Goal: Contribute content: Contribute content

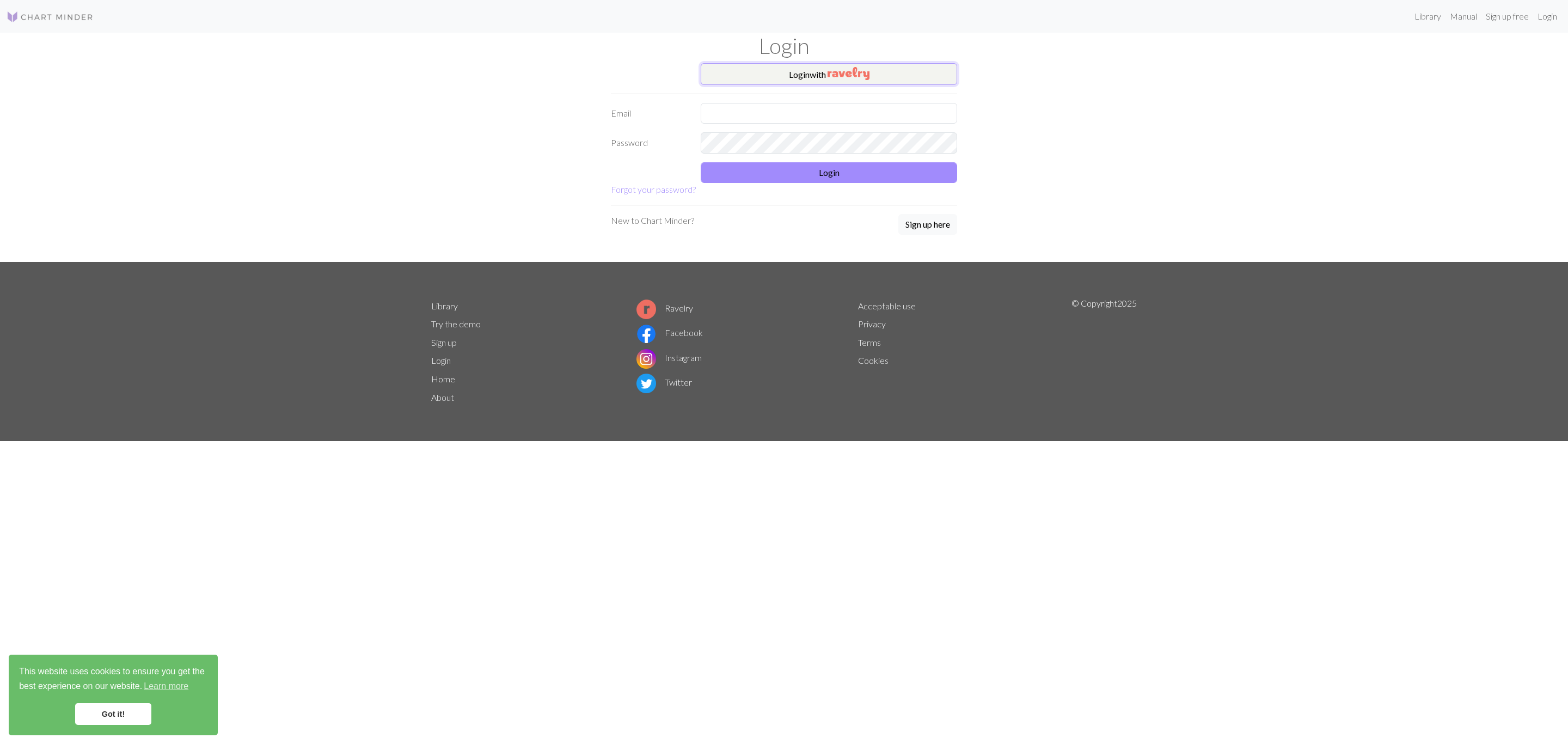
click at [854, 67] on img "button" at bounding box center [849, 73] width 42 height 13
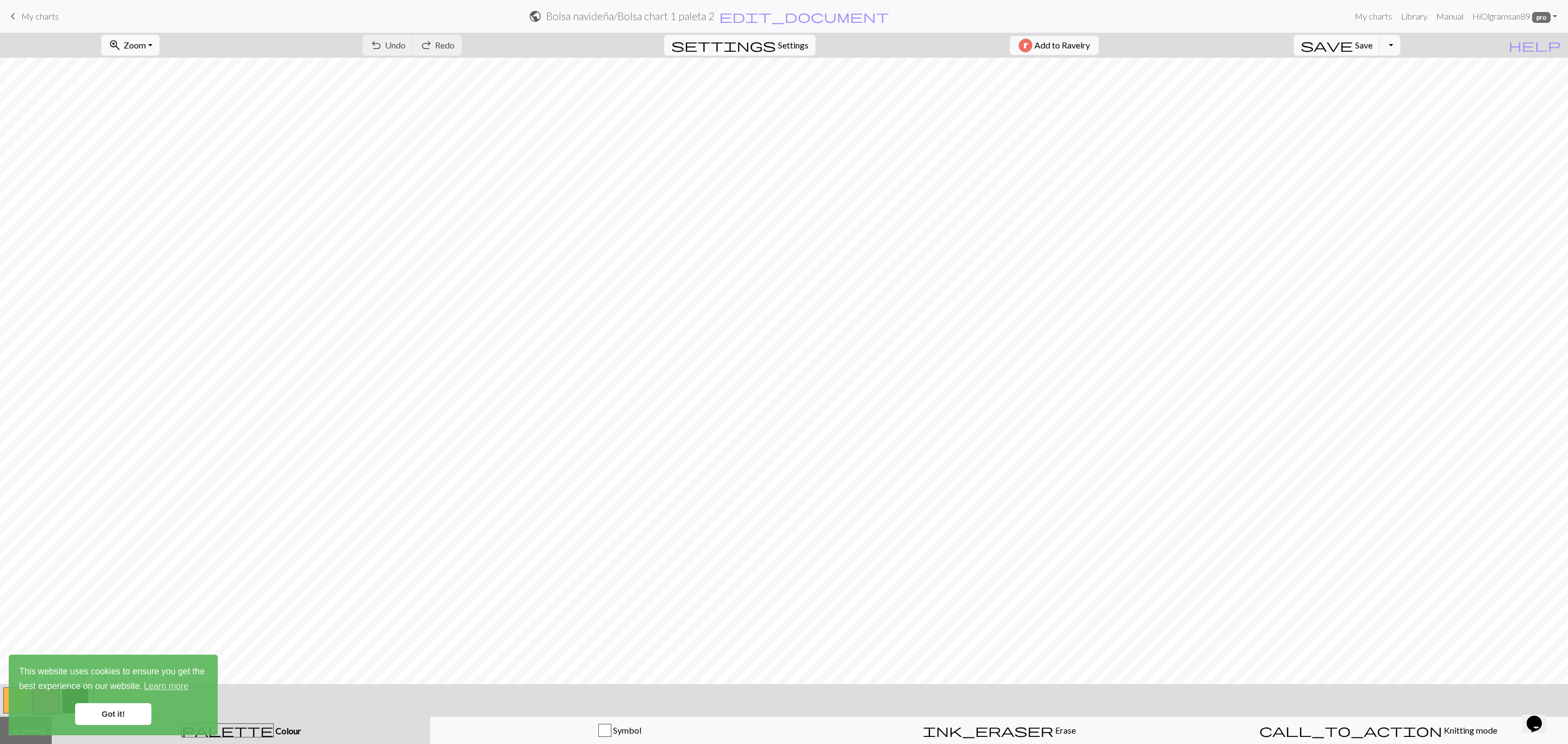
click at [21, 7] on link "keyboard_arrow_left My charts" at bounding box center [32, 16] width 52 height 18
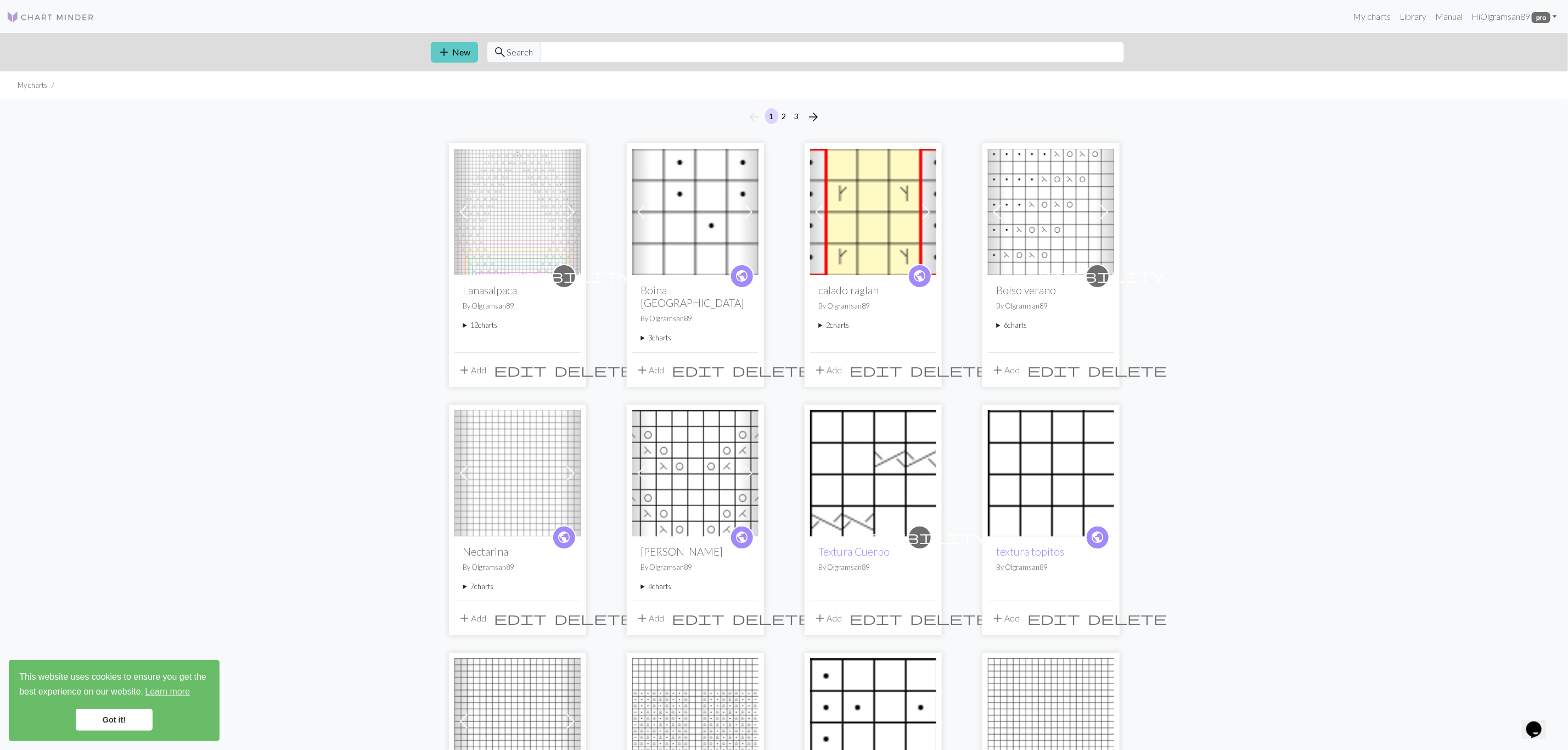
click at [455, 51] on button "add New" at bounding box center [454, 52] width 47 height 21
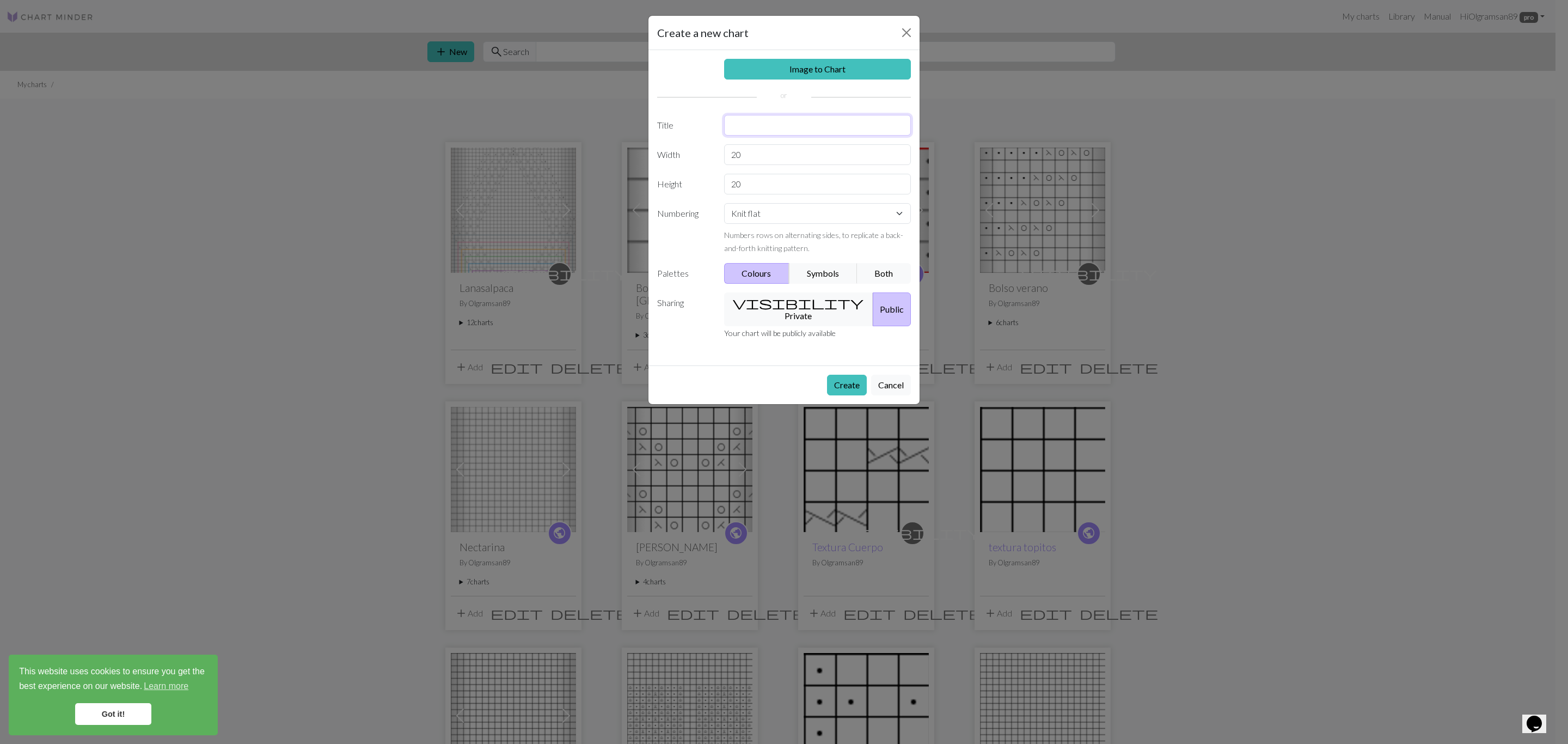
click at [794, 124] on input "text" at bounding box center [818, 125] width 187 height 20
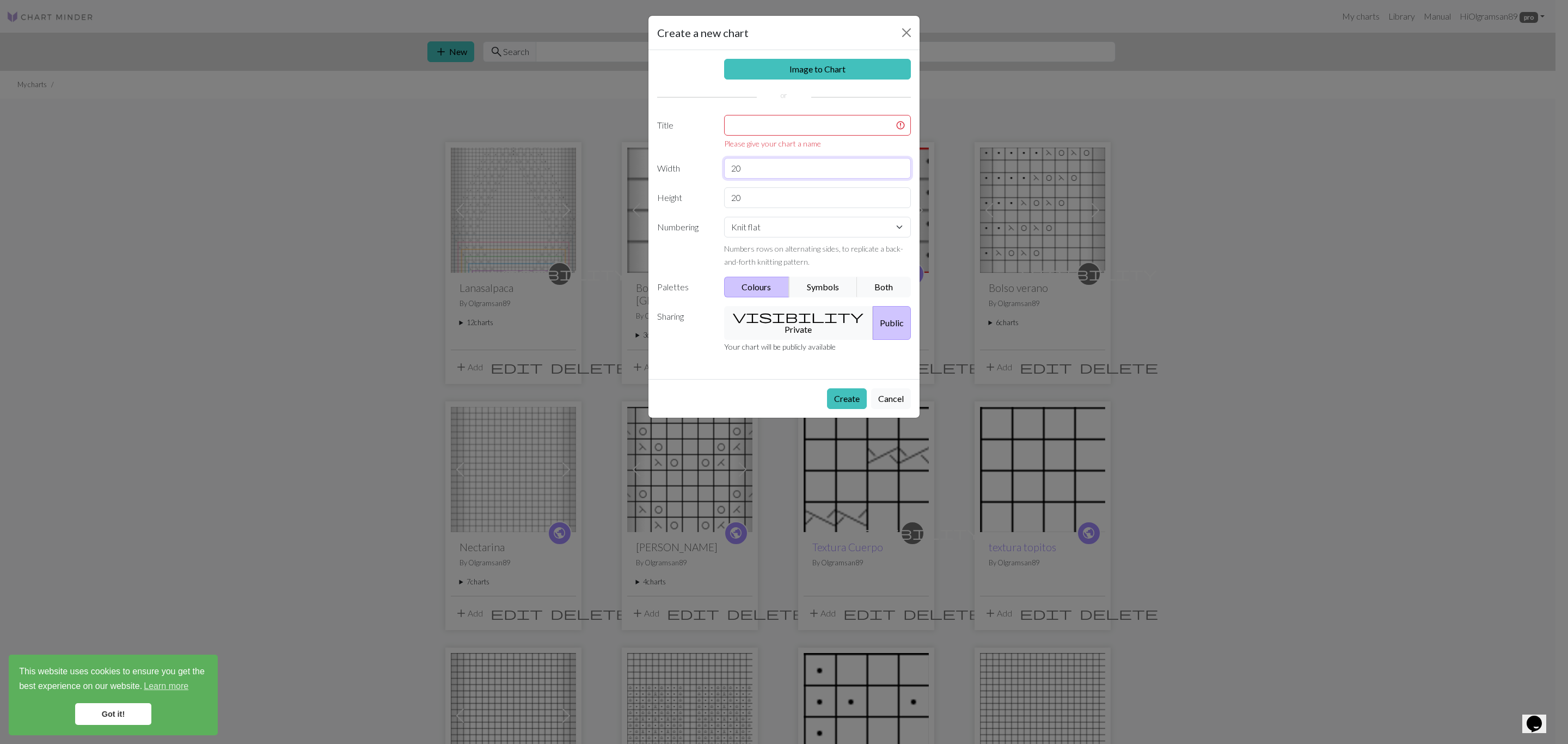
drag, startPoint x: 800, startPoint y: 152, endPoint x: 685, endPoint y: 157, distance: 115.1
click at [685, 157] on div "Image to Chart Title Please give your chart a name Width 20 Height 20 Numbering…" at bounding box center [784, 214] width 271 height 329
type input "12"
drag, startPoint x: 747, startPoint y: 203, endPoint x: 707, endPoint y: 208, distance: 40.3
click at [707, 208] on div "Height 20" at bounding box center [784, 197] width 267 height 20
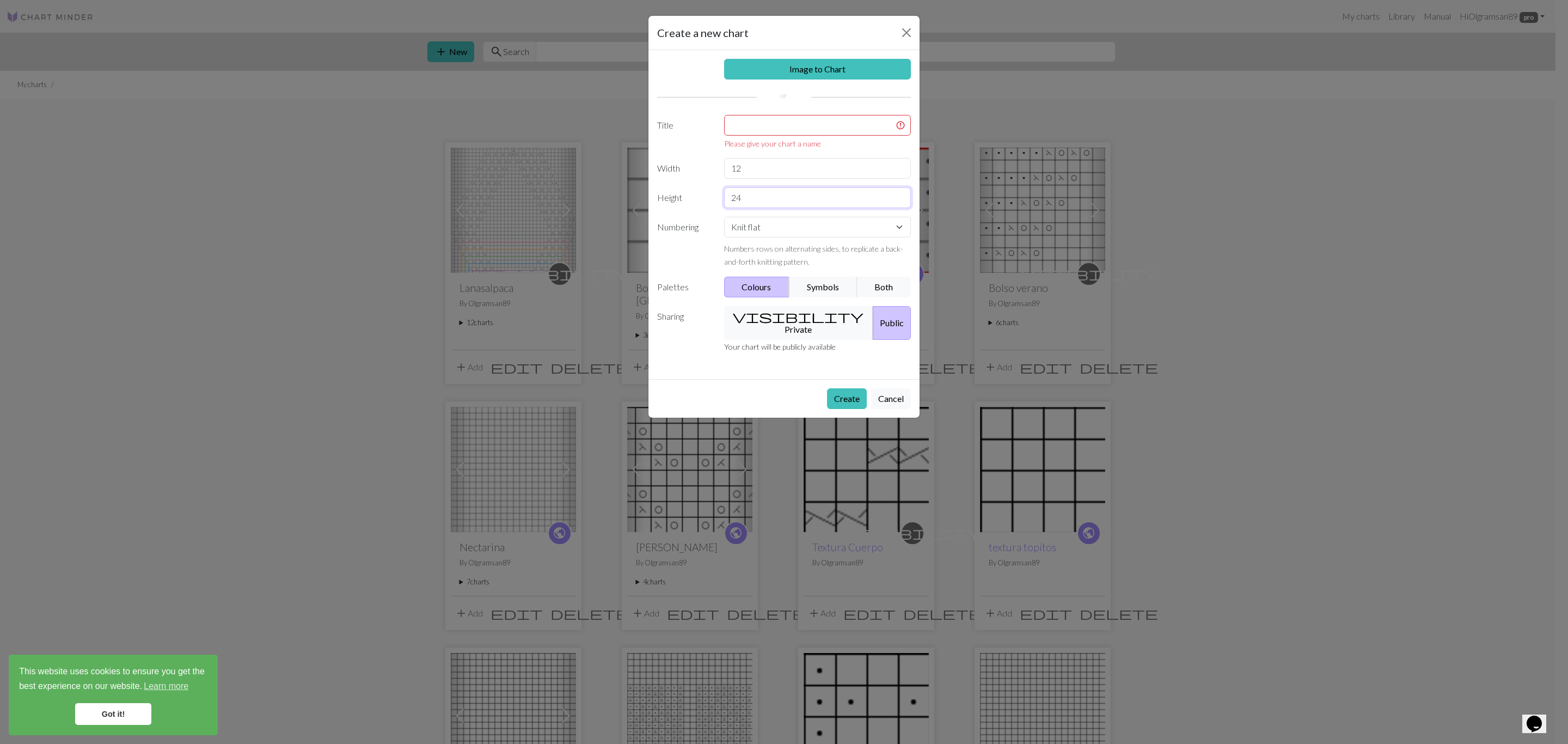
type input "24"
click at [738, 128] on input "text" at bounding box center [818, 125] width 187 height 20
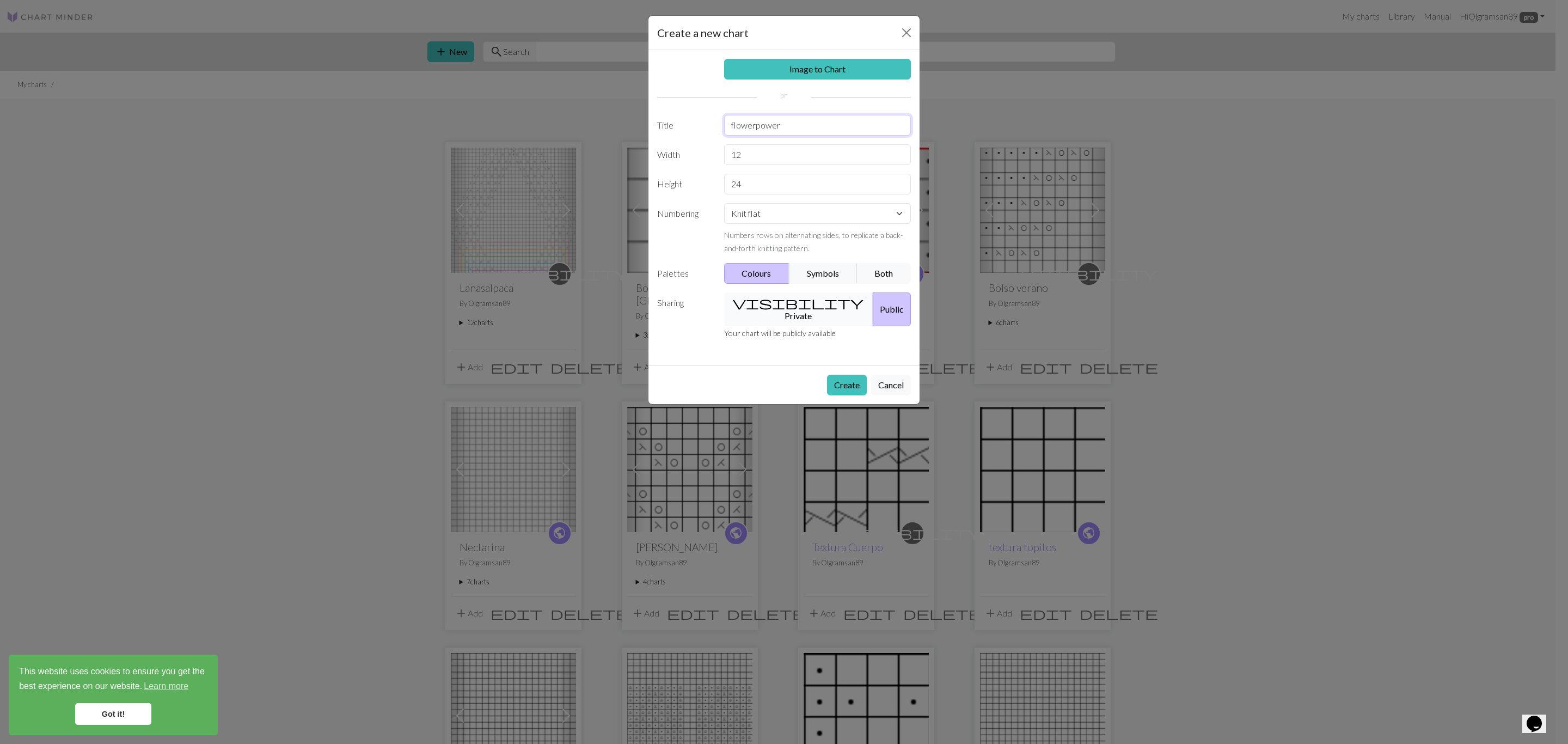
type input "flowerpower"
click at [785, 301] on button "visibility Private" at bounding box center [799, 310] width 150 height 34
click at [872, 215] on select "Knit flat Knit in the round Lace knitting Cross stitch" at bounding box center [818, 213] width 187 height 20
select select "round"
click at [724, 206] on select "Knit flat Knit in the round Lace knitting Cross stitch" at bounding box center [818, 213] width 187 height 20
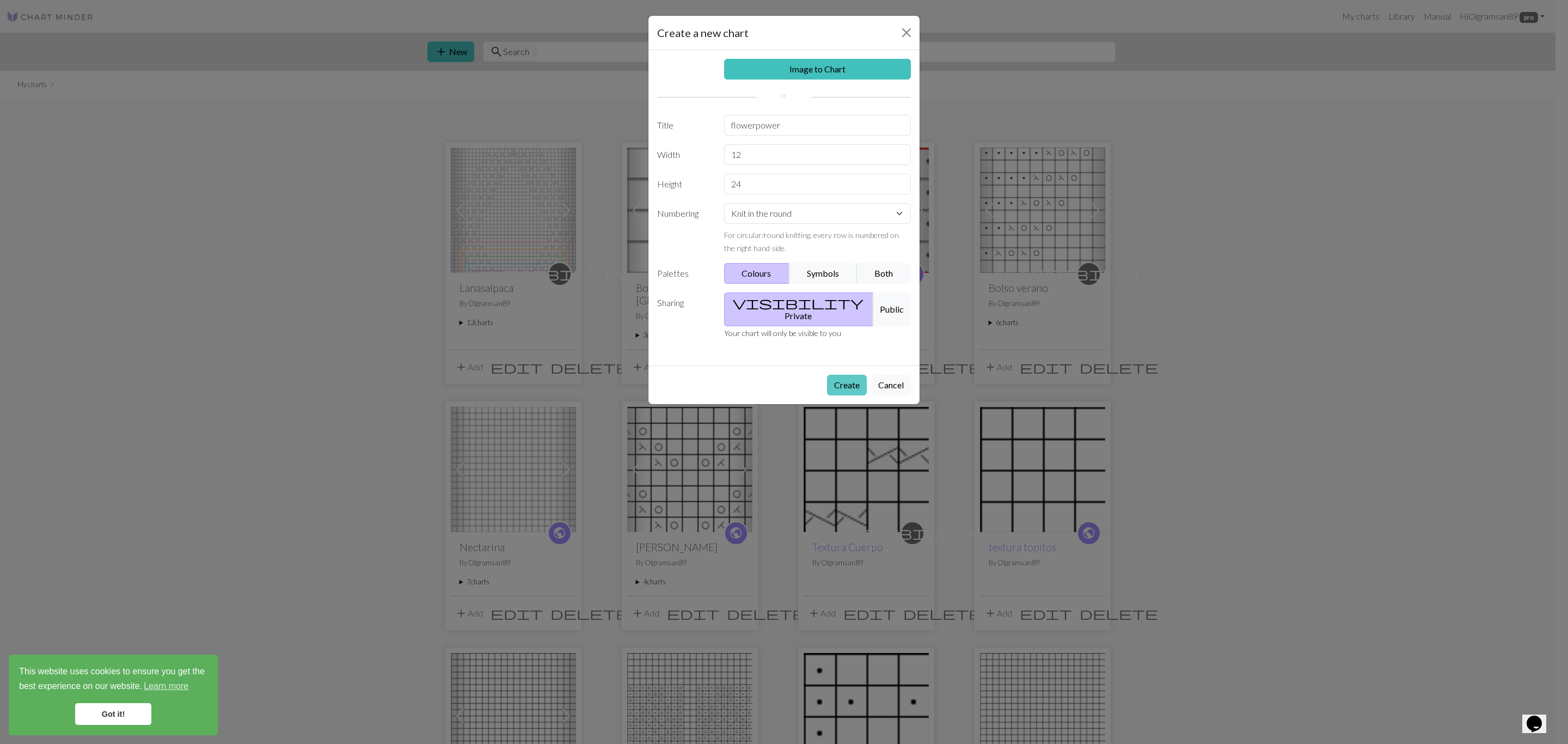
click at [856, 378] on button "Create" at bounding box center [846, 385] width 40 height 20
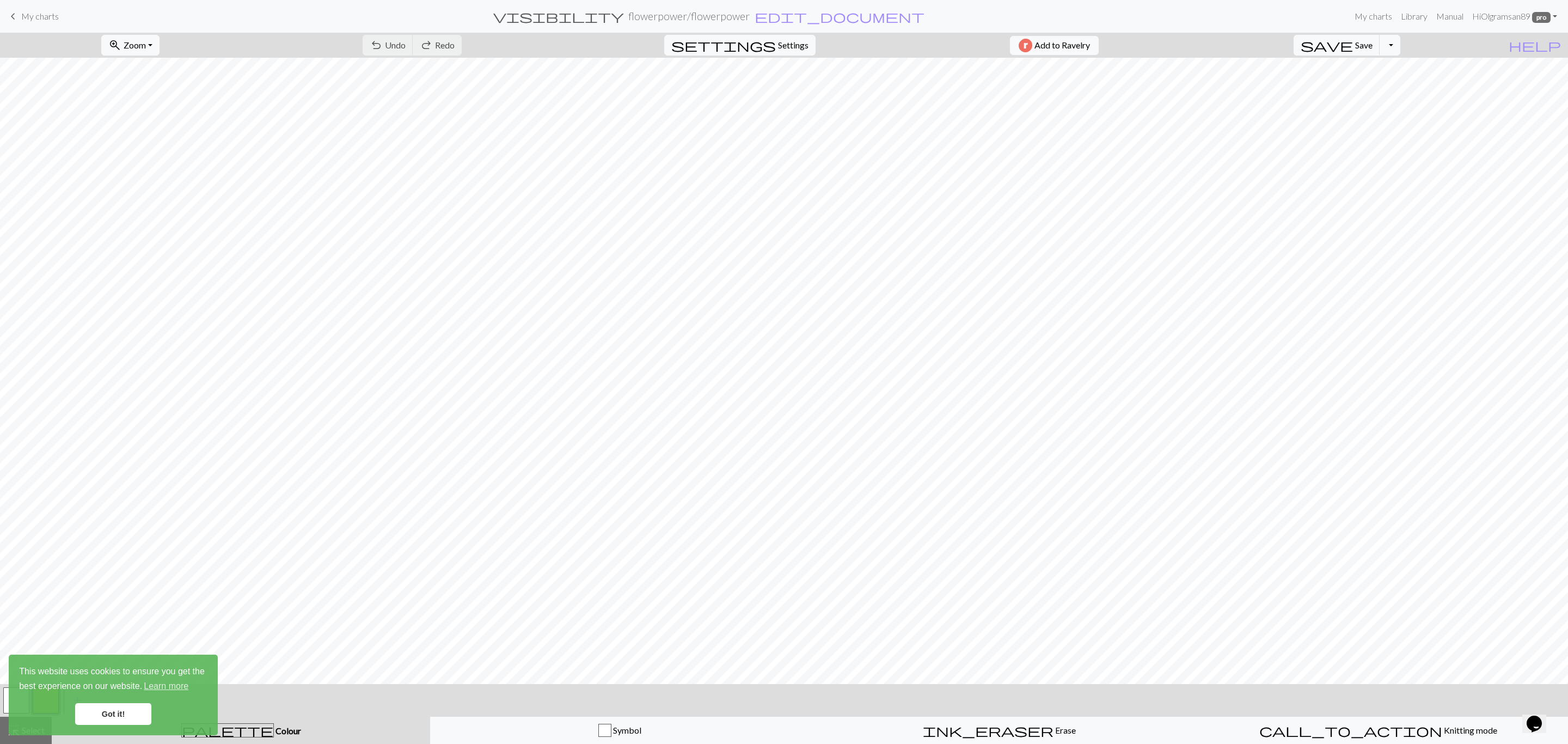
click at [120, 715] on link "Got it!" at bounding box center [113, 714] width 77 height 22
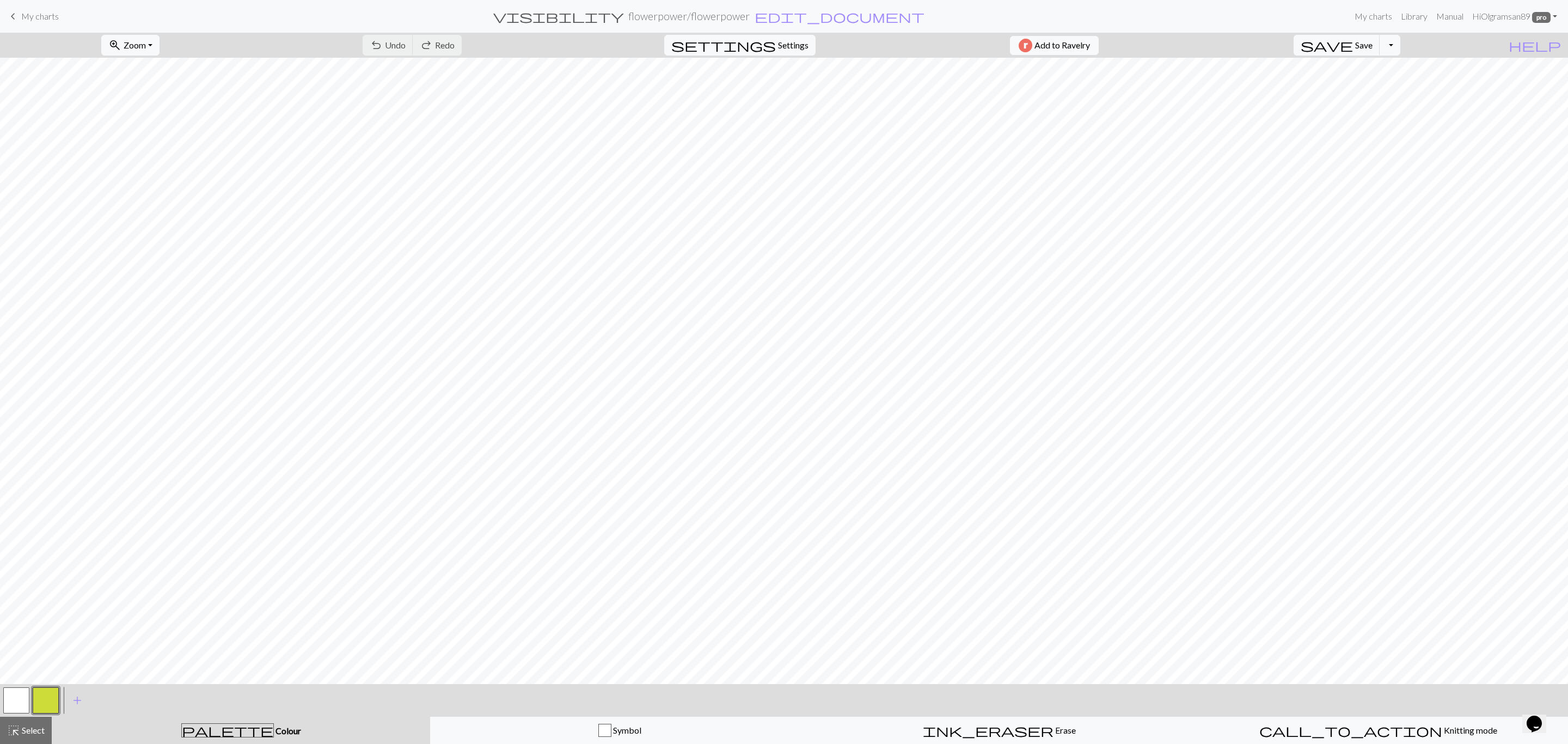
click at [20, 699] on button "button" at bounding box center [16, 700] width 26 height 26
click at [20, 700] on button "button" at bounding box center [16, 700] width 26 height 26
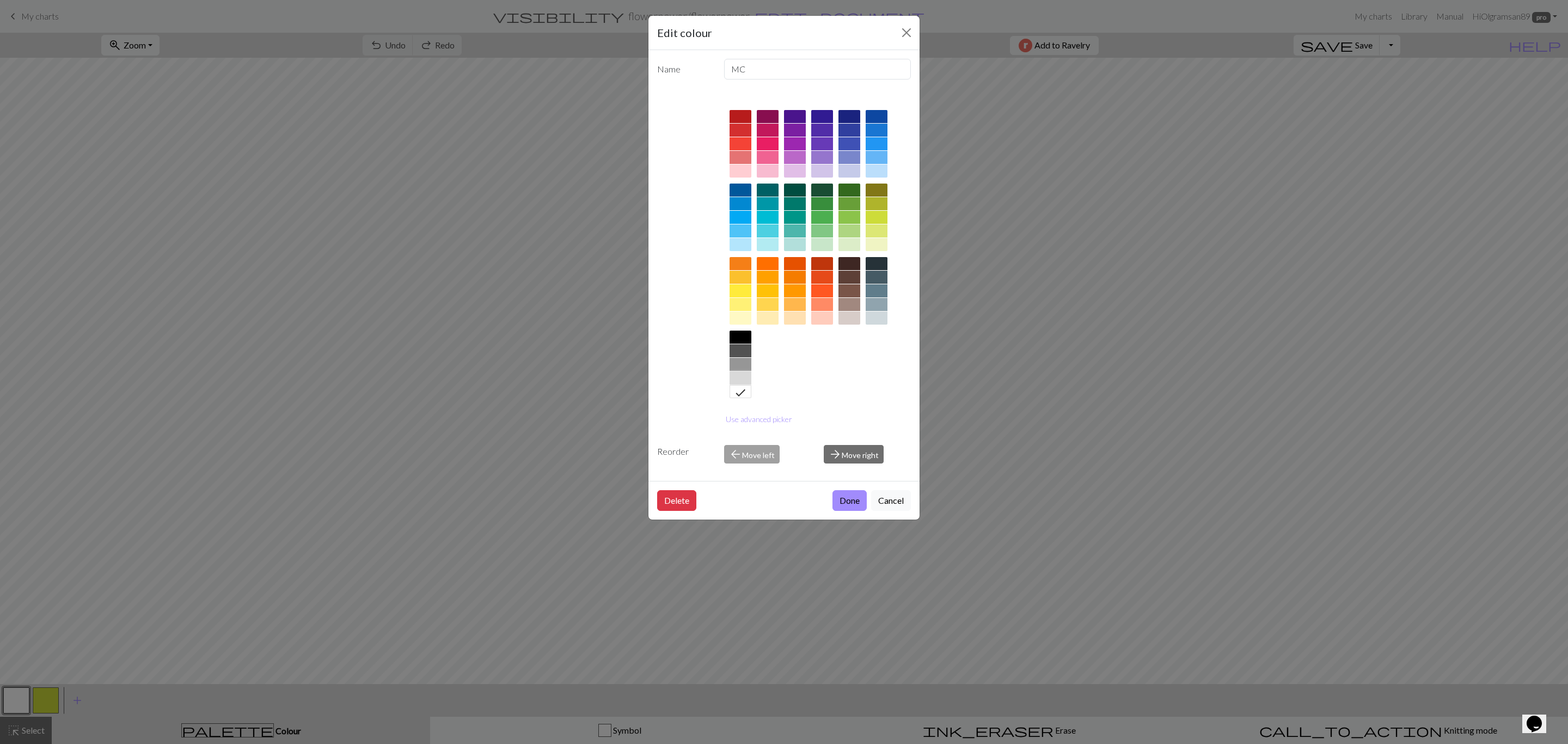
click at [743, 381] on div at bounding box center [740, 378] width 22 height 13
click at [837, 499] on button "Done" at bounding box center [849, 500] width 34 height 20
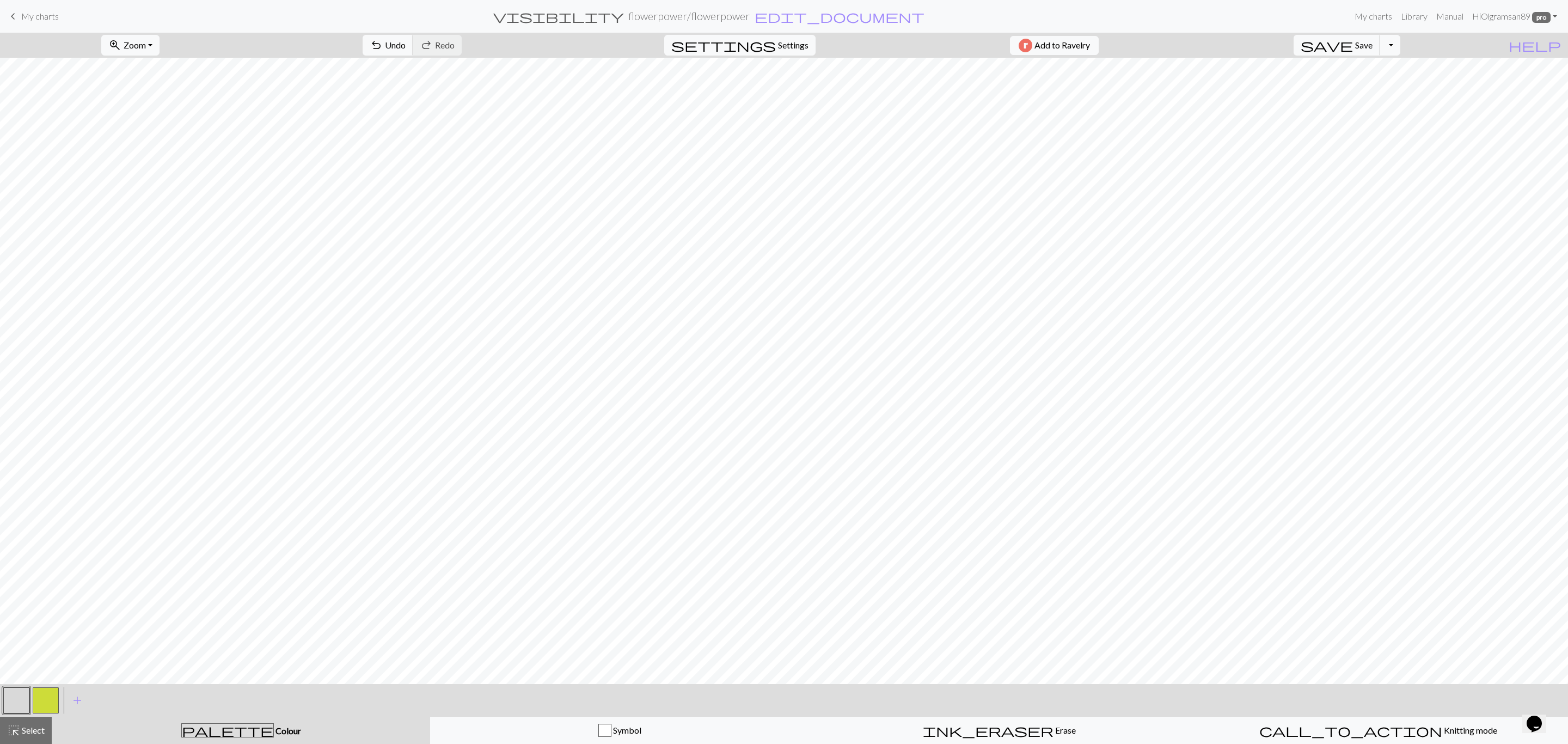
click at [46, 693] on button "button" at bounding box center [46, 700] width 26 height 26
click at [46, 696] on button "button" at bounding box center [46, 700] width 26 height 26
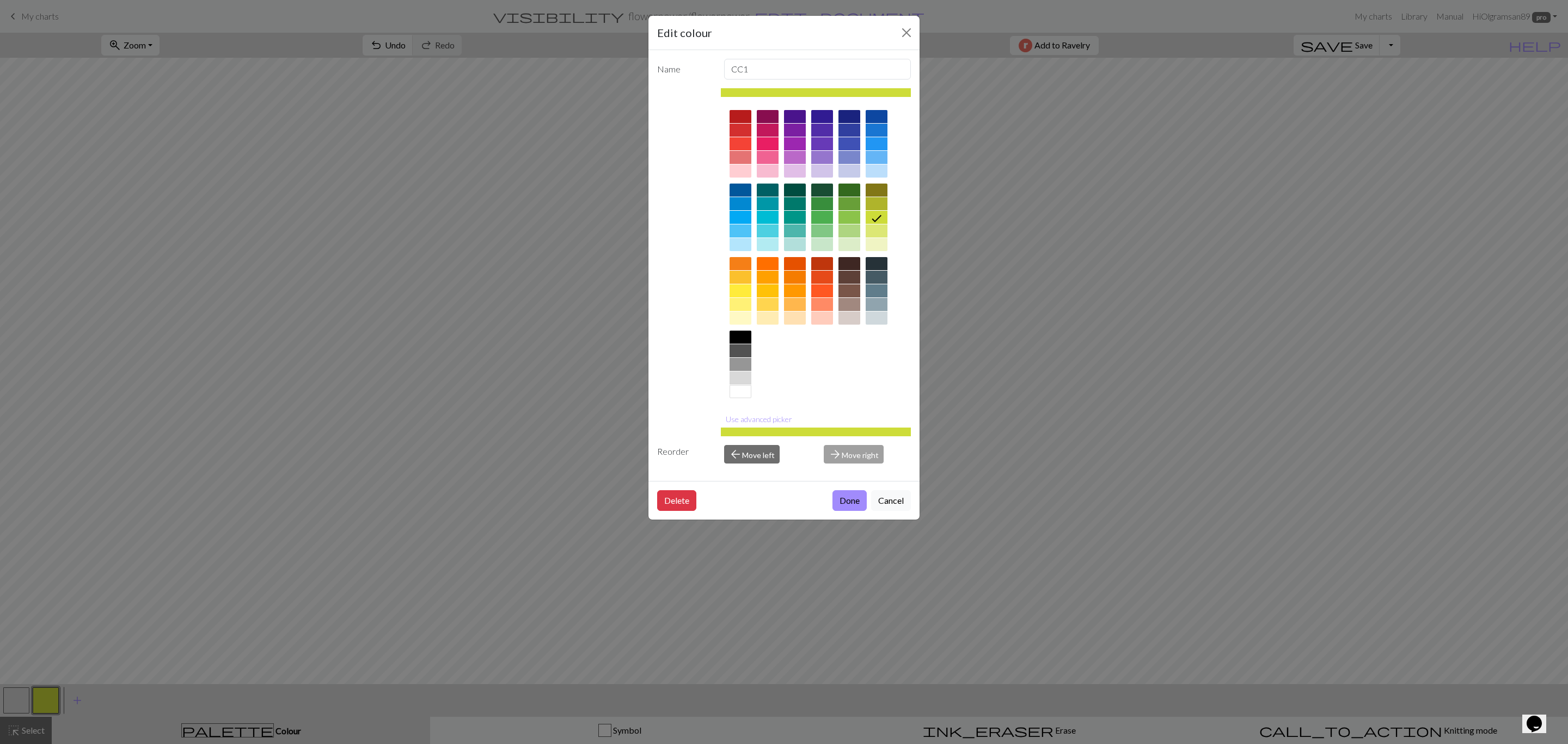
click at [771, 218] on div at bounding box center [767, 217] width 22 height 13
click at [837, 500] on button "Done" at bounding box center [849, 500] width 34 height 20
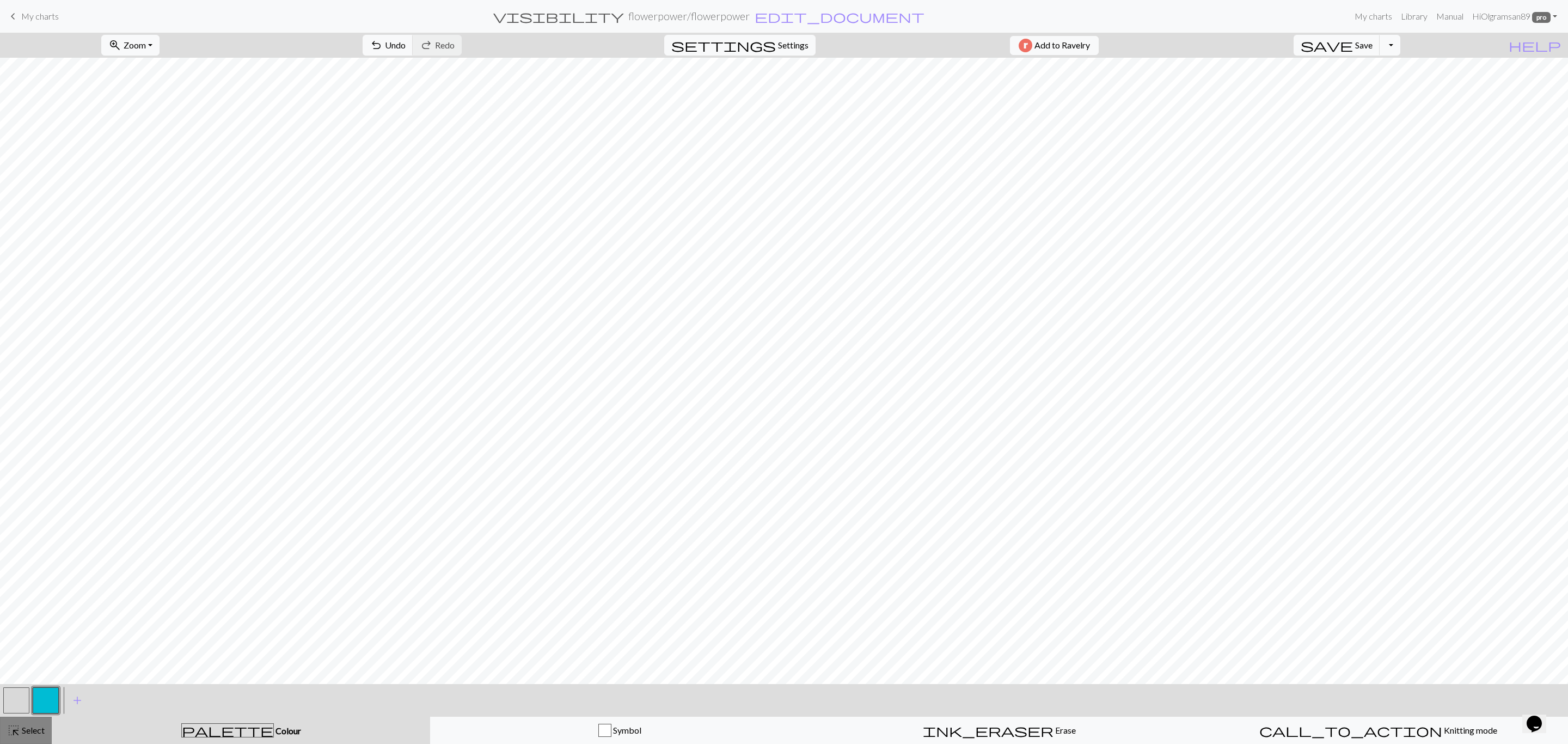
click at [13, 729] on span "highlight_alt" at bounding box center [13, 730] width 13 height 15
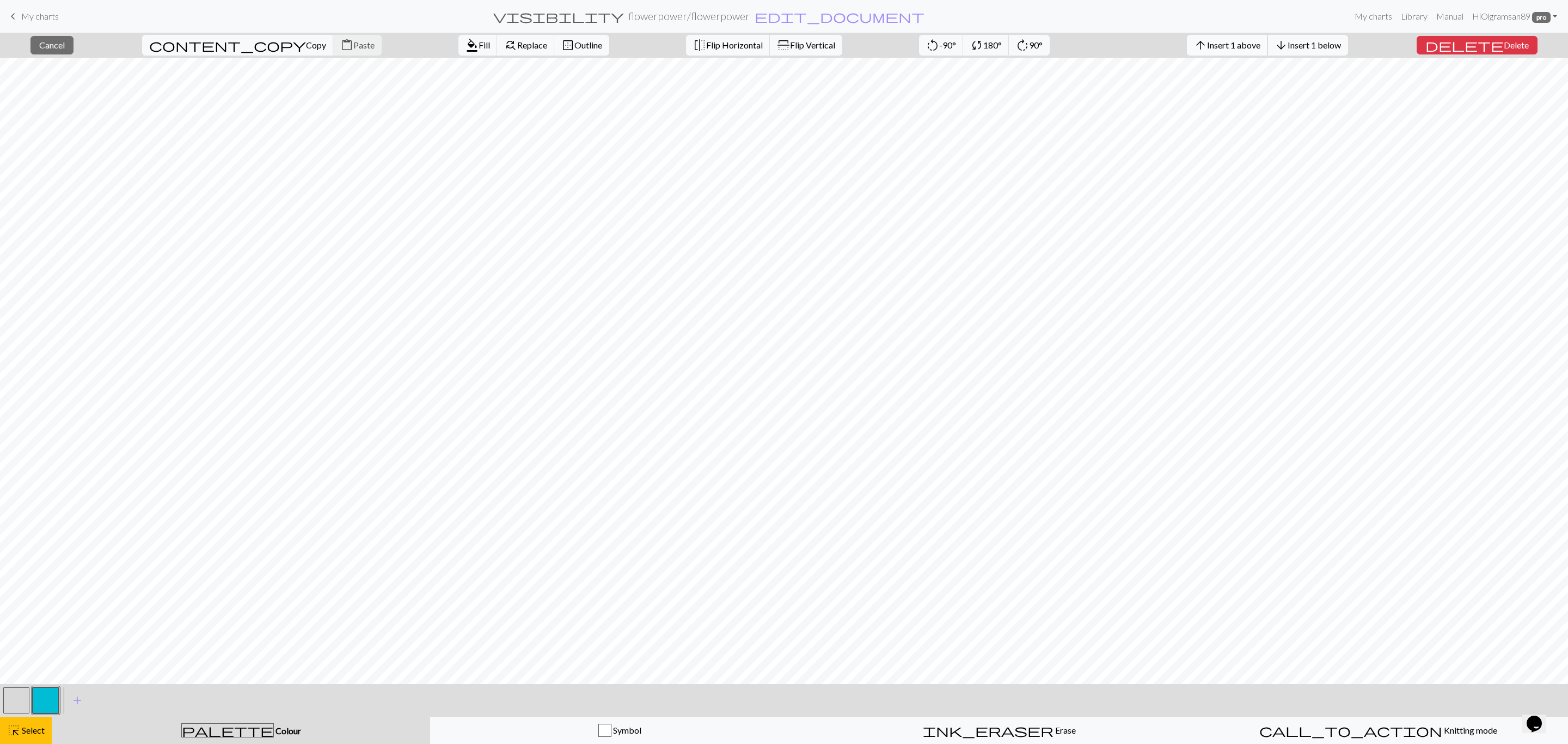
click at [1254, 51] on button "arrow_upward Insert 1 above" at bounding box center [1228, 45] width 81 height 20
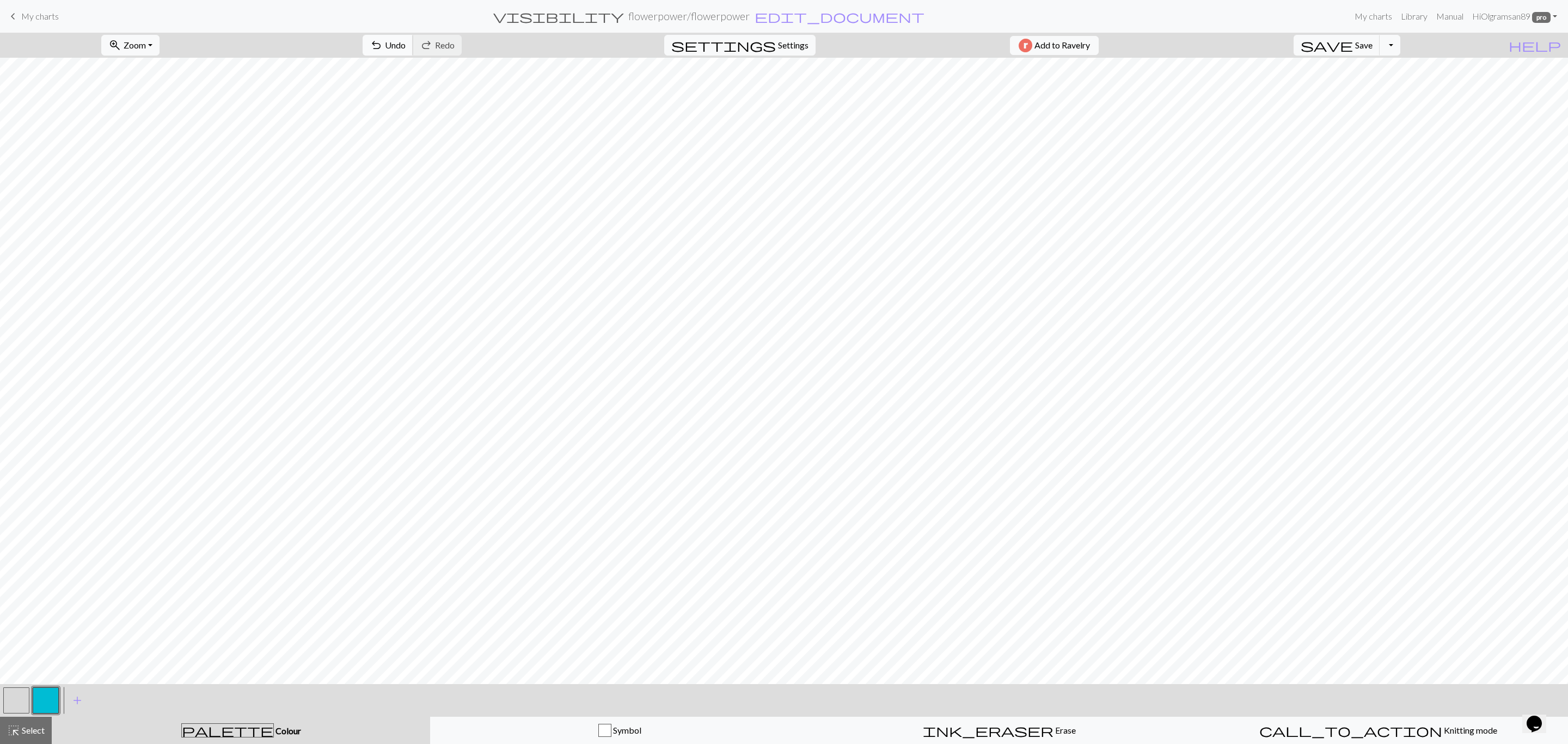
click at [406, 49] on span "Undo" at bounding box center [394, 45] width 20 height 11
click at [23, 700] on button "button" at bounding box center [16, 700] width 26 height 26
click at [55, 704] on button "button" at bounding box center [46, 700] width 26 height 26
click at [413, 46] on button "undo Undo Undo" at bounding box center [388, 45] width 51 height 20
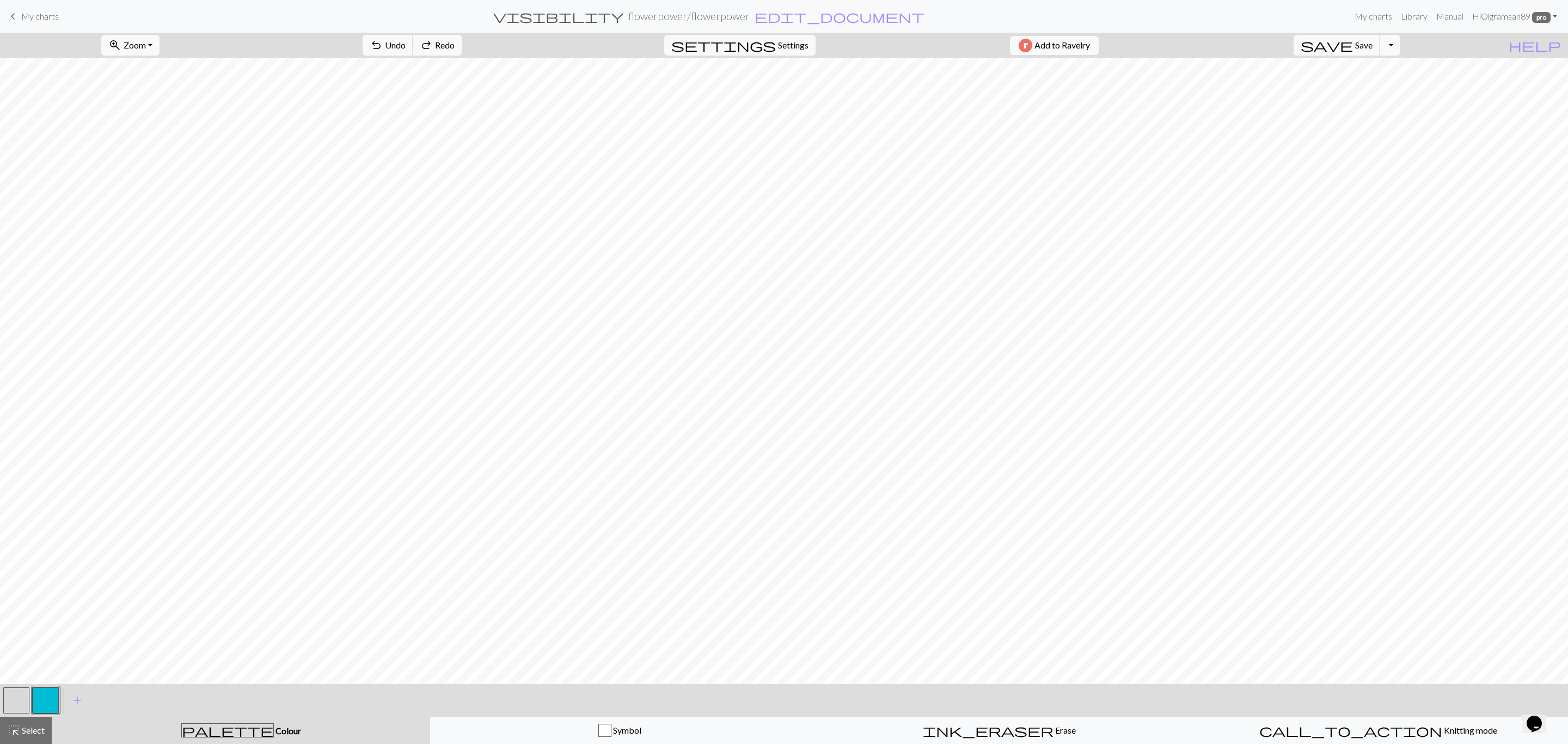
click at [8, 705] on button "button" at bounding box center [16, 700] width 26 height 26
click at [43, 698] on button "button" at bounding box center [46, 700] width 26 height 26
click at [383, 45] on span "undo" at bounding box center [376, 46] width 13 height 15
click at [406, 46] on span "Undo" at bounding box center [394, 45] width 20 height 11
click at [406, 44] on span "Undo" at bounding box center [394, 45] width 20 height 11
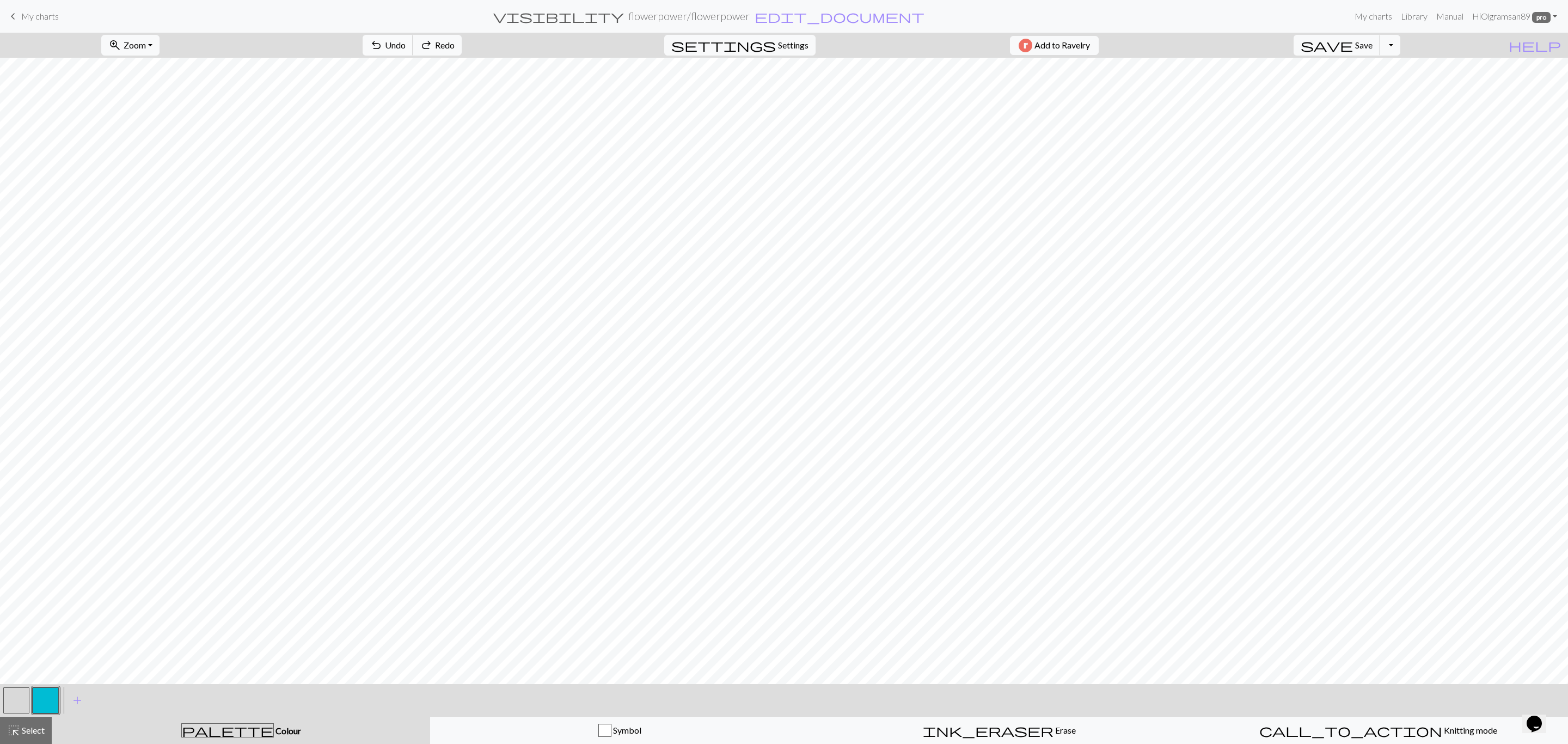
click at [406, 44] on span "Undo" at bounding box center [394, 45] width 20 height 11
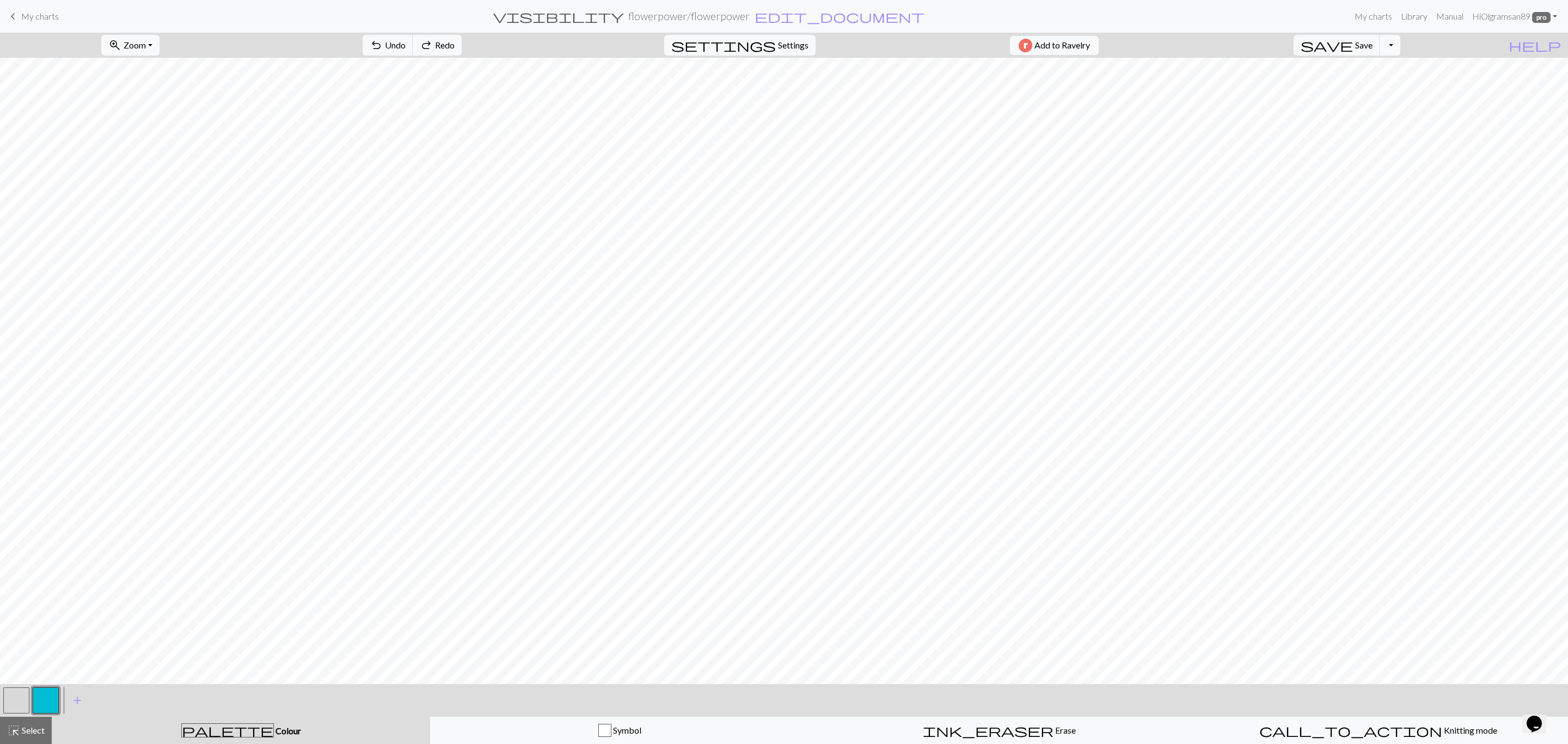
click at [44, 15] on span "My charts" at bounding box center [40, 16] width 38 height 11
click at [1373, 40] on span "Save" at bounding box center [1364, 45] width 18 height 11
click at [29, 13] on div "Chart saved" at bounding box center [784, 21] width 1568 height 43
click at [49, 15] on div "Chart saved" at bounding box center [784, 21] width 1568 height 43
click at [38, 12] on span "My charts" at bounding box center [40, 16] width 38 height 11
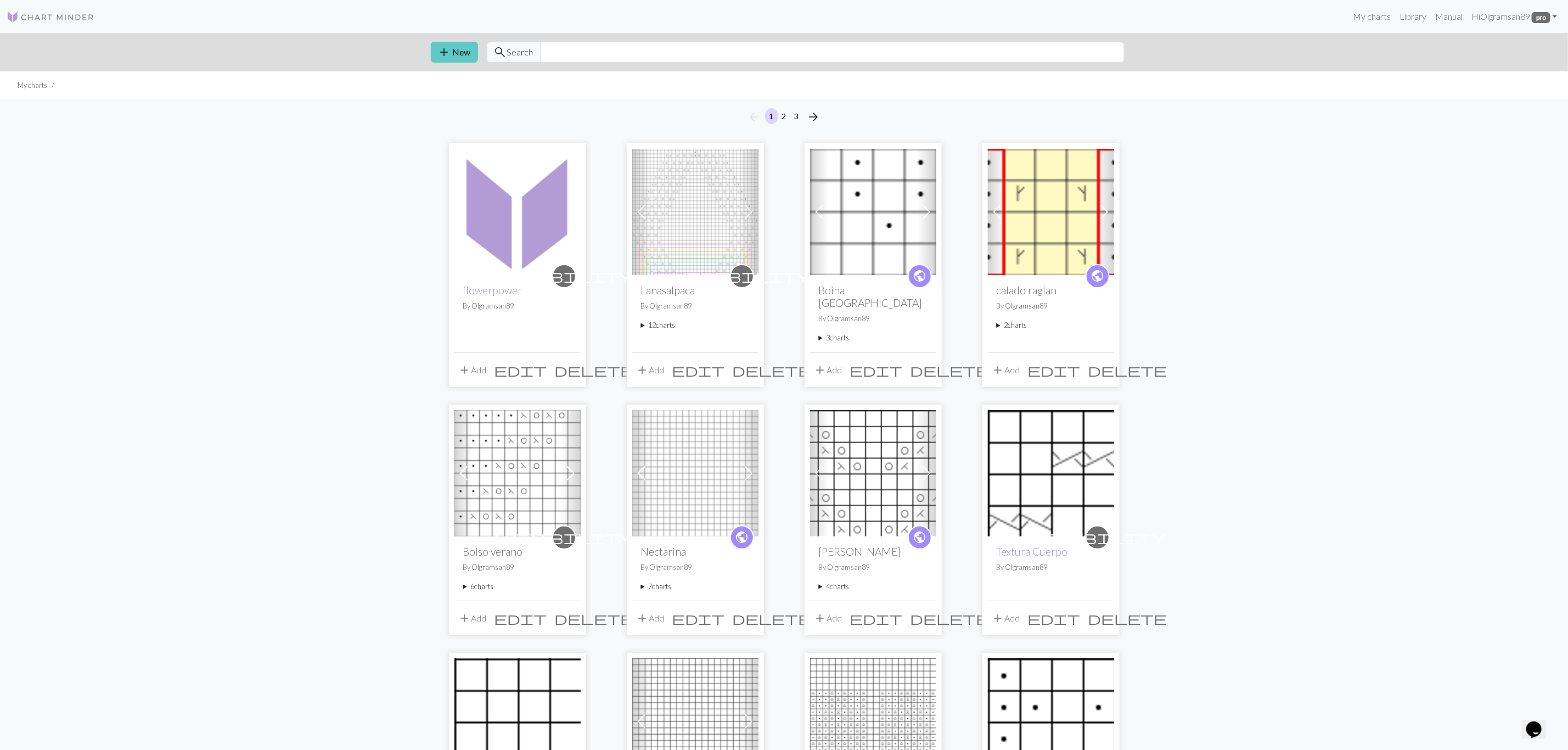
click at [451, 55] on button "add New" at bounding box center [454, 52] width 47 height 21
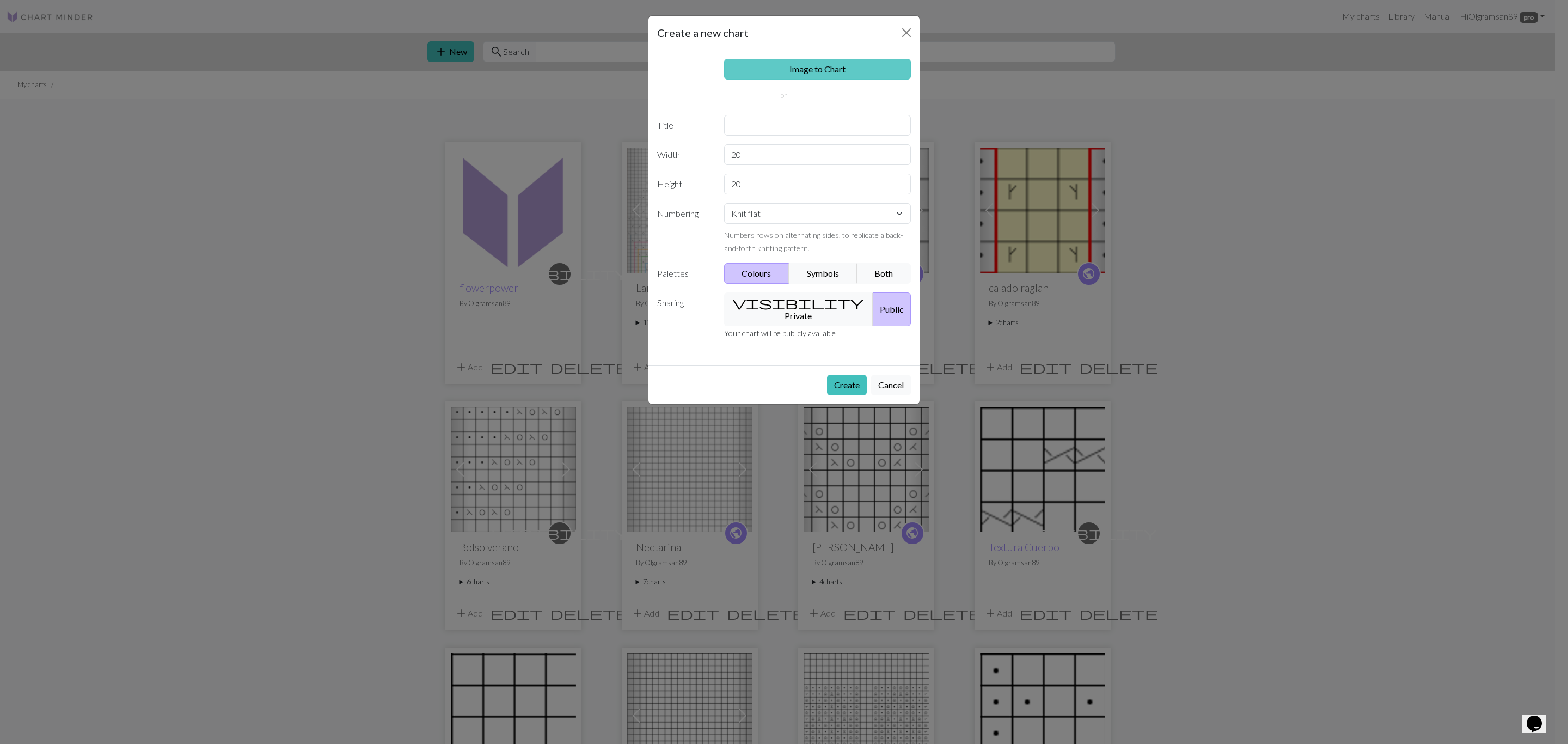
click at [837, 70] on link "Image to Chart" at bounding box center [818, 69] width 187 height 20
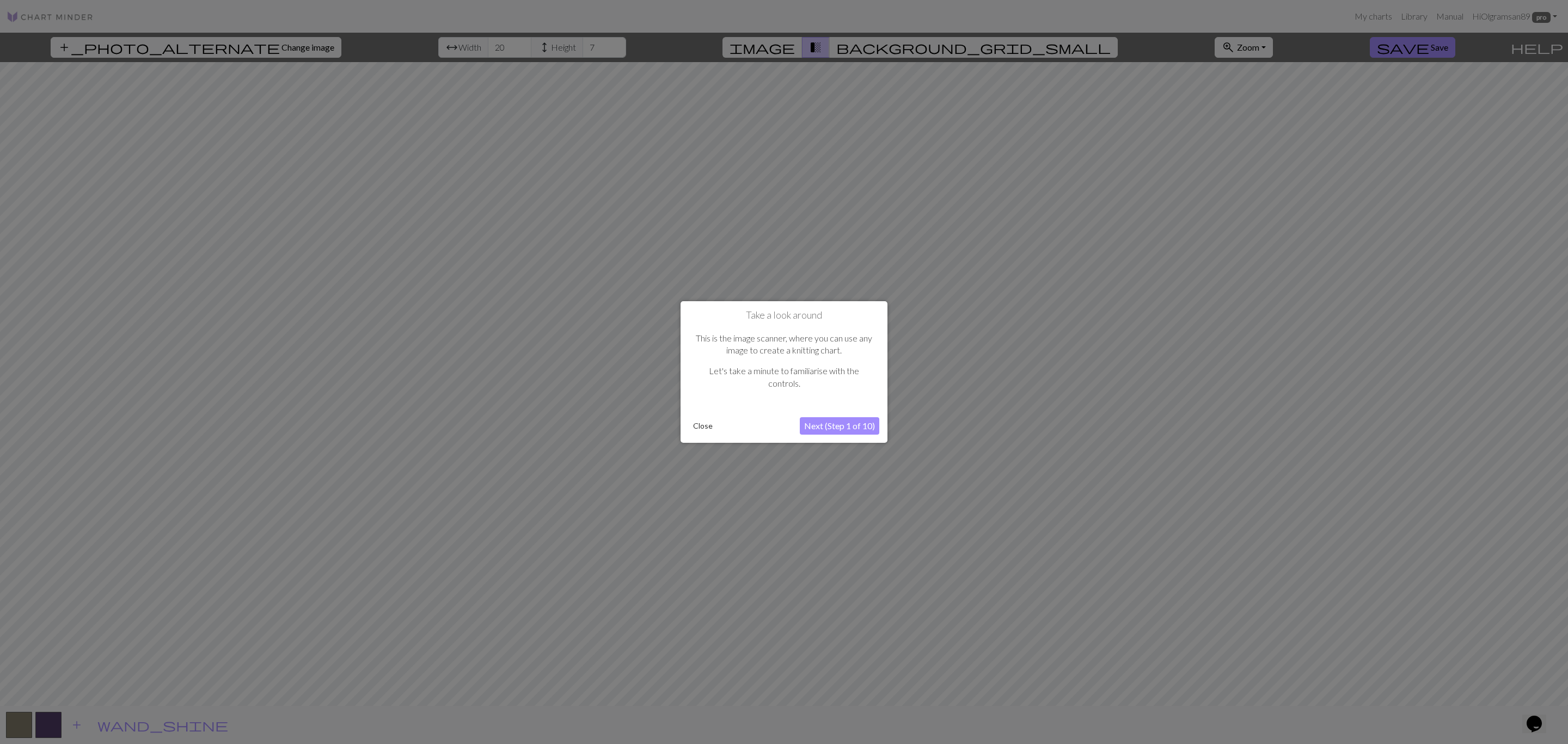
click at [866, 426] on button "Next (Step 1 of 10)" at bounding box center [839, 425] width 79 height 18
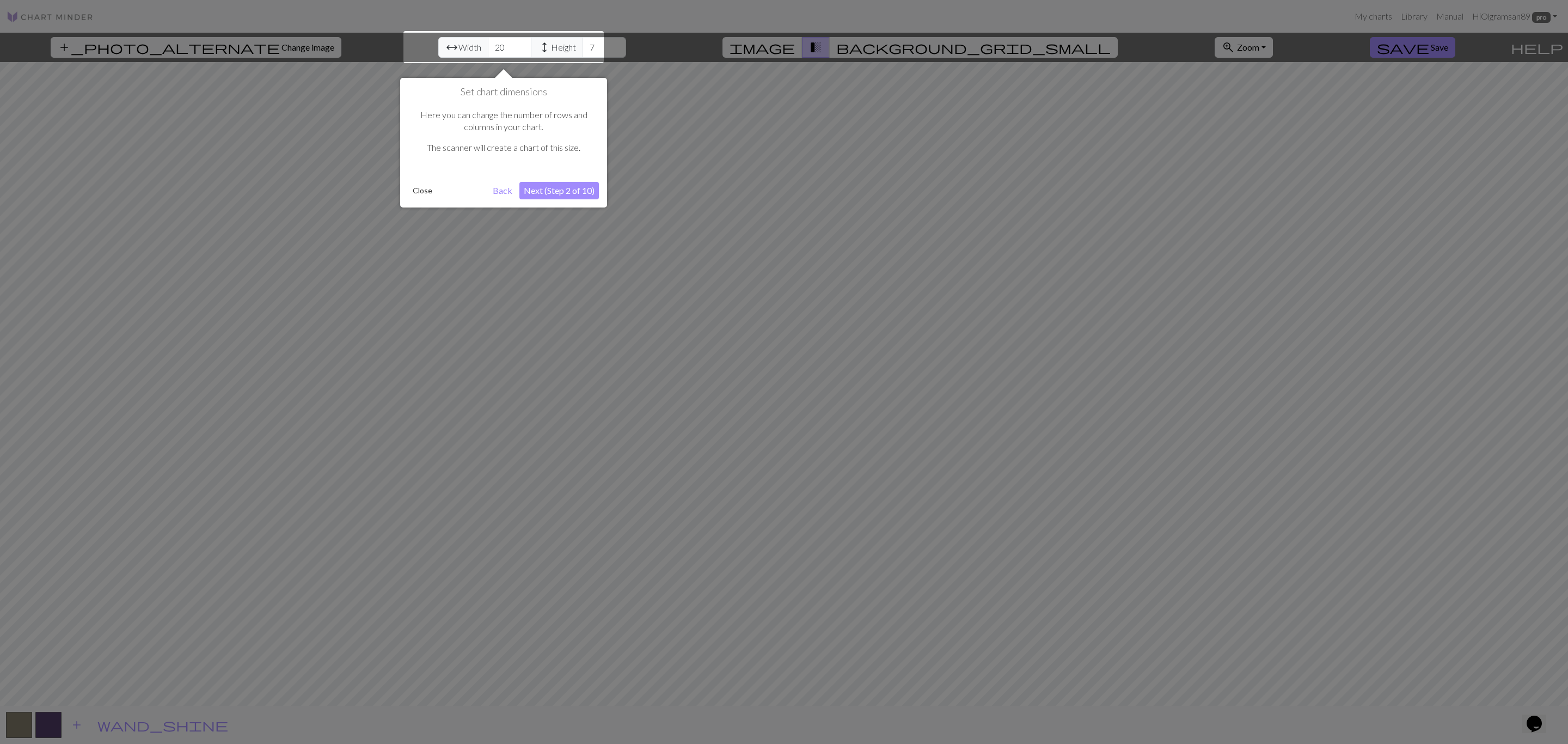
click at [486, 51] on div at bounding box center [503, 47] width 200 height 32
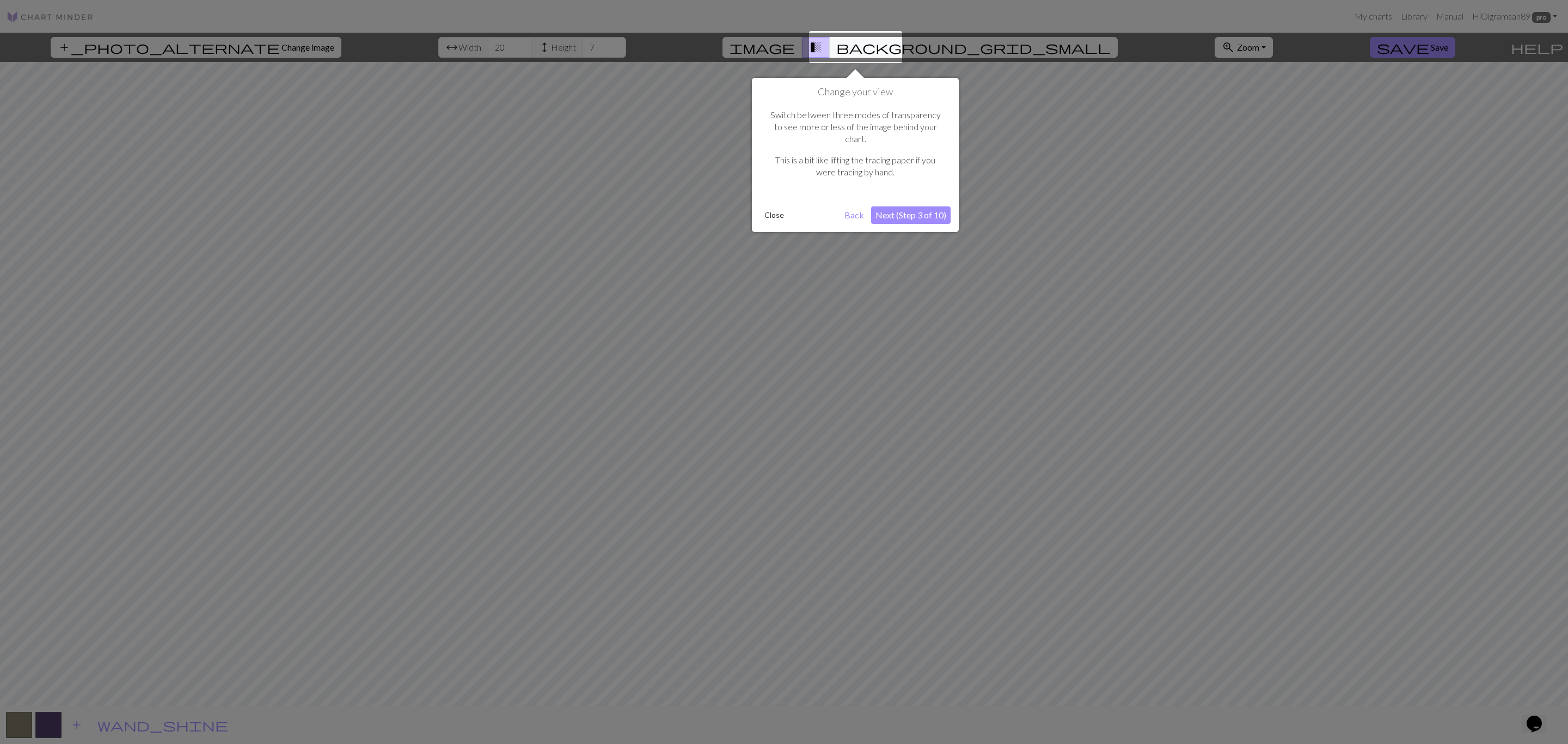
click at [486, 51] on div at bounding box center [784, 372] width 1568 height 745
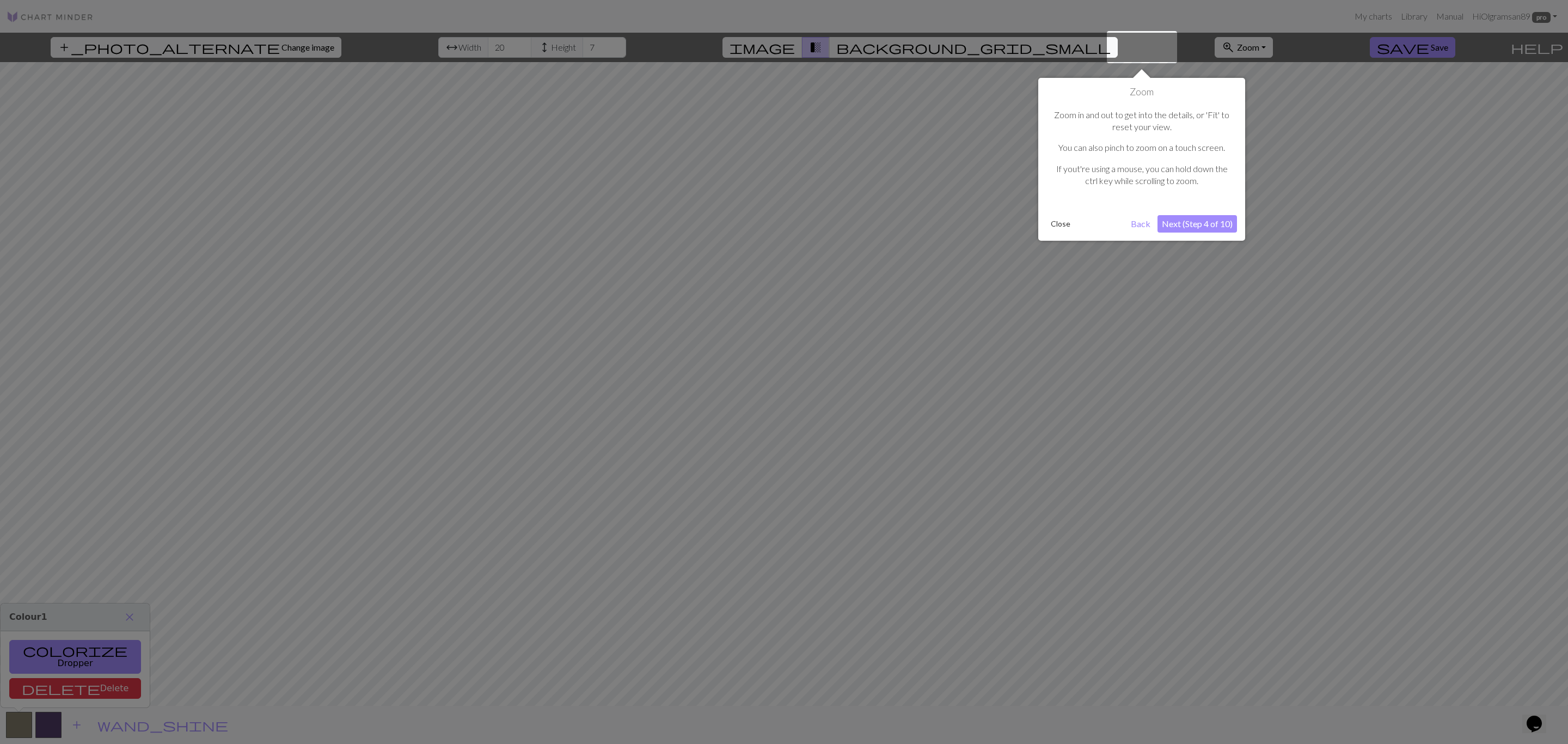
click at [486, 51] on div at bounding box center [784, 372] width 1568 height 745
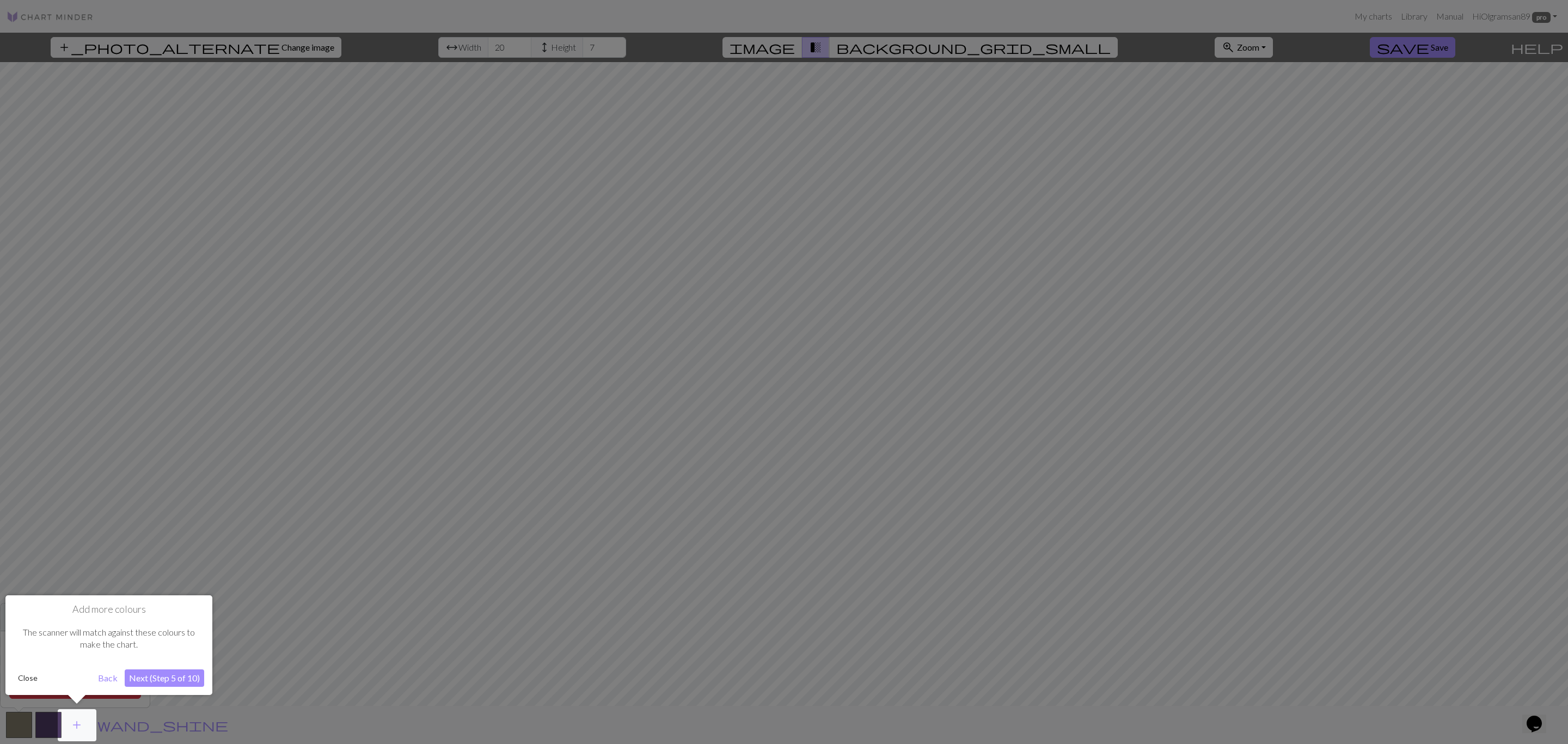
click at [486, 51] on div at bounding box center [784, 372] width 1568 height 745
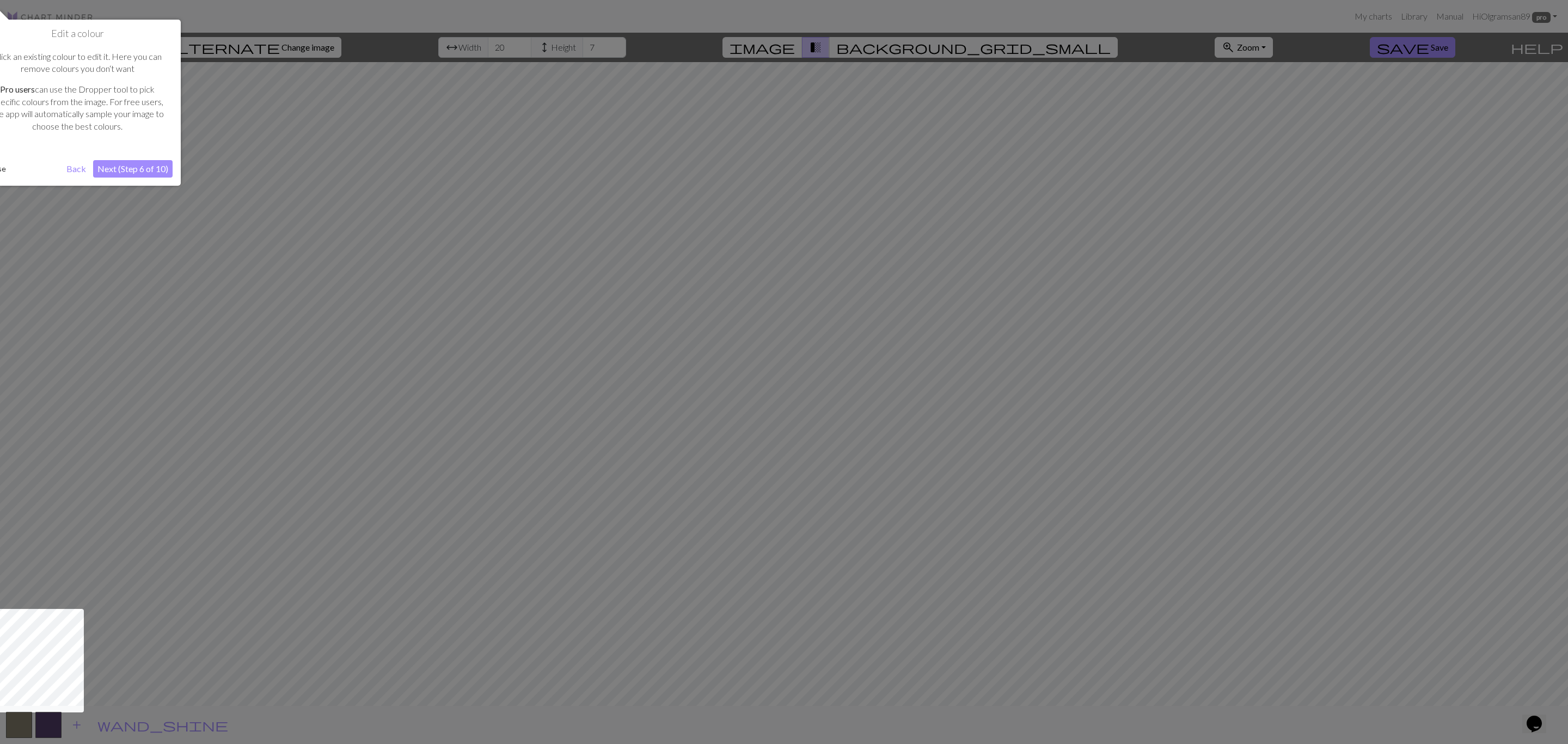
click at [486, 51] on div at bounding box center [784, 372] width 1568 height 745
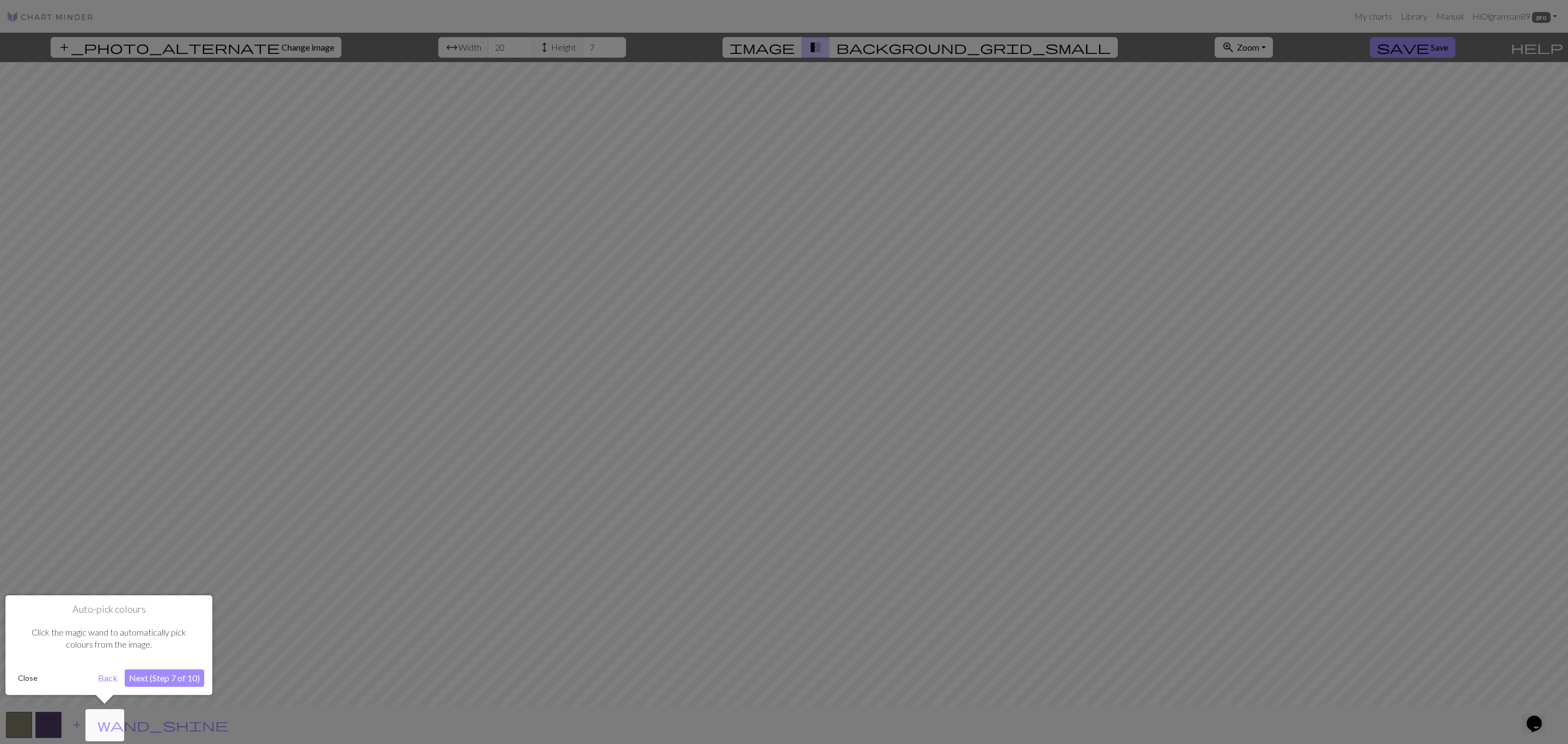
click at [486, 51] on div at bounding box center [784, 372] width 1568 height 745
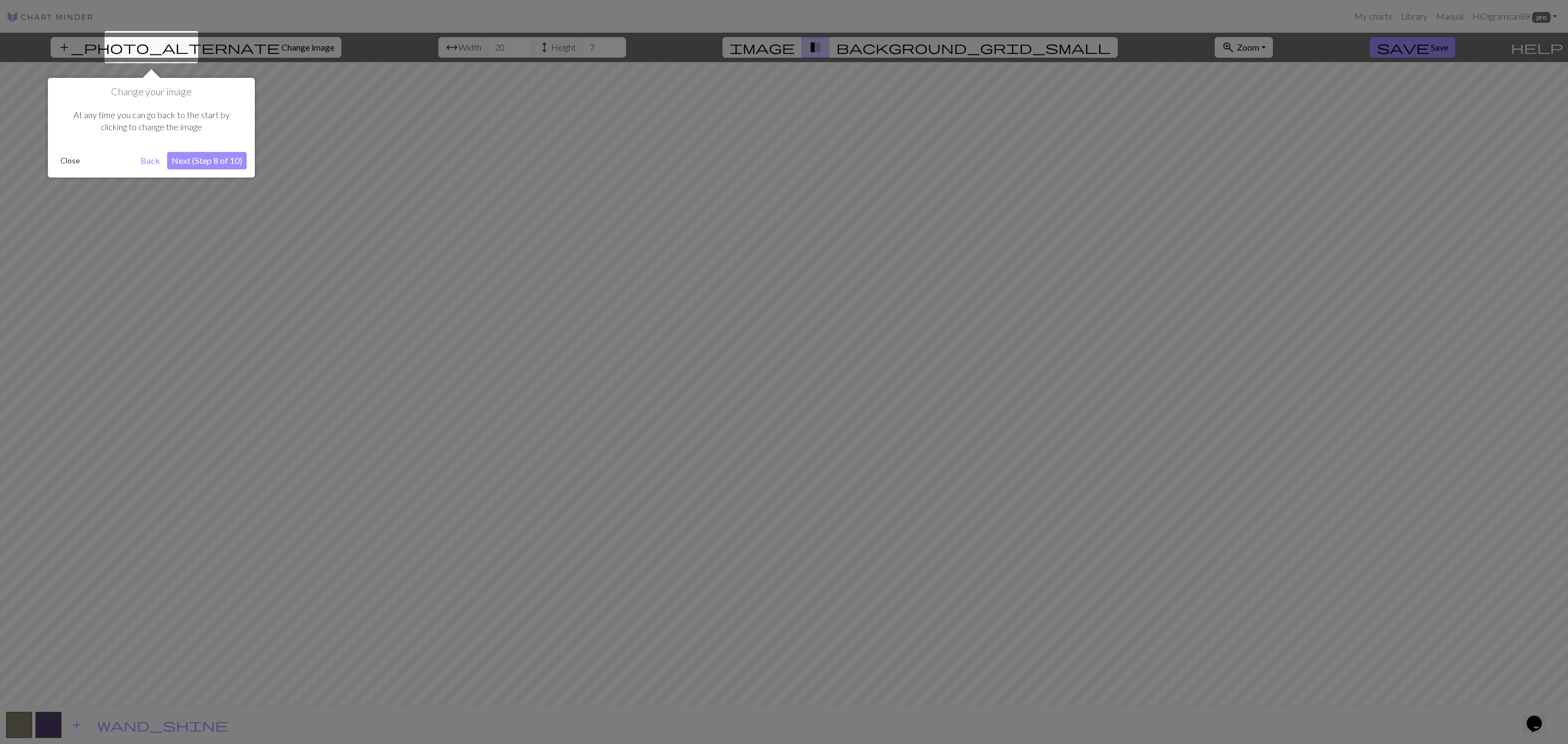
click at [486, 51] on div at bounding box center [784, 372] width 1568 height 745
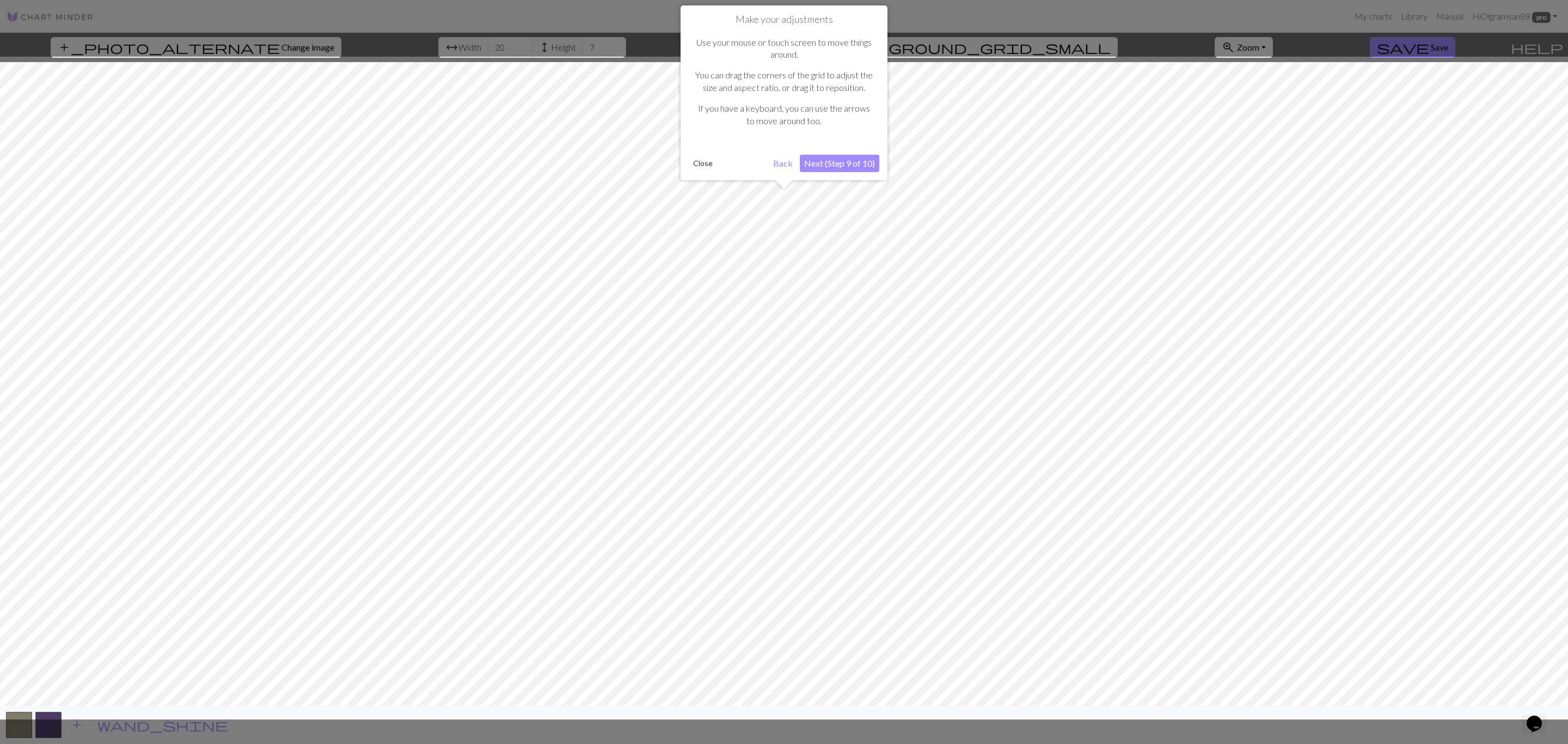
click at [486, 51] on div at bounding box center [784, 372] width 1568 height 745
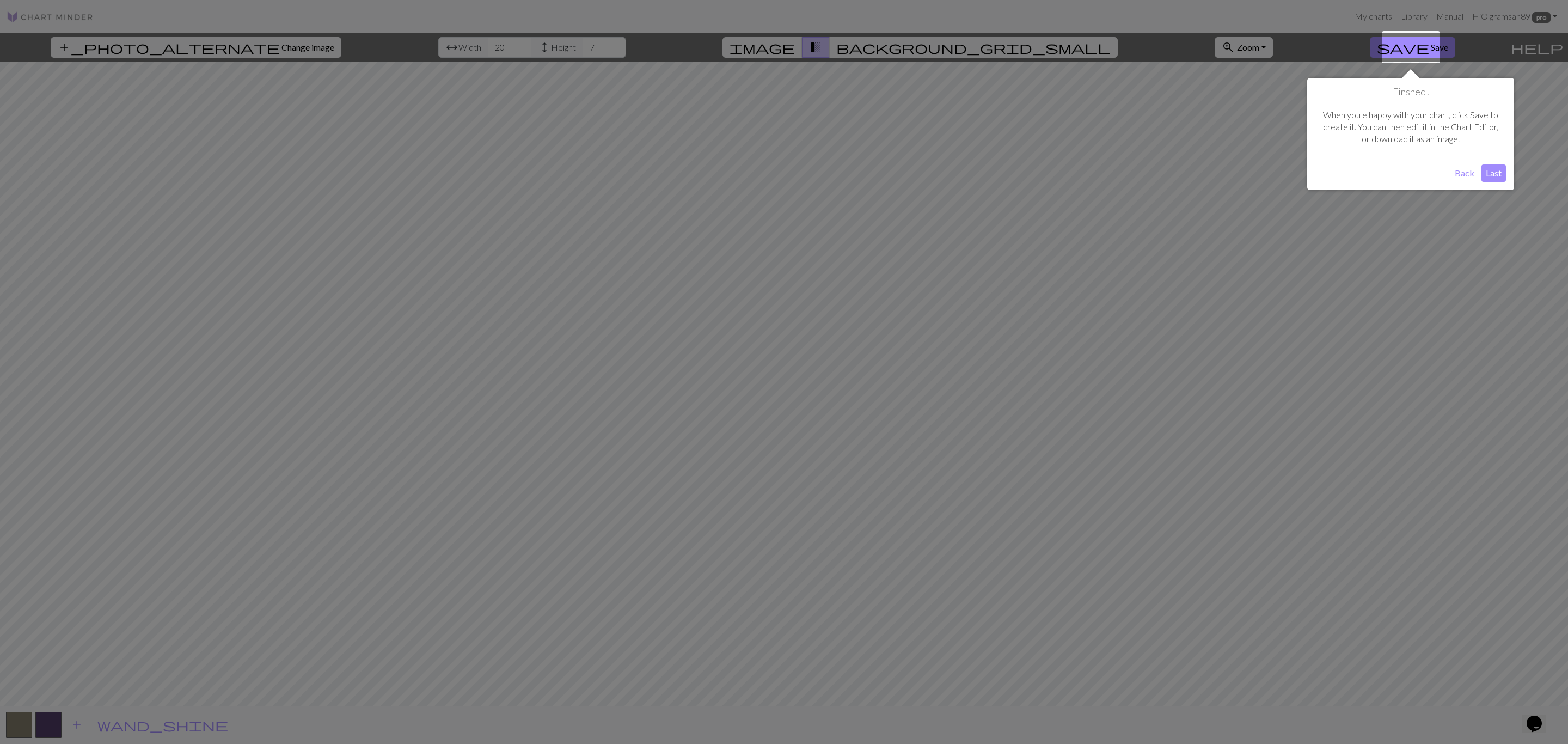
click at [486, 51] on div at bounding box center [784, 372] width 1568 height 745
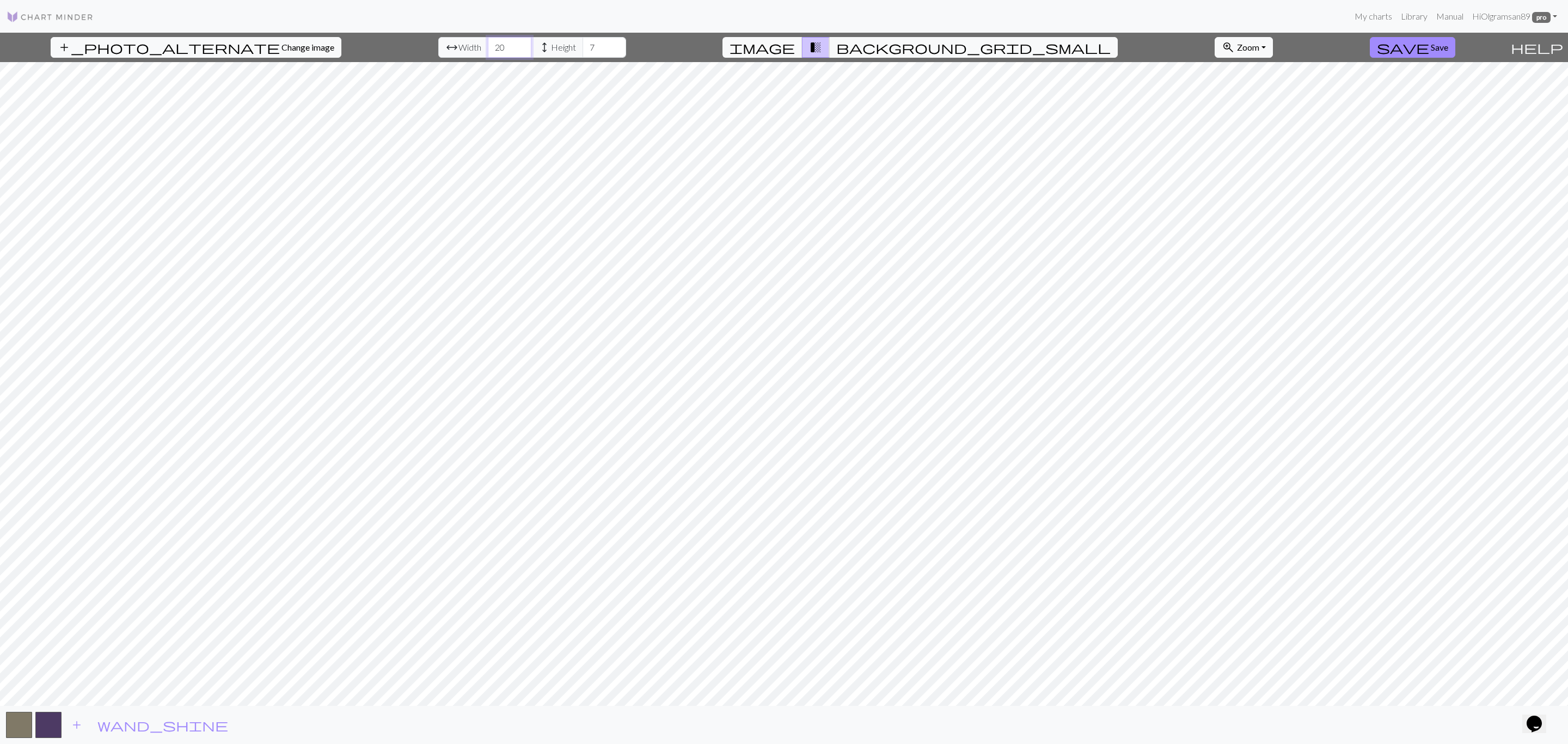
click at [488, 51] on input "20" at bounding box center [510, 47] width 44 height 20
drag, startPoint x: 484, startPoint y: 51, endPoint x: 439, endPoint y: 40, distance: 46.3
click at [439, 40] on div "arrow_range Width 20 height Height 7" at bounding box center [533, 47] width 188 height 20
click at [488, 47] on input "20" at bounding box center [510, 47] width 44 height 20
type input "48"
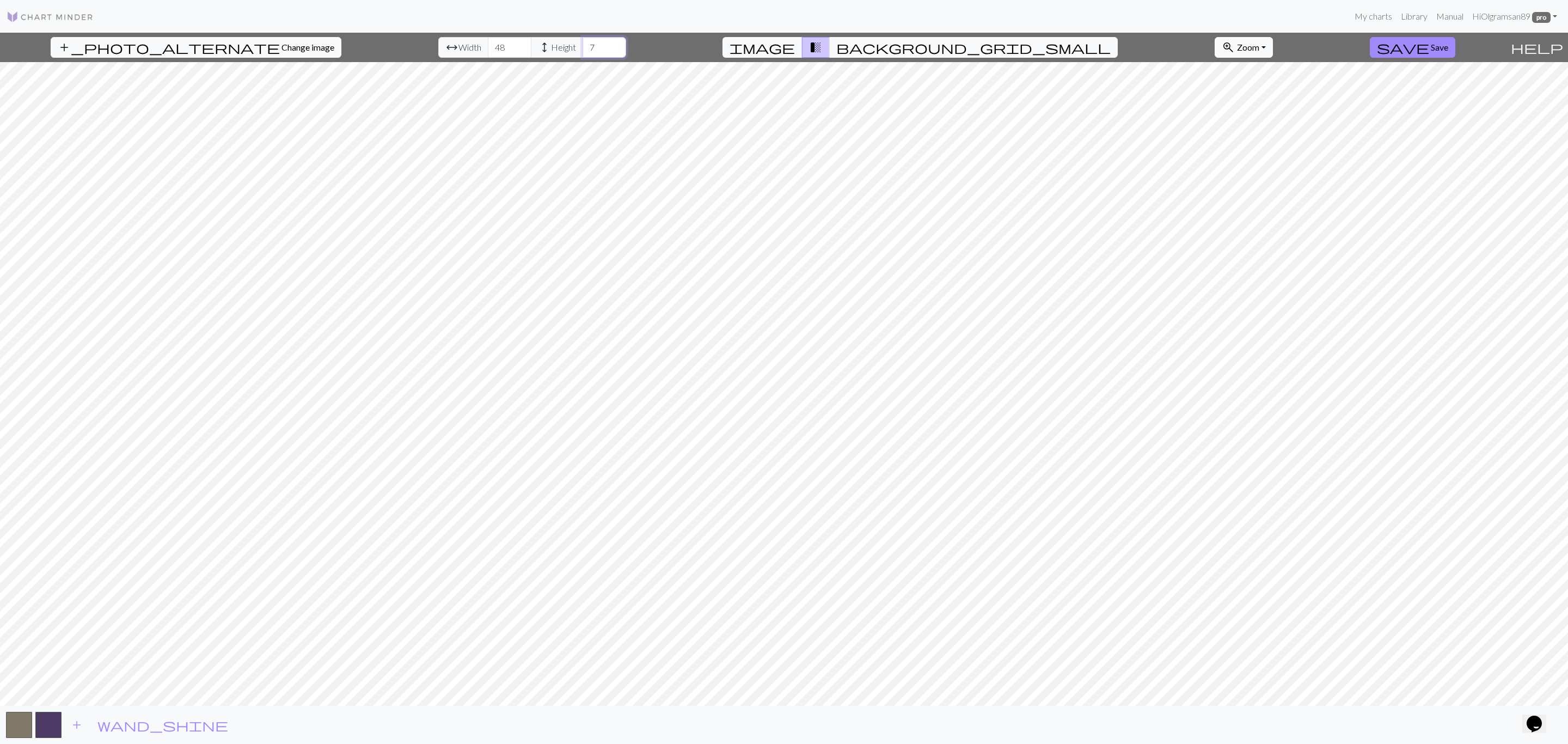
drag, startPoint x: 574, startPoint y: 51, endPoint x: 554, endPoint y: 48, distance: 20.2
click at [583, 51] on input "7" at bounding box center [604, 47] width 44 height 20
type input "28"
click at [101, 729] on span "wand_shine" at bounding box center [163, 725] width 131 height 15
click at [106, 729] on span "wand_shine" at bounding box center [163, 725] width 131 height 15
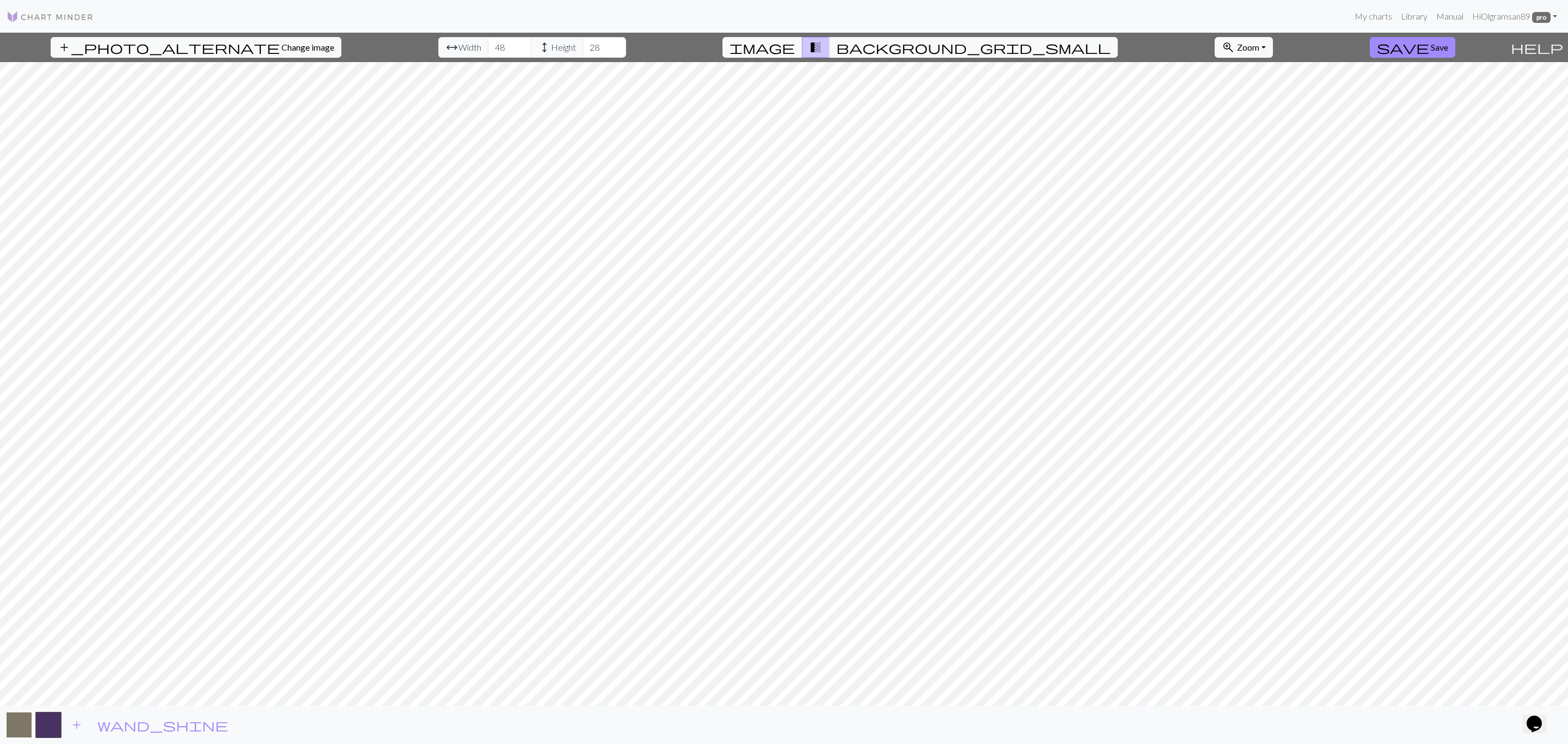
click at [25, 727] on button "button" at bounding box center [19, 724] width 26 height 26
click at [41, 657] on button "colorize Dropper" at bounding box center [75, 657] width 132 height 34
click at [76, 729] on span "add" at bounding box center [77, 725] width 13 height 15
click at [76, 729] on button "button" at bounding box center [77, 724] width 26 height 26
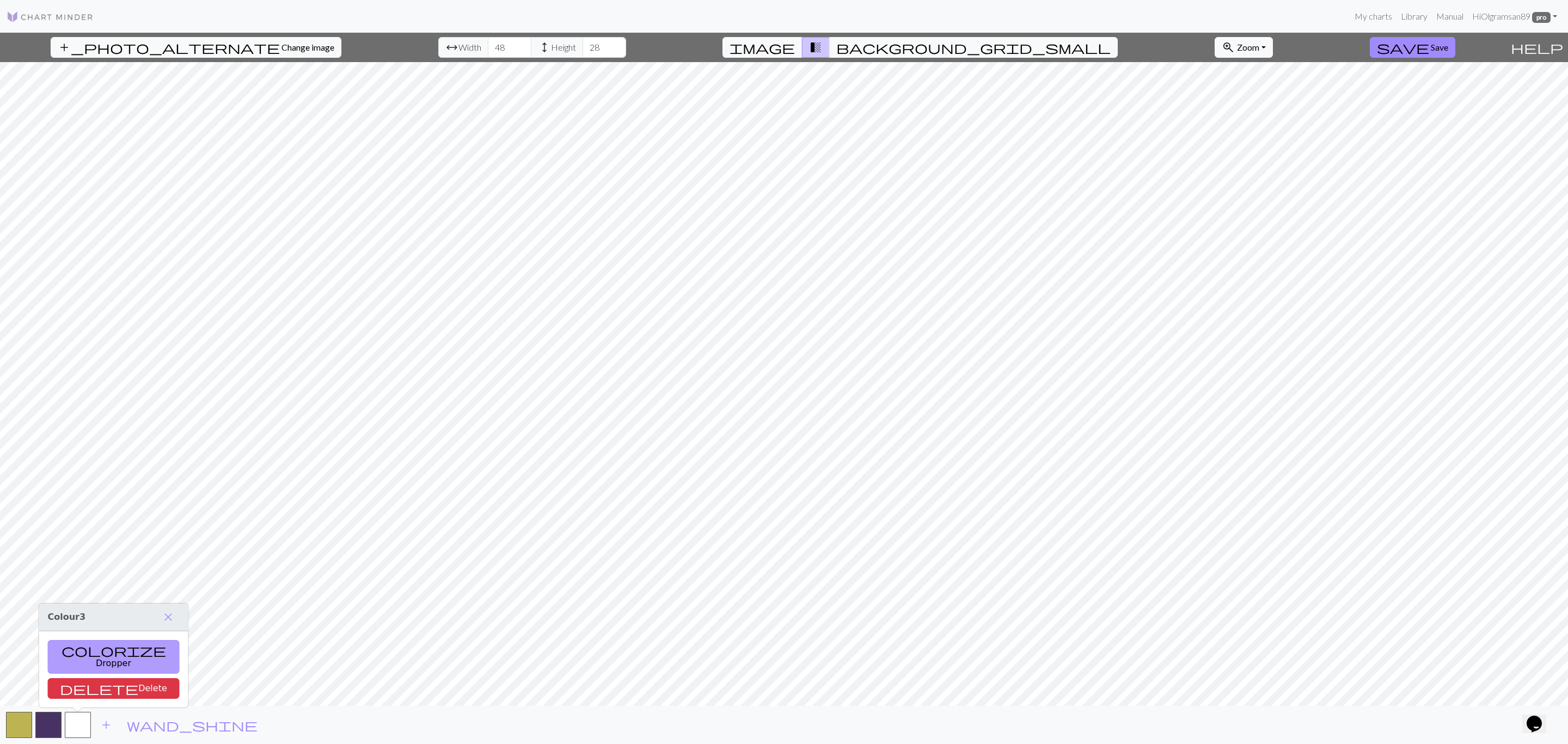
click at [84, 658] on button "colorize Dropper" at bounding box center [114, 657] width 132 height 34
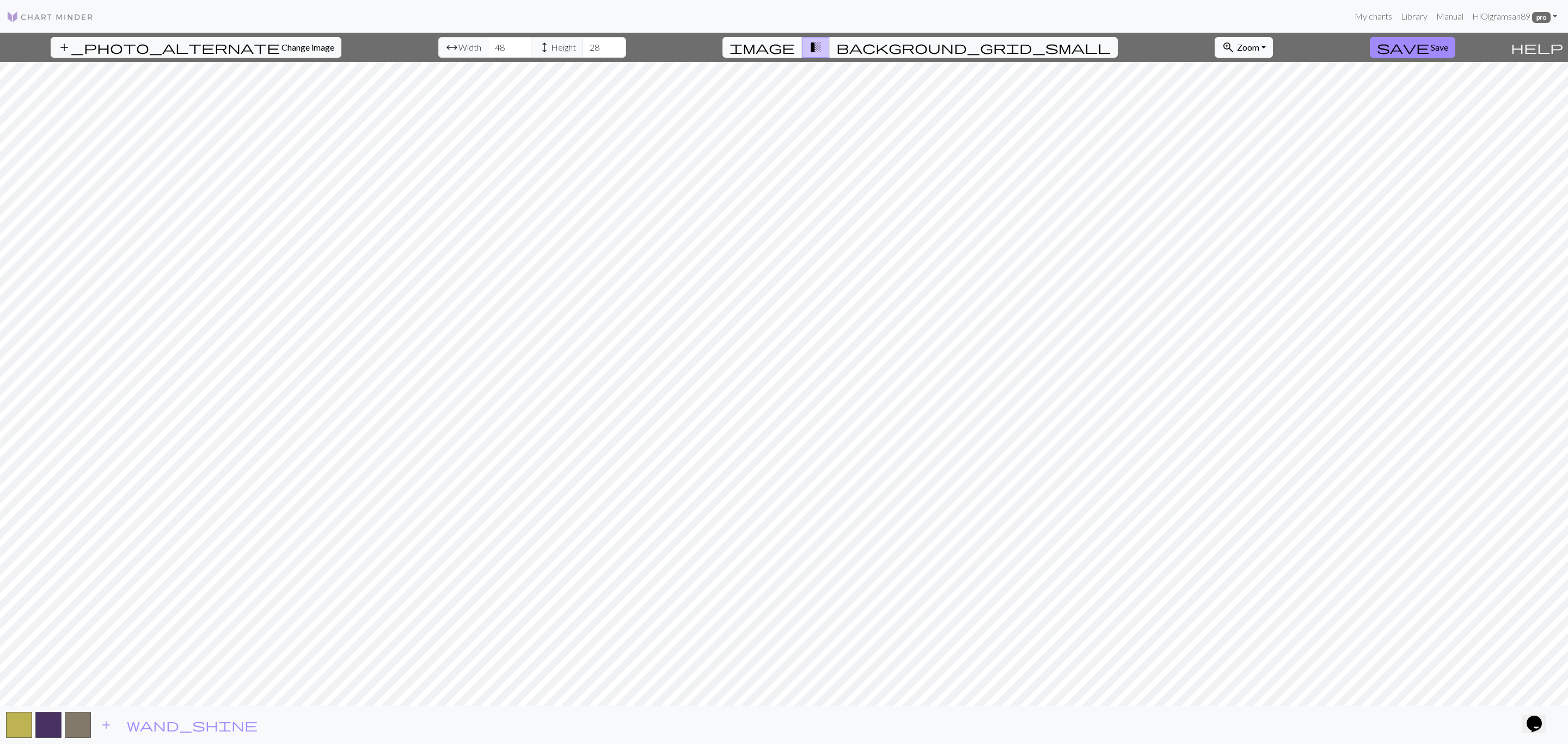
click at [795, 48] on span "image" at bounding box center [762, 48] width 65 height 15
drag, startPoint x: 476, startPoint y: 46, endPoint x: 456, endPoint y: 46, distance: 20.0
click at [456, 46] on div "arrow_range Width 48 height Height 28" at bounding box center [533, 47] width 188 height 20
type input "24"
drag, startPoint x: 477, startPoint y: 47, endPoint x: 458, endPoint y: 45, distance: 19.1
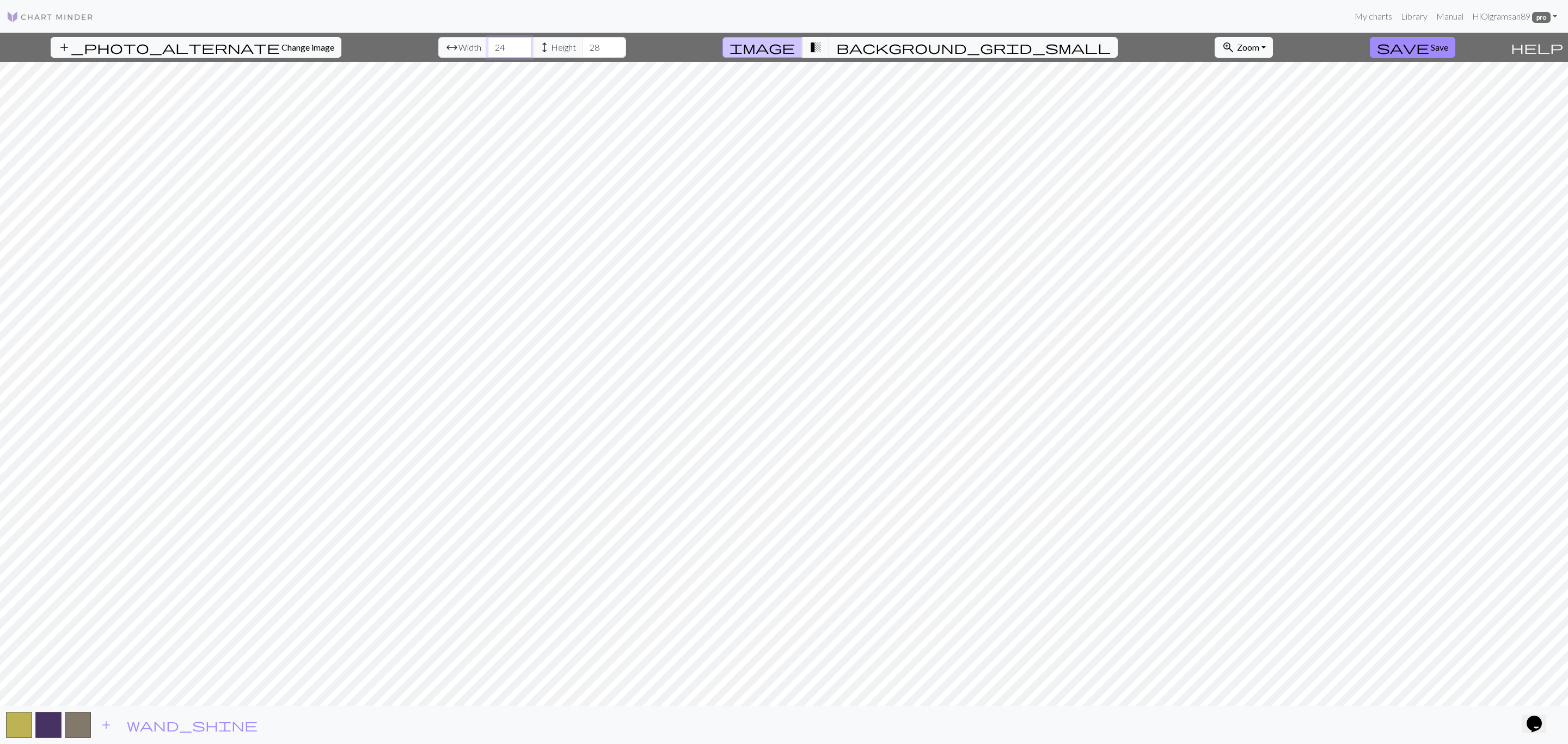
click at [458, 45] on div "arrow_range Width 24 height Height 28" at bounding box center [533, 47] width 188 height 20
click at [822, 50] on span "transition_fade" at bounding box center [816, 48] width 13 height 15
click at [884, 44] on span "background_grid_small" at bounding box center [974, 48] width 274 height 15
click at [822, 48] on span "transition_fade" at bounding box center [816, 48] width 13 height 15
click at [795, 46] on span "image" at bounding box center [762, 48] width 65 height 15
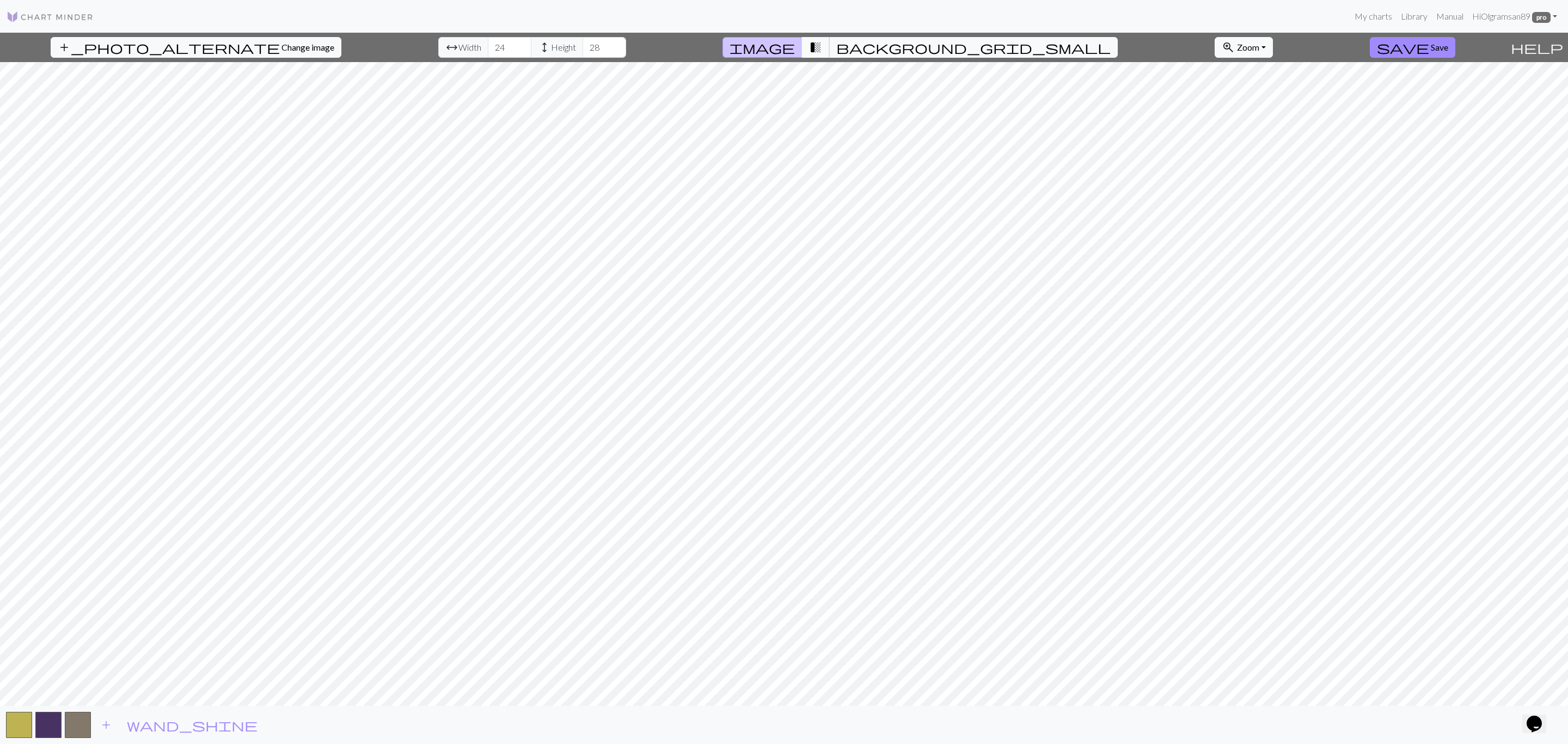
click at [822, 54] on span "transition_fade" at bounding box center [816, 48] width 13 height 15
click at [81, 730] on button "button" at bounding box center [77, 724] width 26 height 26
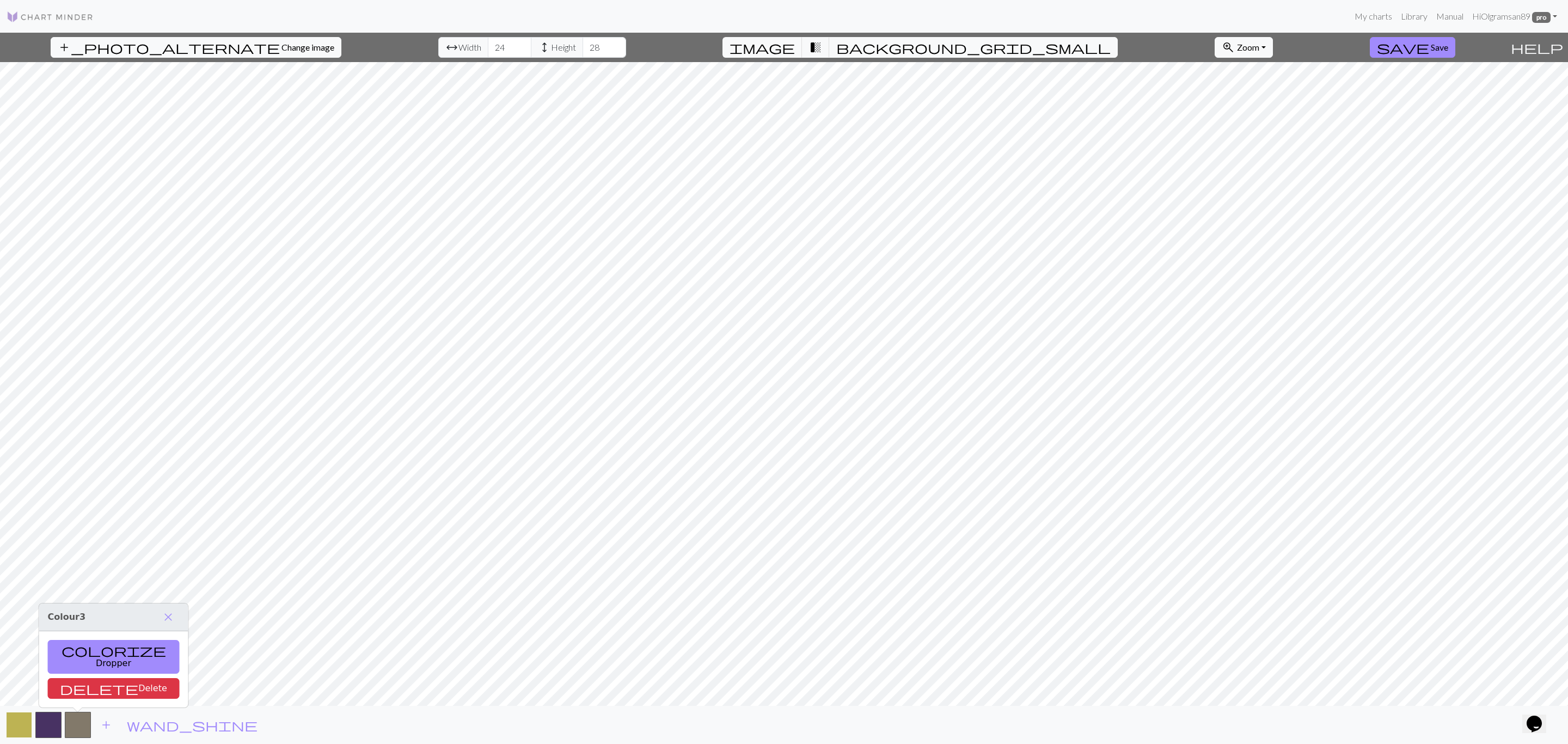
click at [15, 730] on button "button" at bounding box center [19, 724] width 26 height 26
click at [47, 732] on button "button" at bounding box center [48, 724] width 26 height 26
click at [193, 722] on div "add wand_shine" at bounding box center [784, 724] width 1568 height 38
click at [120, 55] on span "add_photo_alternate" at bounding box center [168, 48] width 222 height 15
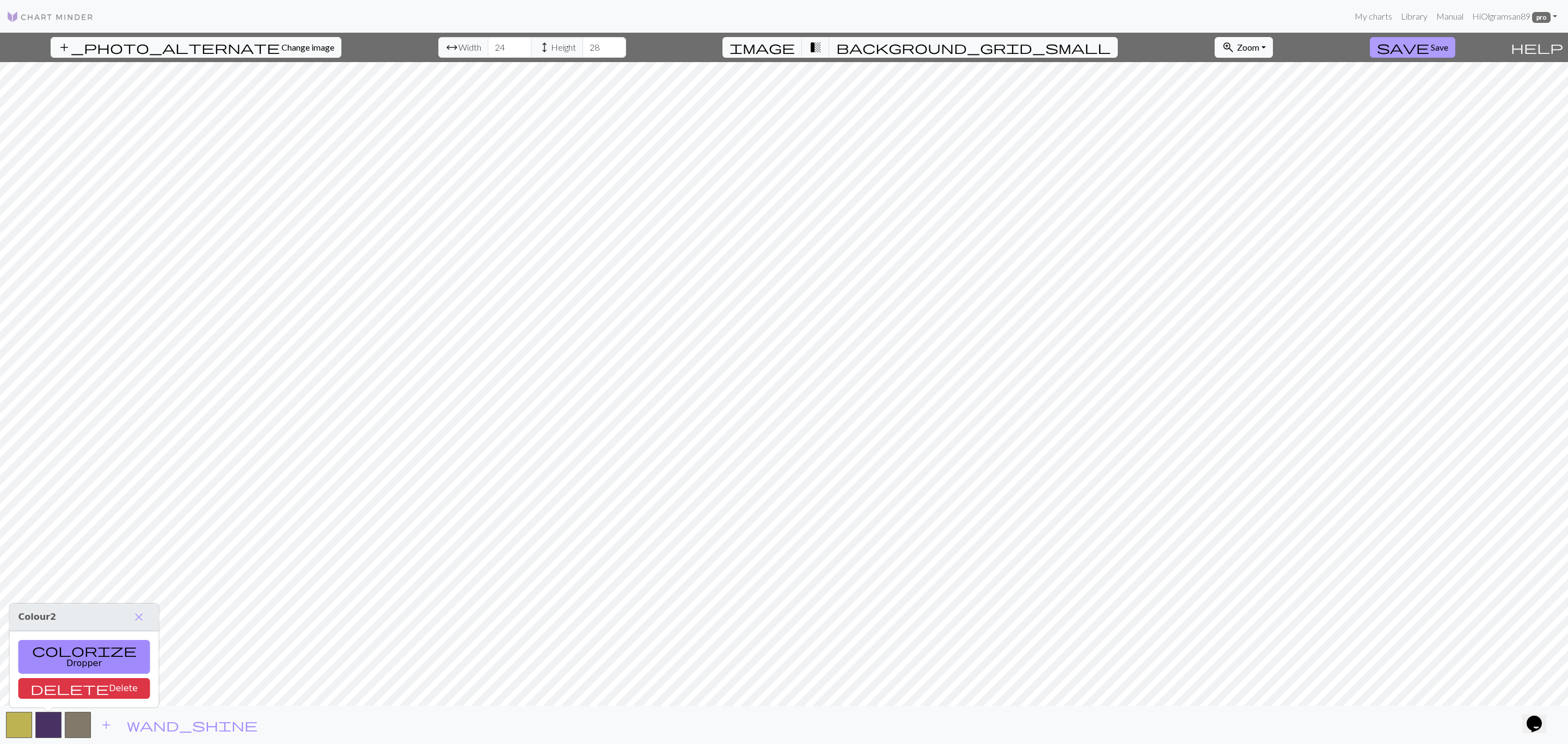
click at [1405, 52] on span "save" at bounding box center [1403, 48] width 52 height 15
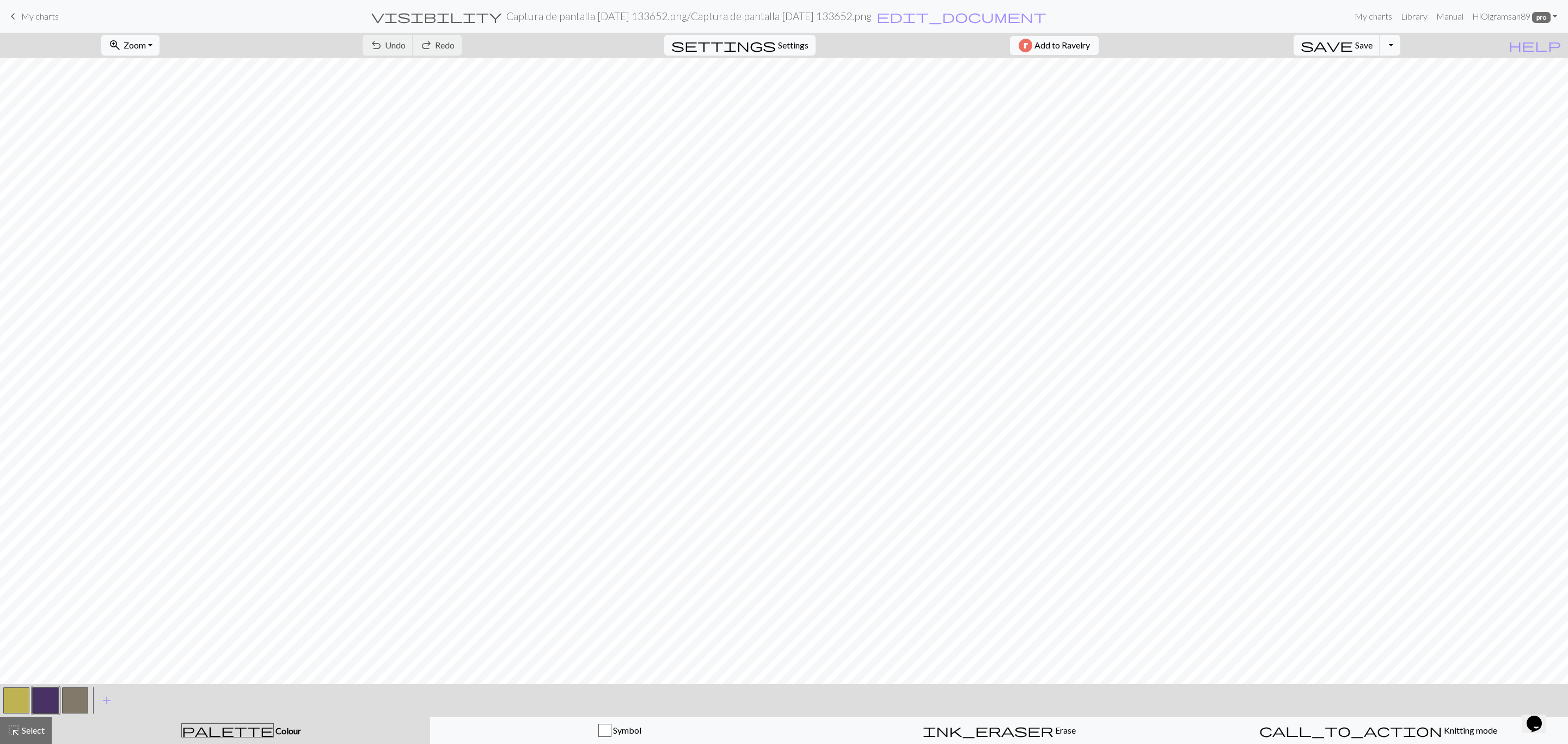
click at [77, 708] on button "button" at bounding box center [74, 700] width 26 height 26
click at [76, 708] on button "button" at bounding box center [74, 700] width 26 height 26
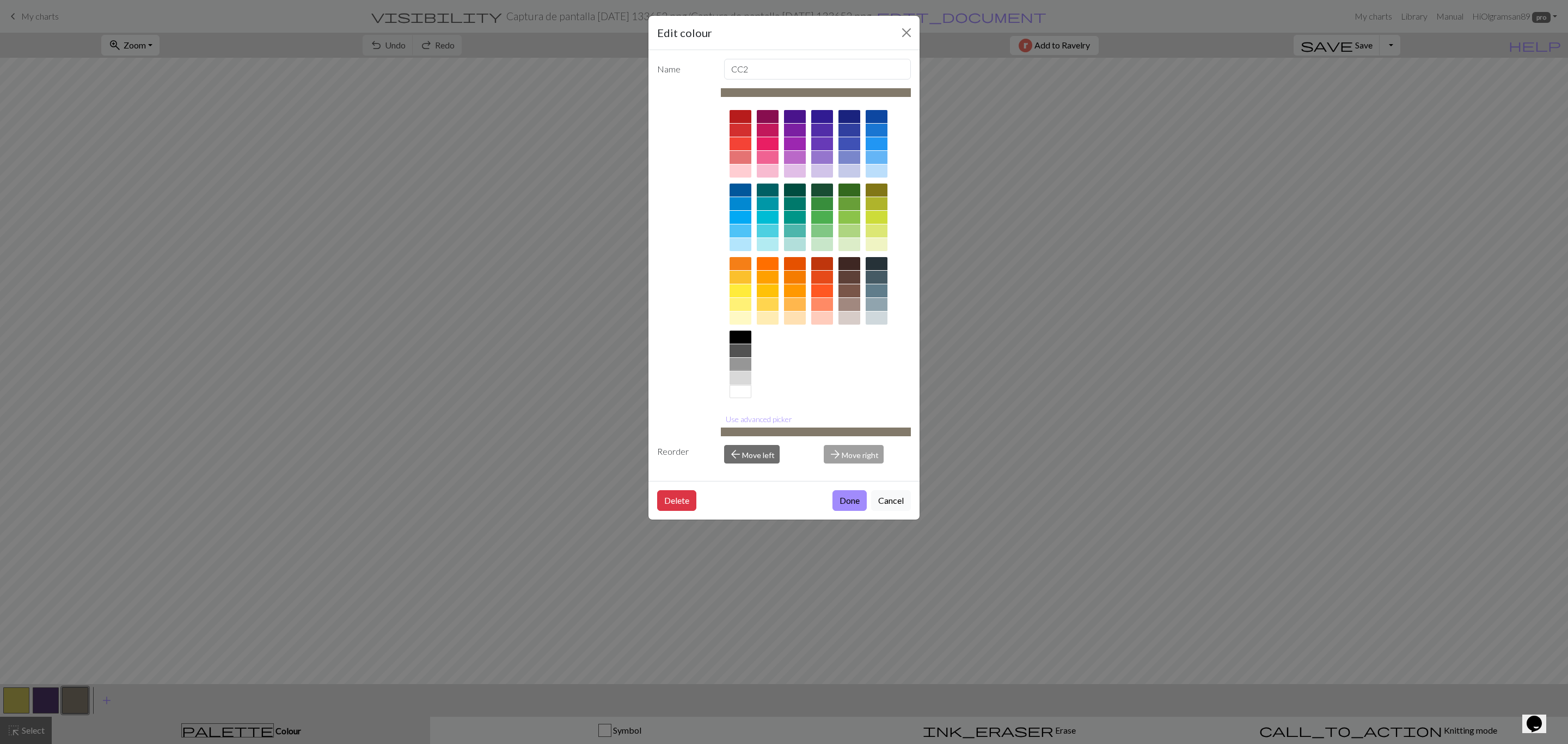
click at [743, 380] on div at bounding box center [740, 378] width 22 height 13
click at [844, 503] on button "Done" at bounding box center [849, 500] width 34 height 20
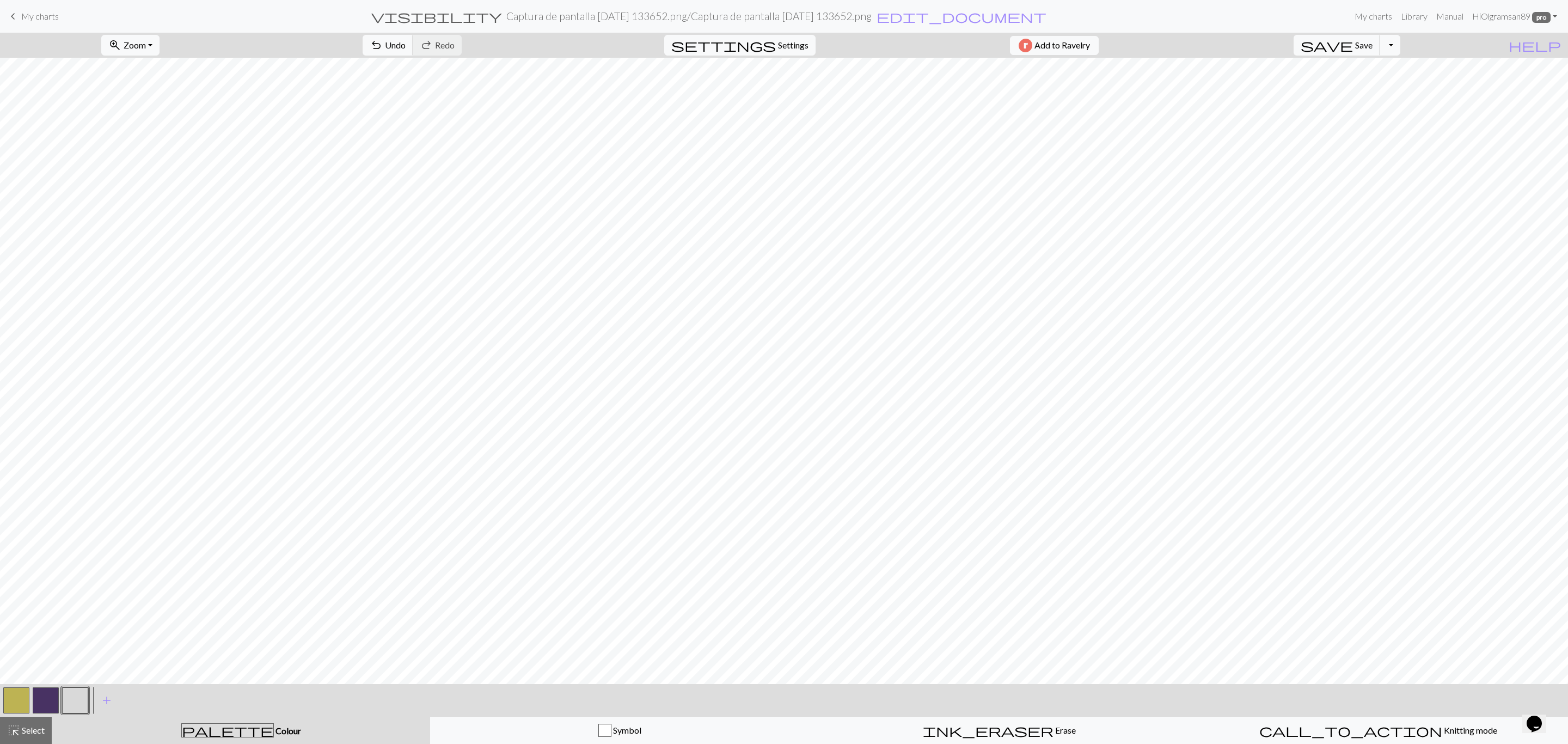
click at [49, 705] on button "button" at bounding box center [46, 700] width 26 height 26
click at [15, 698] on button "button" at bounding box center [16, 700] width 26 height 26
drag, startPoint x: 76, startPoint y: 699, endPoint x: 96, endPoint y: 689, distance: 22.4
click at [75, 699] on button "button" at bounding box center [74, 700] width 26 height 26
click at [13, 703] on button "button" at bounding box center [16, 700] width 26 height 26
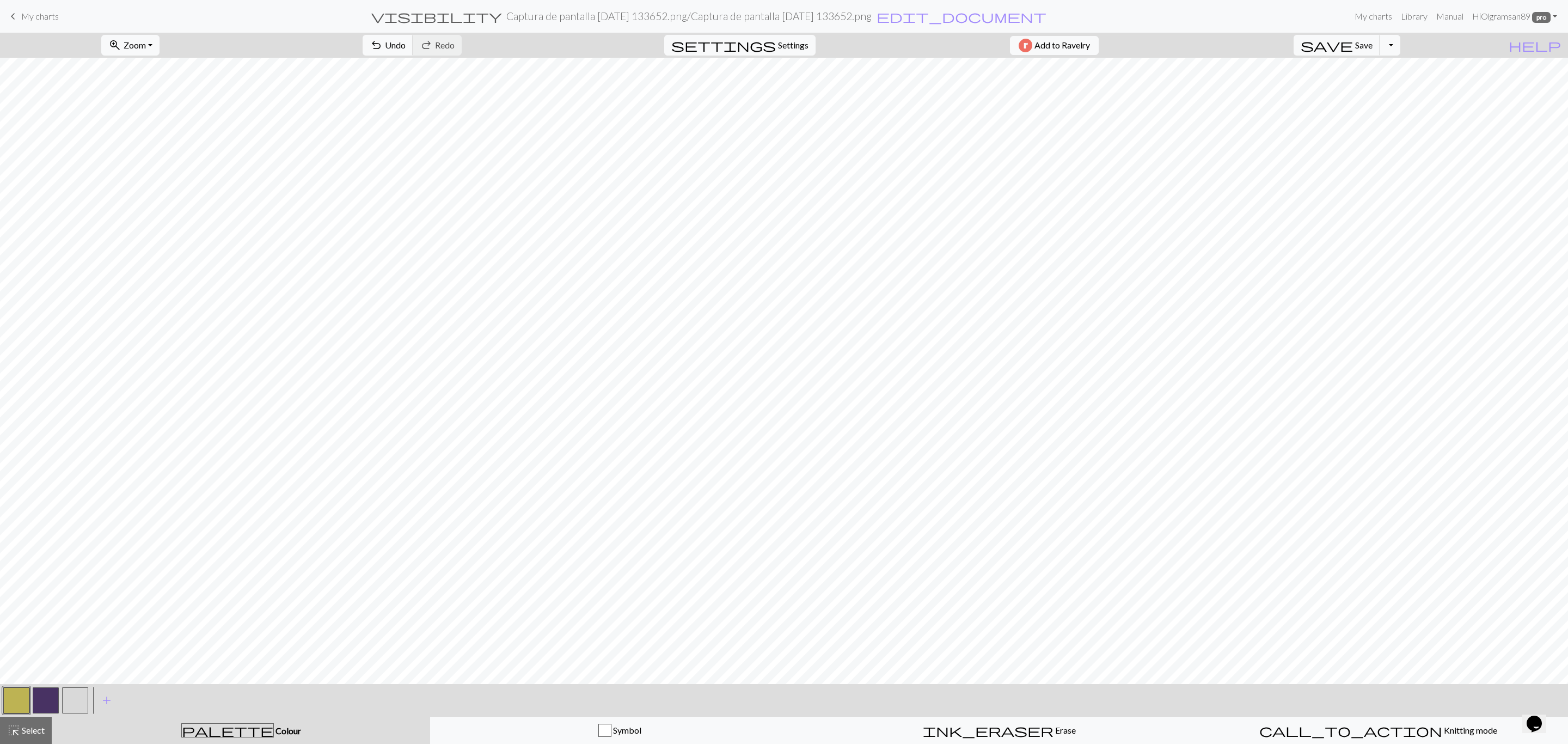
click at [45, 699] on button "button" at bounding box center [46, 700] width 26 height 26
click at [383, 41] on span "undo" at bounding box center [376, 46] width 13 height 15
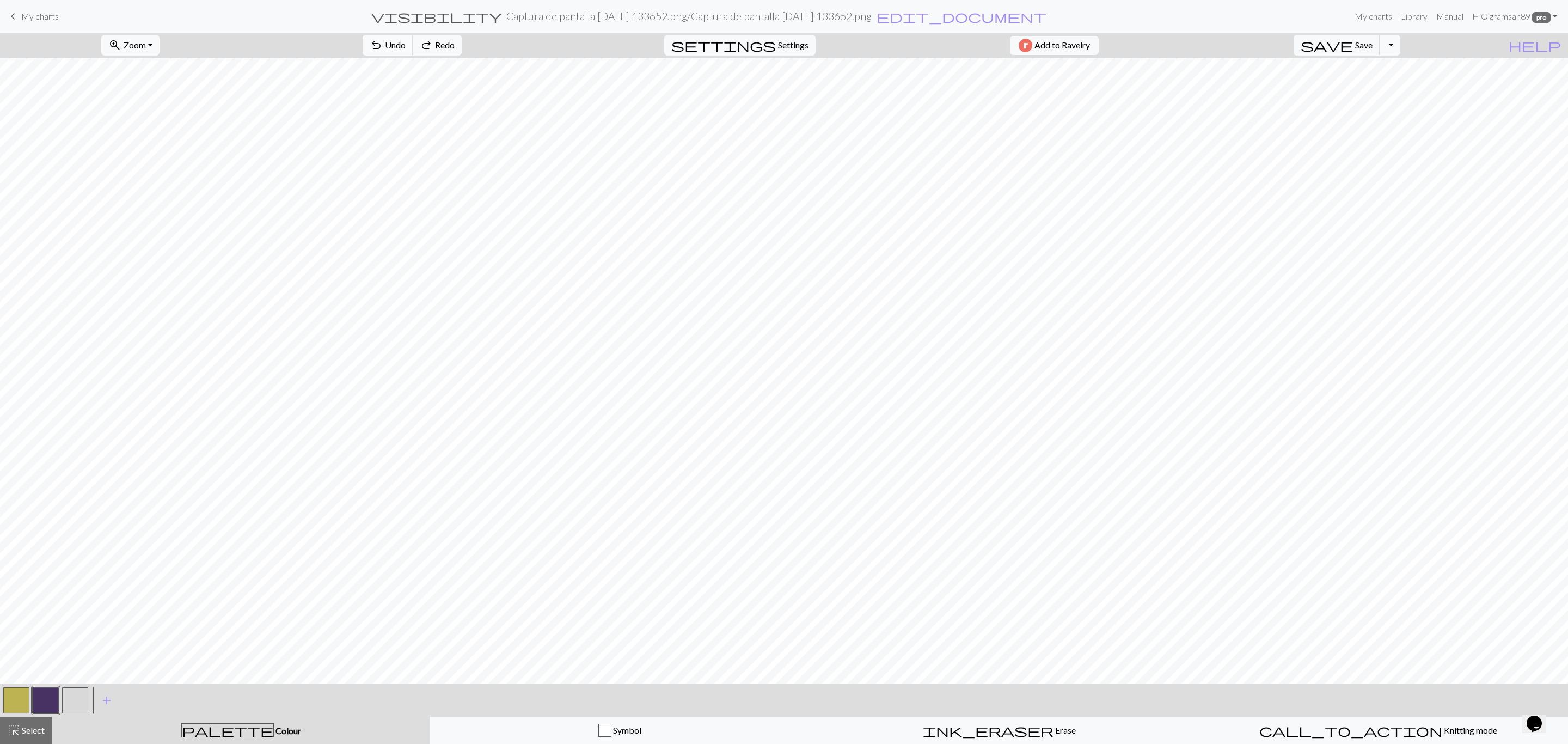
click at [383, 41] on span "undo" at bounding box center [376, 46] width 13 height 15
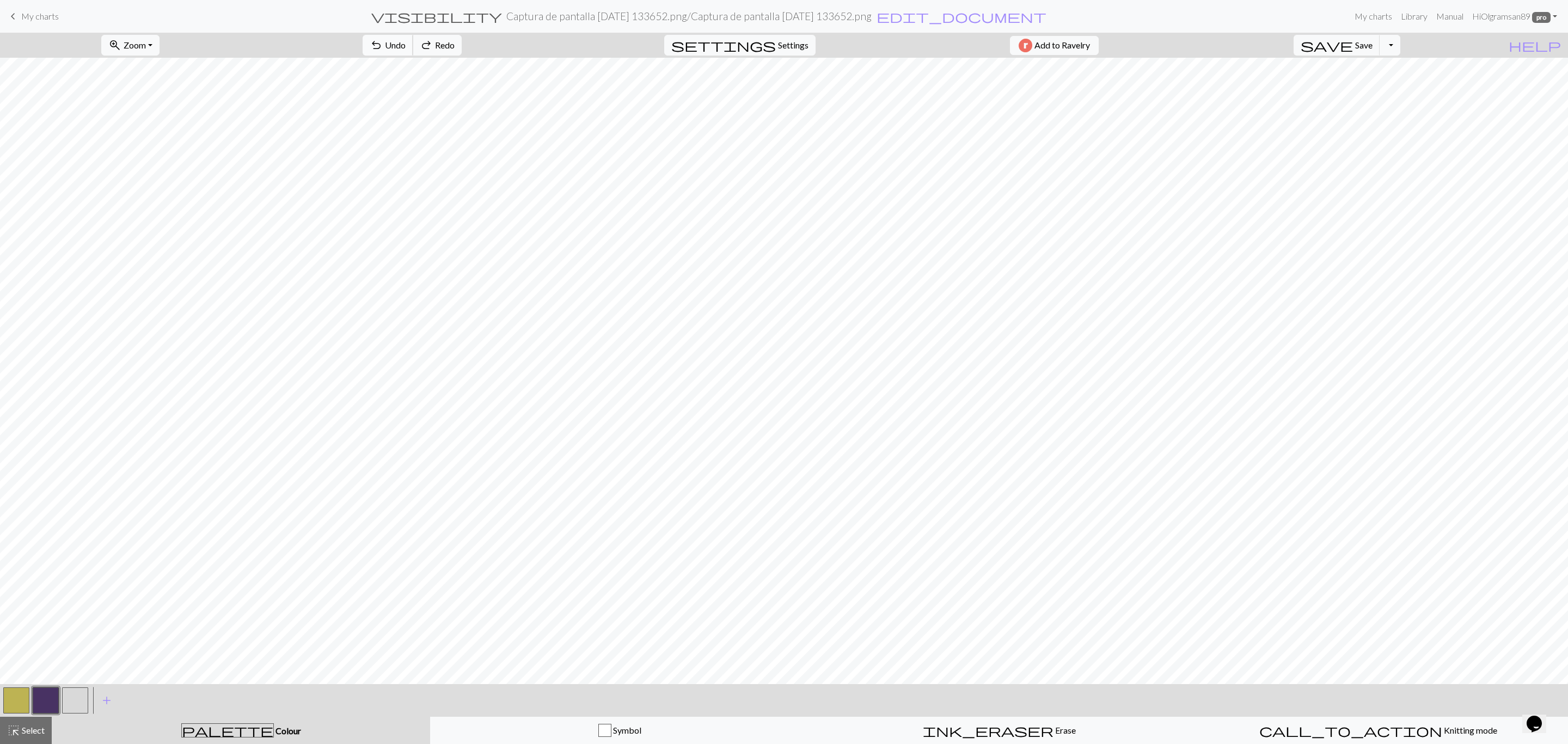
click at [383, 41] on span "undo" at bounding box center [376, 46] width 13 height 15
click at [425, 41] on div "undo Undo Undo redo Redo Redo" at bounding box center [412, 46] width 115 height 25
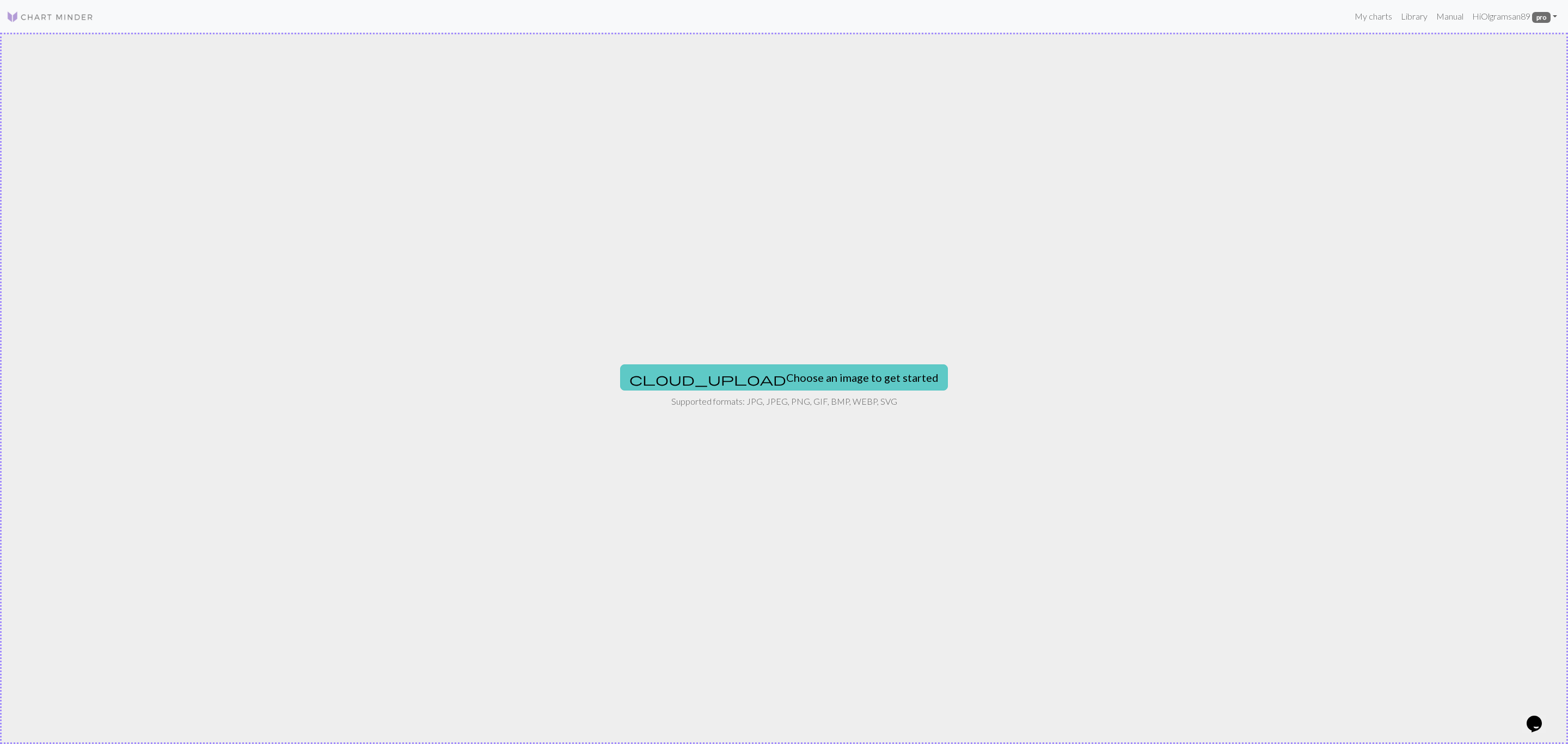
click at [835, 378] on button "cloud_upload Choose an image to get started" at bounding box center [784, 377] width 328 height 26
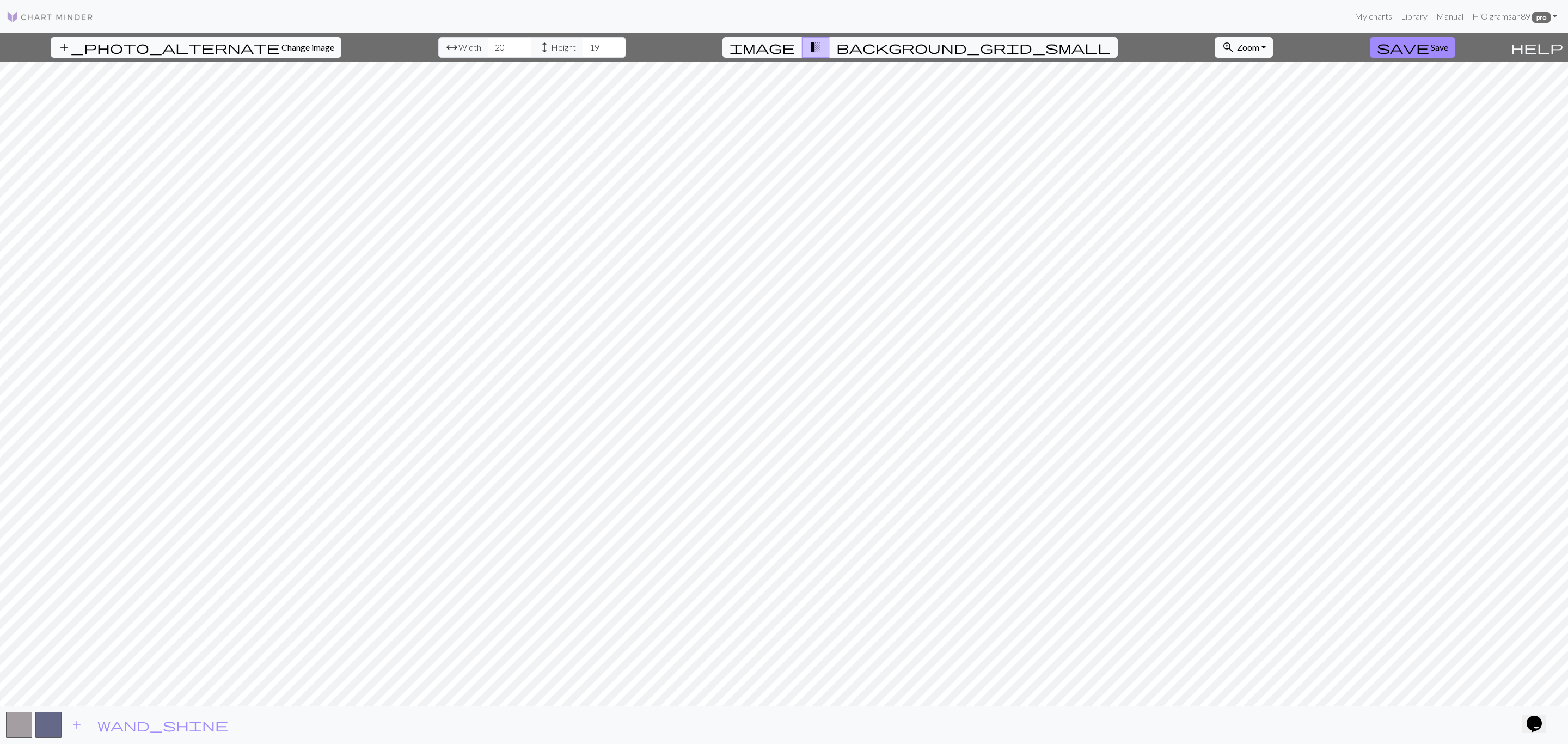
click at [152, 39] on button "add_photo_alternate Change image" at bounding box center [196, 47] width 291 height 20
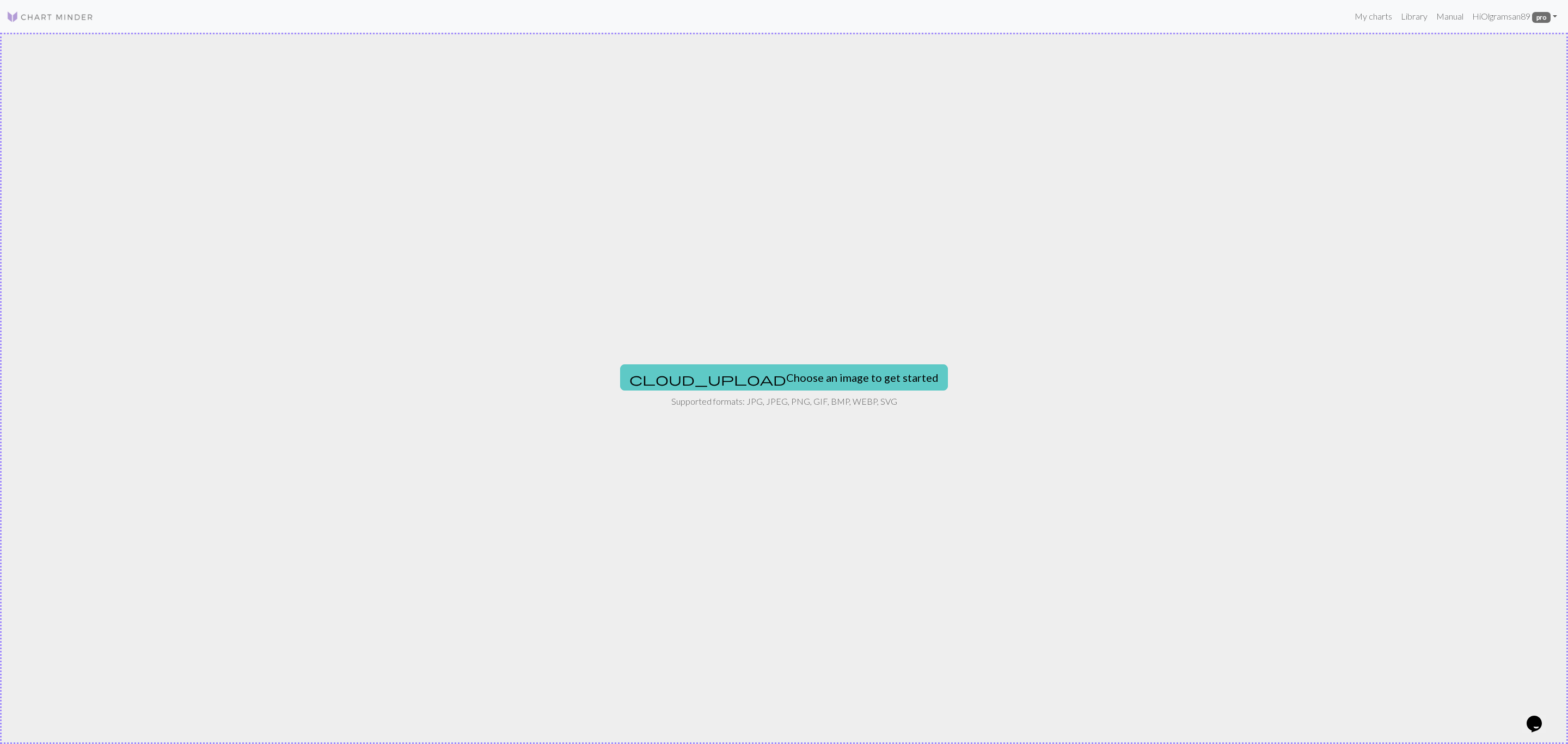
click at [753, 374] on button "cloud_upload Choose an image to get started" at bounding box center [784, 377] width 328 height 26
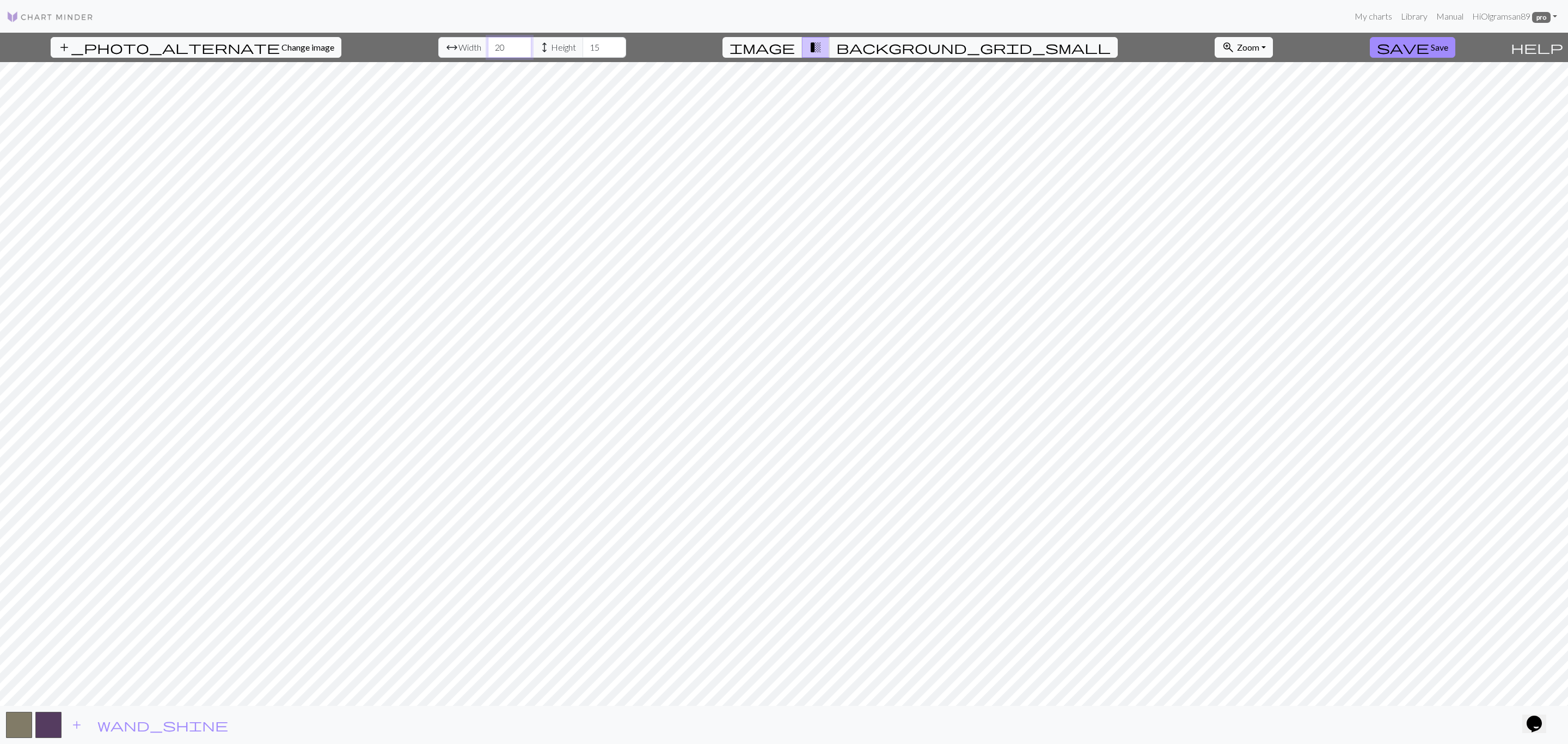
drag, startPoint x: 479, startPoint y: 45, endPoint x: 440, endPoint y: 51, distance: 39.5
click at [440, 51] on div "arrow_range Width 20 height Height 15" at bounding box center [533, 47] width 188 height 20
type input "23"
drag, startPoint x: 578, startPoint y: 50, endPoint x: 545, endPoint y: 46, distance: 33.2
click at [547, 46] on div "arrow_range Width 23 height Height 15" at bounding box center [533, 47] width 188 height 20
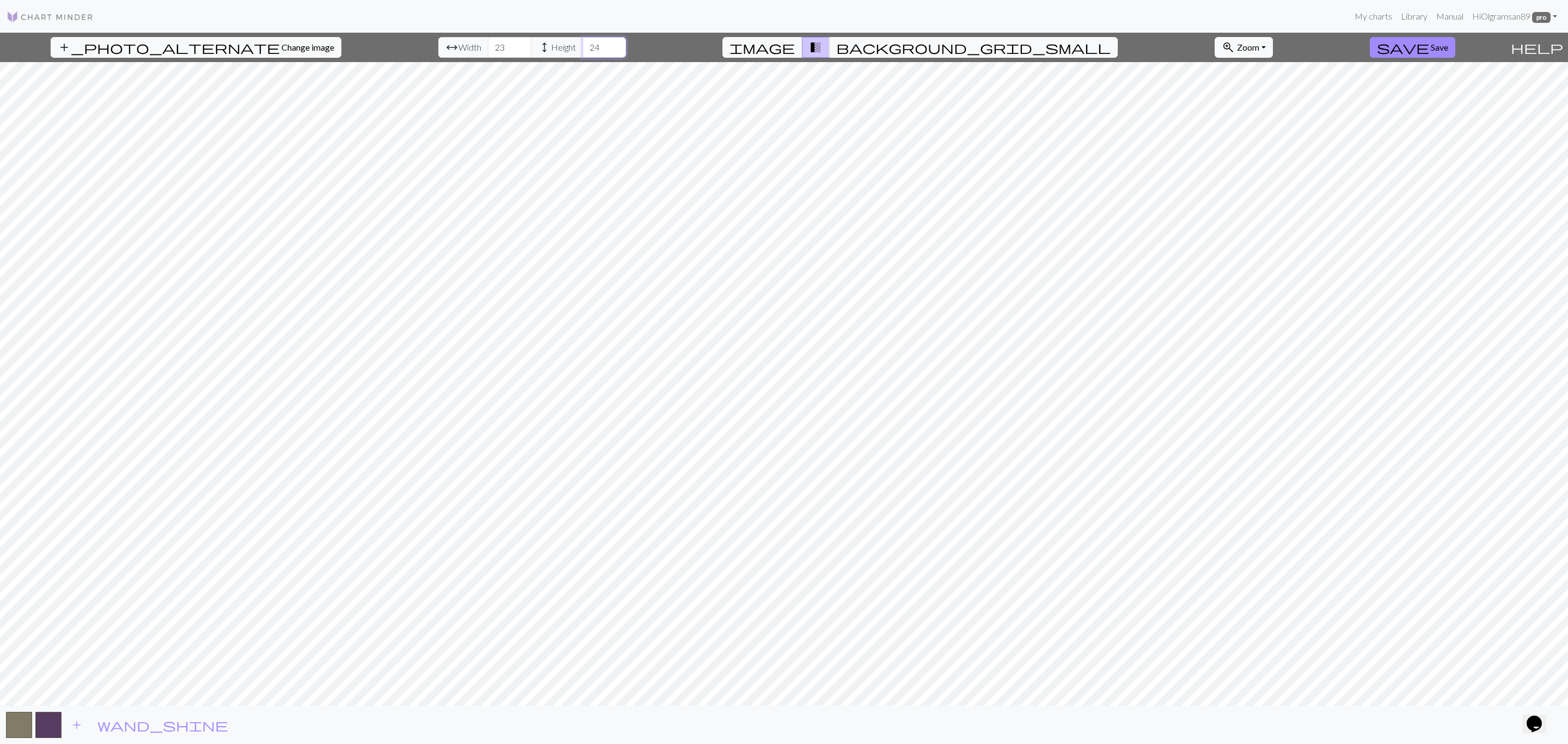
type input "24"
drag, startPoint x: 482, startPoint y: 43, endPoint x: 472, endPoint y: 46, distance: 10.4
click at [488, 46] on input "23" at bounding box center [510, 47] width 44 height 20
type input "23"
drag, startPoint x: 577, startPoint y: 48, endPoint x: 562, endPoint y: 45, distance: 15.3
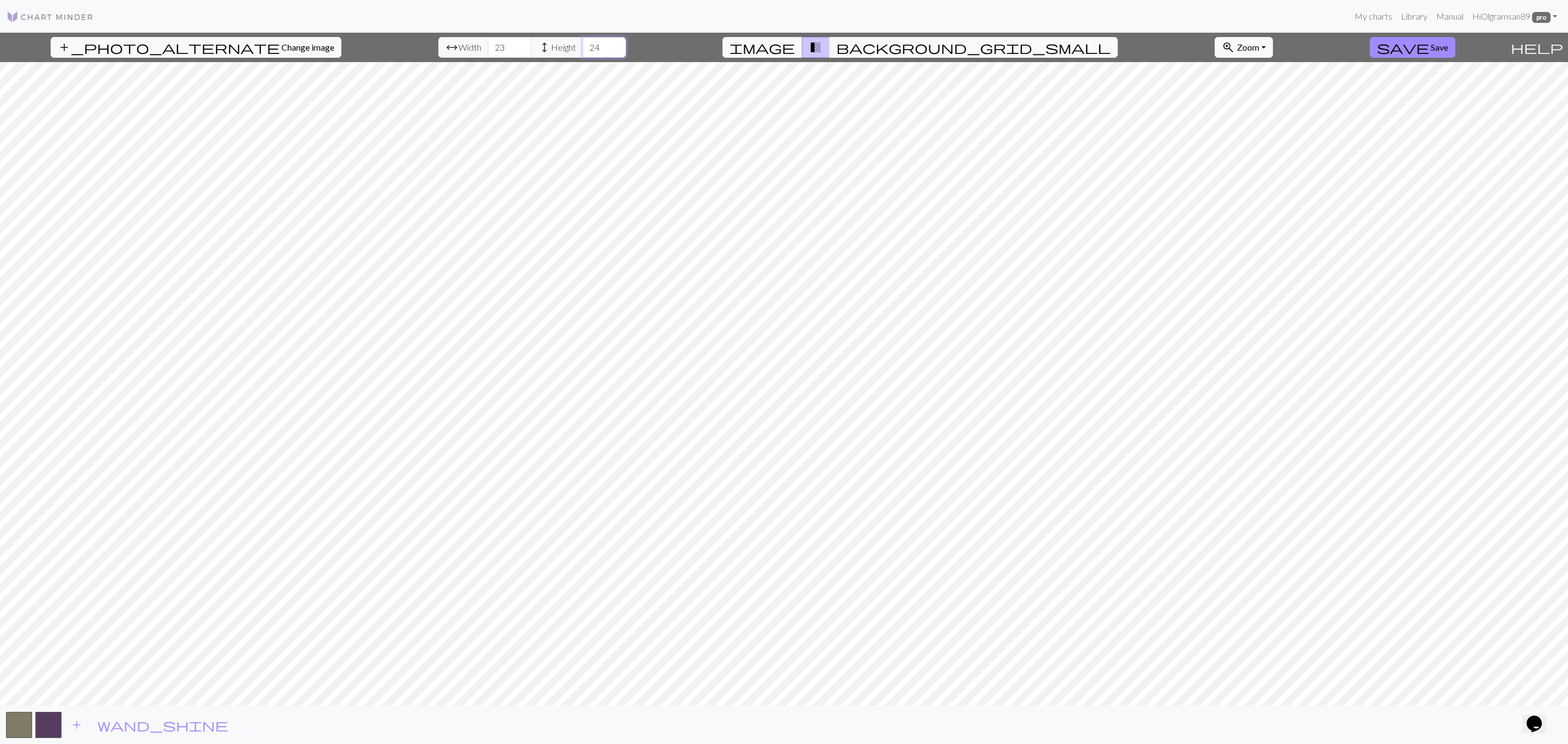
click at [583, 45] on input "24" at bounding box center [604, 47] width 44 height 20
click at [583, 48] on input "24" at bounding box center [604, 47] width 44 height 20
type input "23"
click at [46, 729] on button "button" at bounding box center [48, 724] width 26 height 26
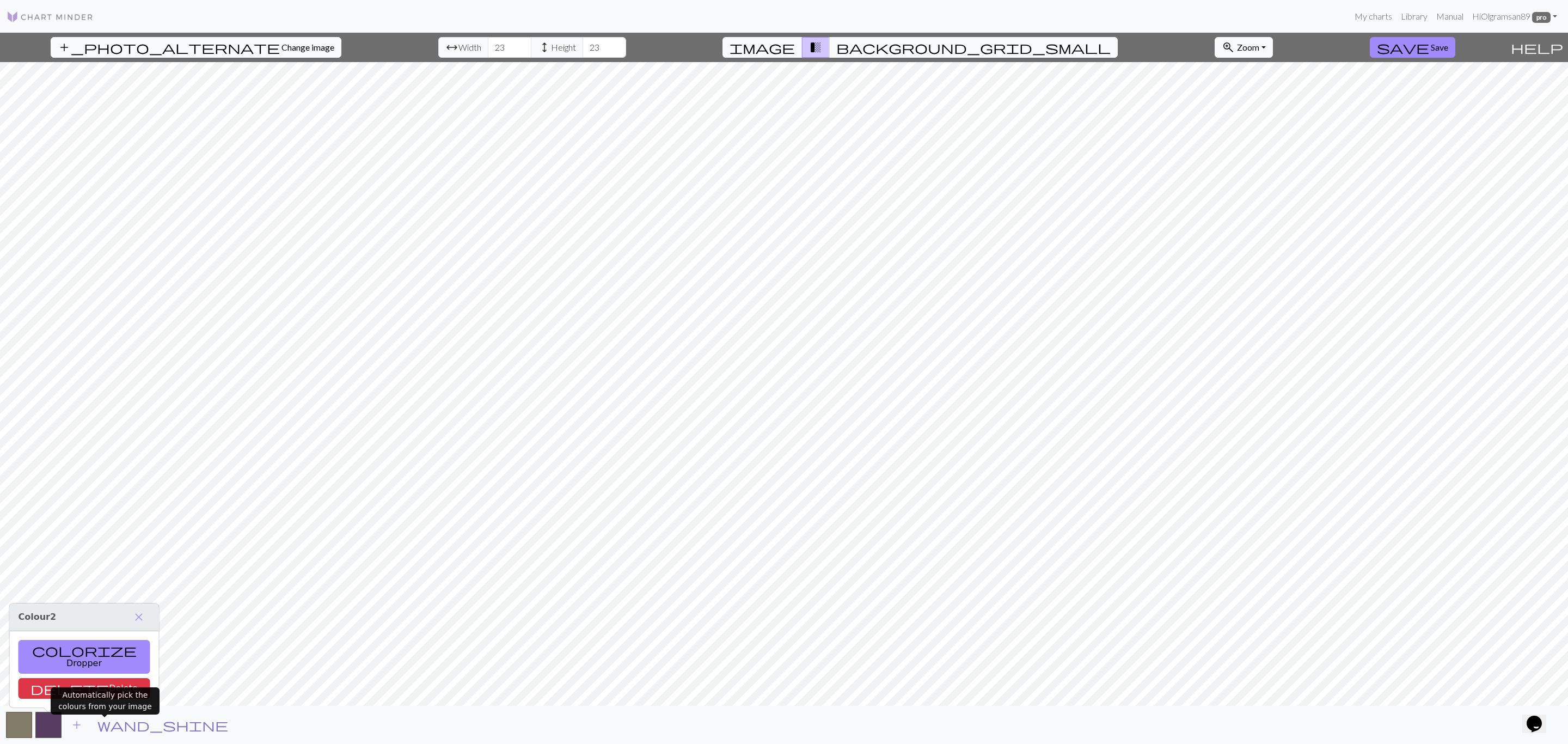
click at [106, 724] on span "wand_shine" at bounding box center [163, 725] width 131 height 15
click at [1408, 39] on button "save Save" at bounding box center [1413, 47] width 86 height 20
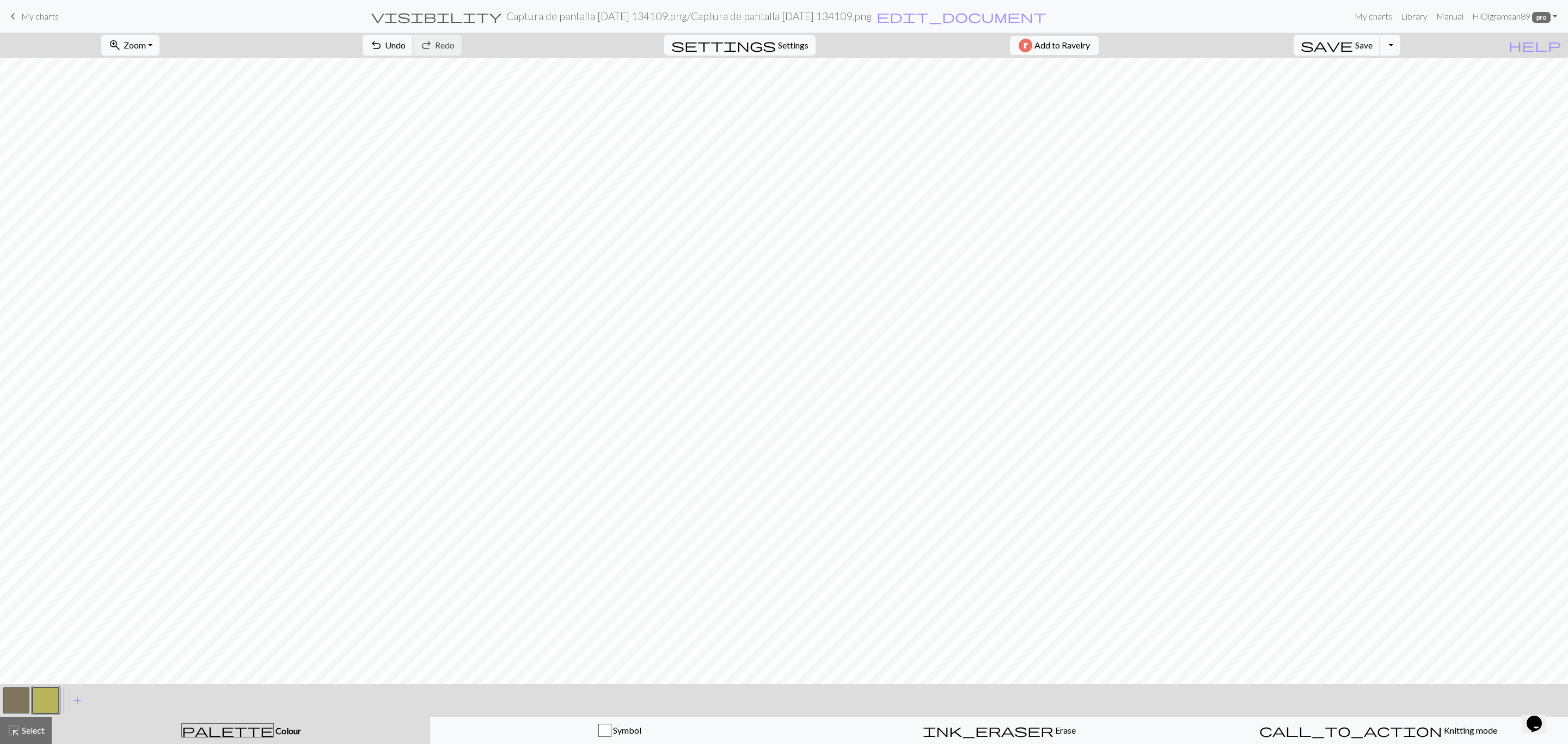
click at [12, 705] on button "button" at bounding box center [16, 700] width 26 height 26
click at [13, 706] on button "button" at bounding box center [16, 700] width 26 height 26
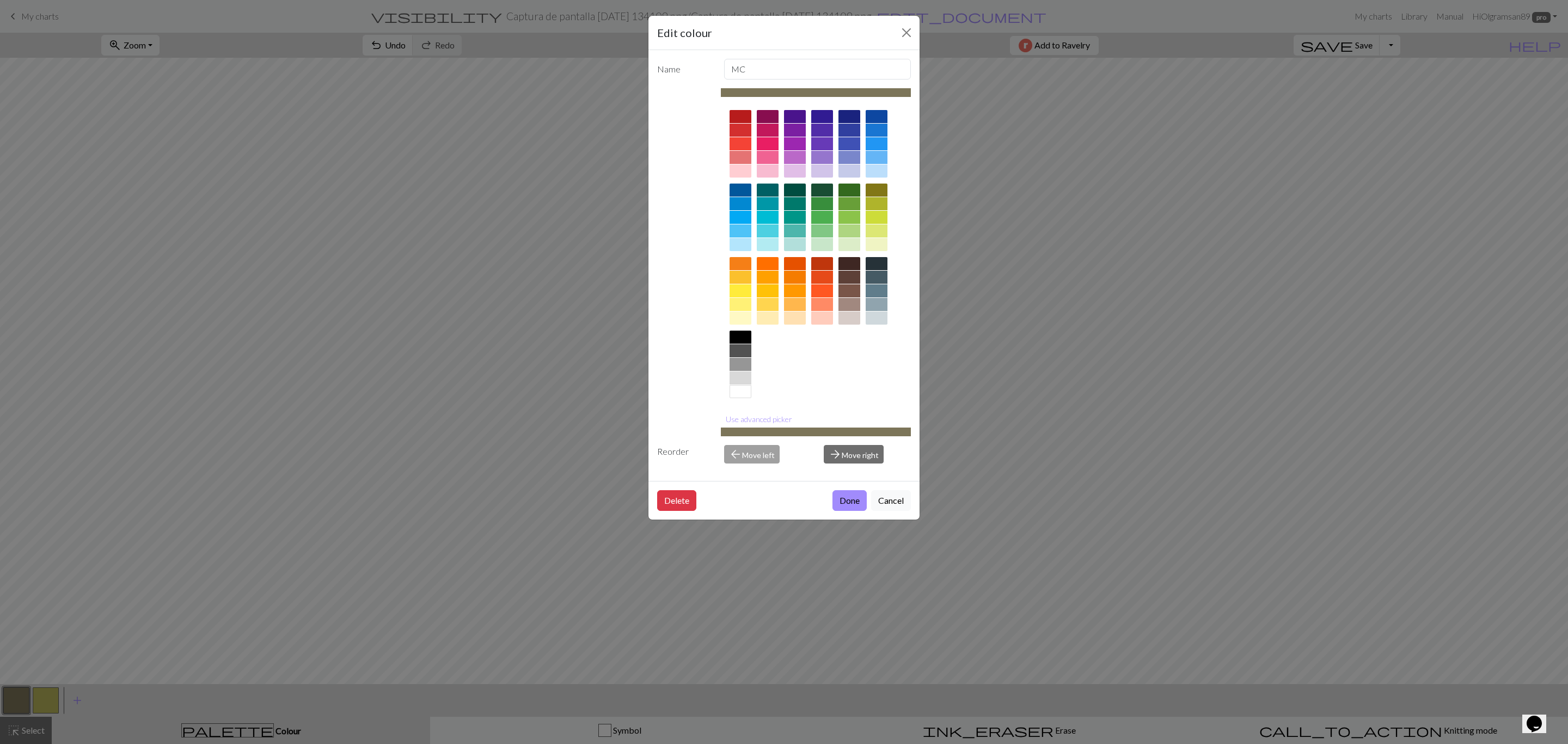
click at [735, 378] on div at bounding box center [740, 378] width 22 height 13
click at [850, 505] on button "Done" at bounding box center [849, 500] width 34 height 20
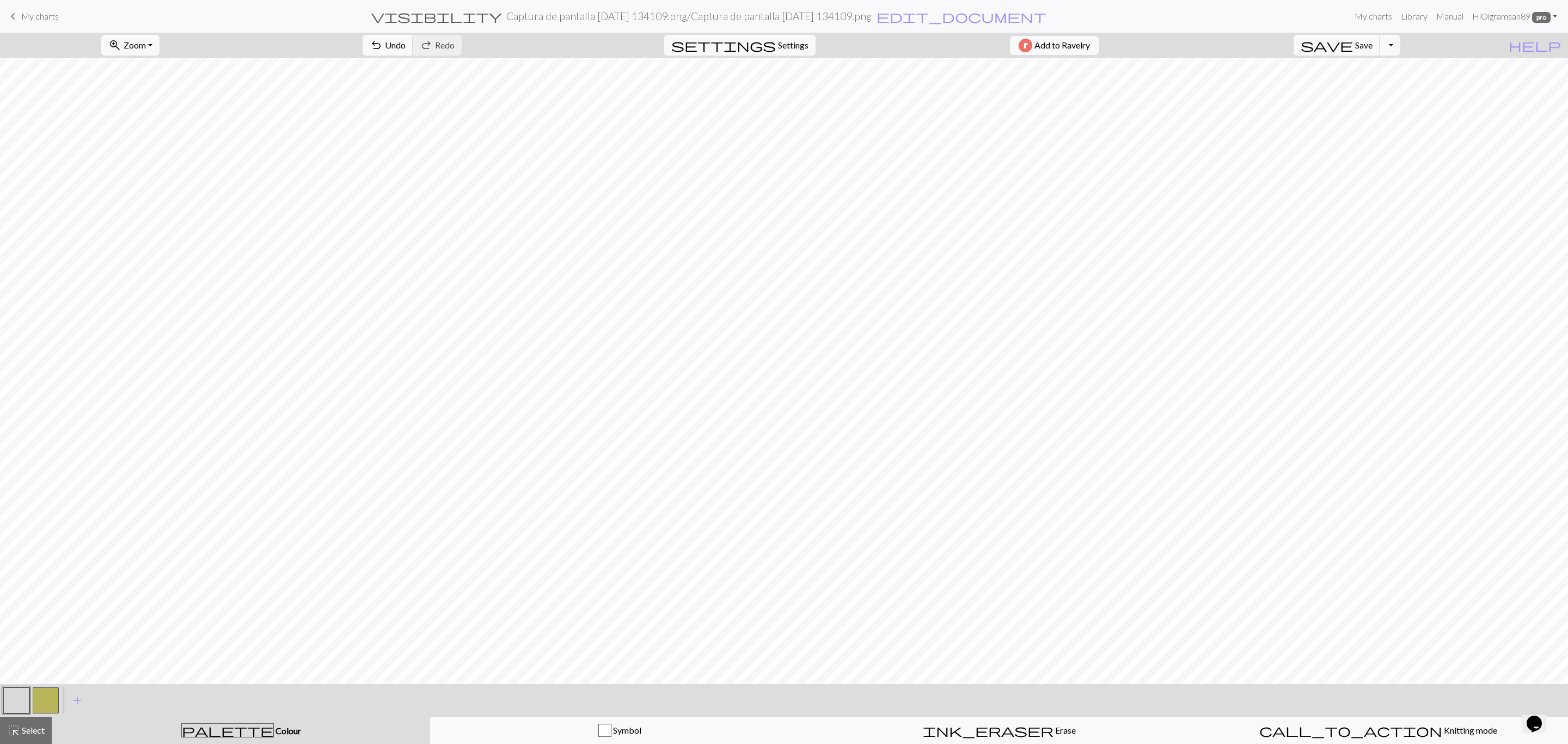
click at [50, 696] on button "button" at bounding box center [46, 700] width 26 height 26
click at [50, 696] on button "button" at bounding box center [46, 700] width 26 height 26
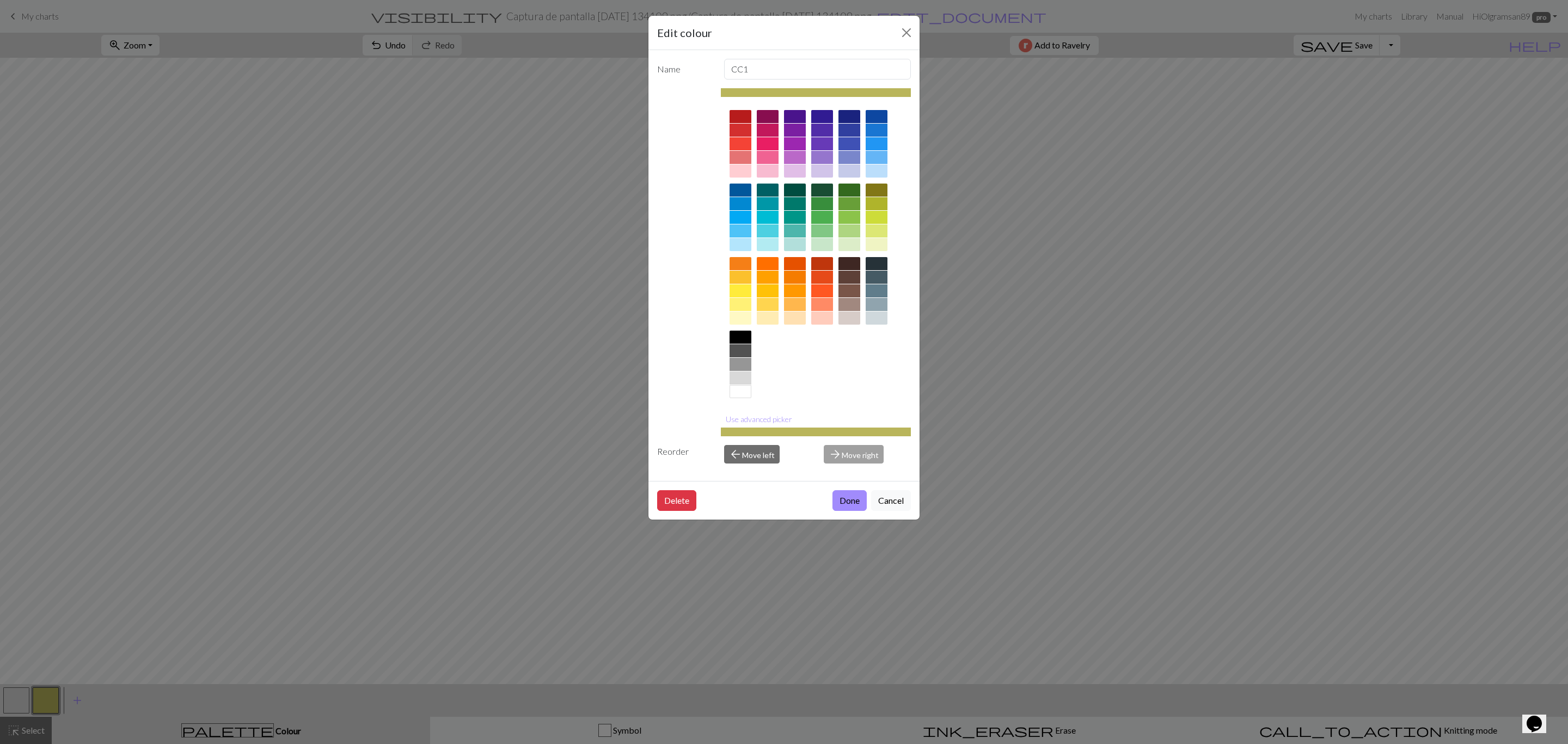
drag, startPoint x: 770, startPoint y: 234, endPoint x: 784, endPoint y: 259, distance: 28.7
click at [770, 232] on div at bounding box center [767, 231] width 22 height 13
click at [849, 490] on div "Delete Done Cancel" at bounding box center [784, 500] width 271 height 39
click at [844, 493] on button "Done" at bounding box center [849, 500] width 34 height 20
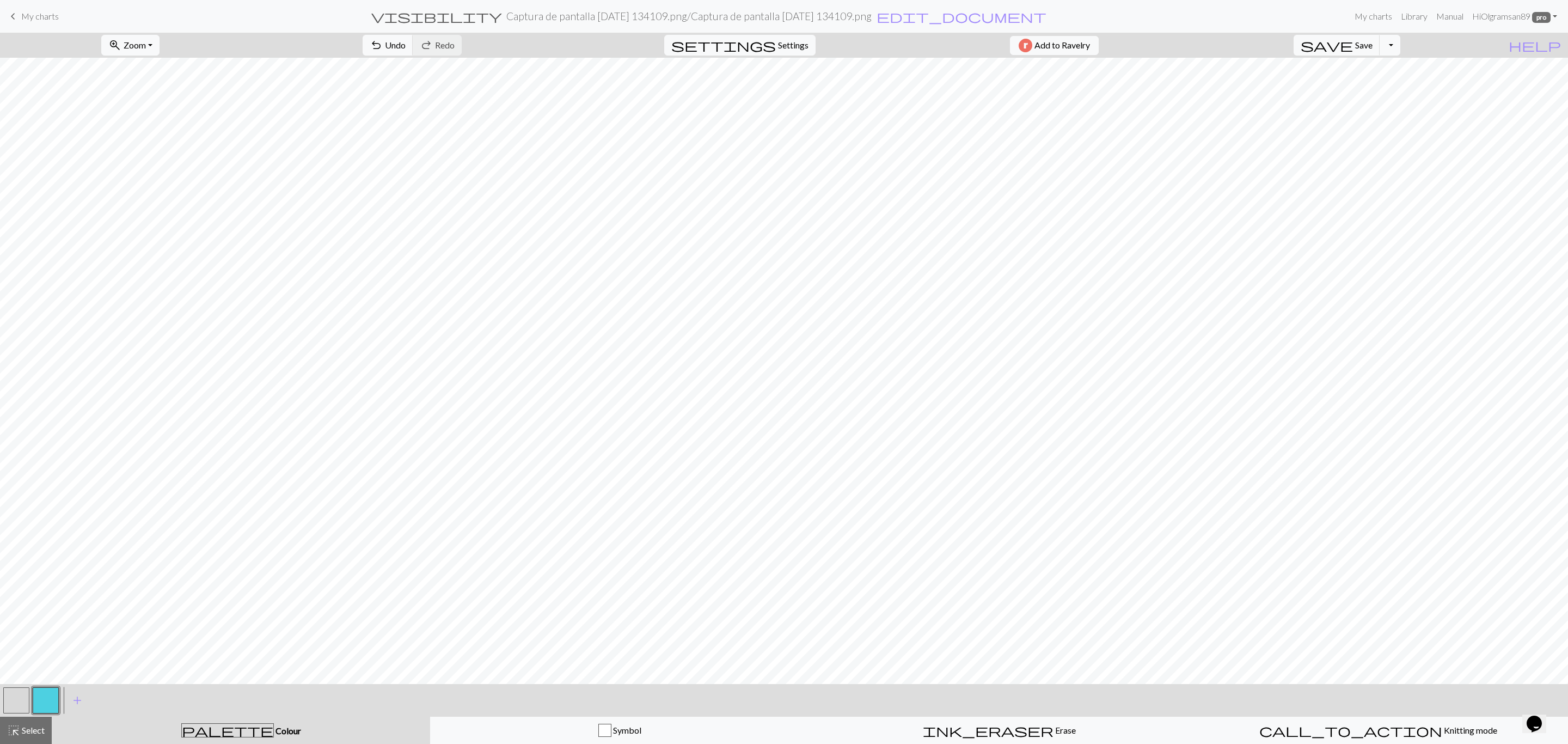
click at [41, 695] on button "button" at bounding box center [46, 700] width 26 height 26
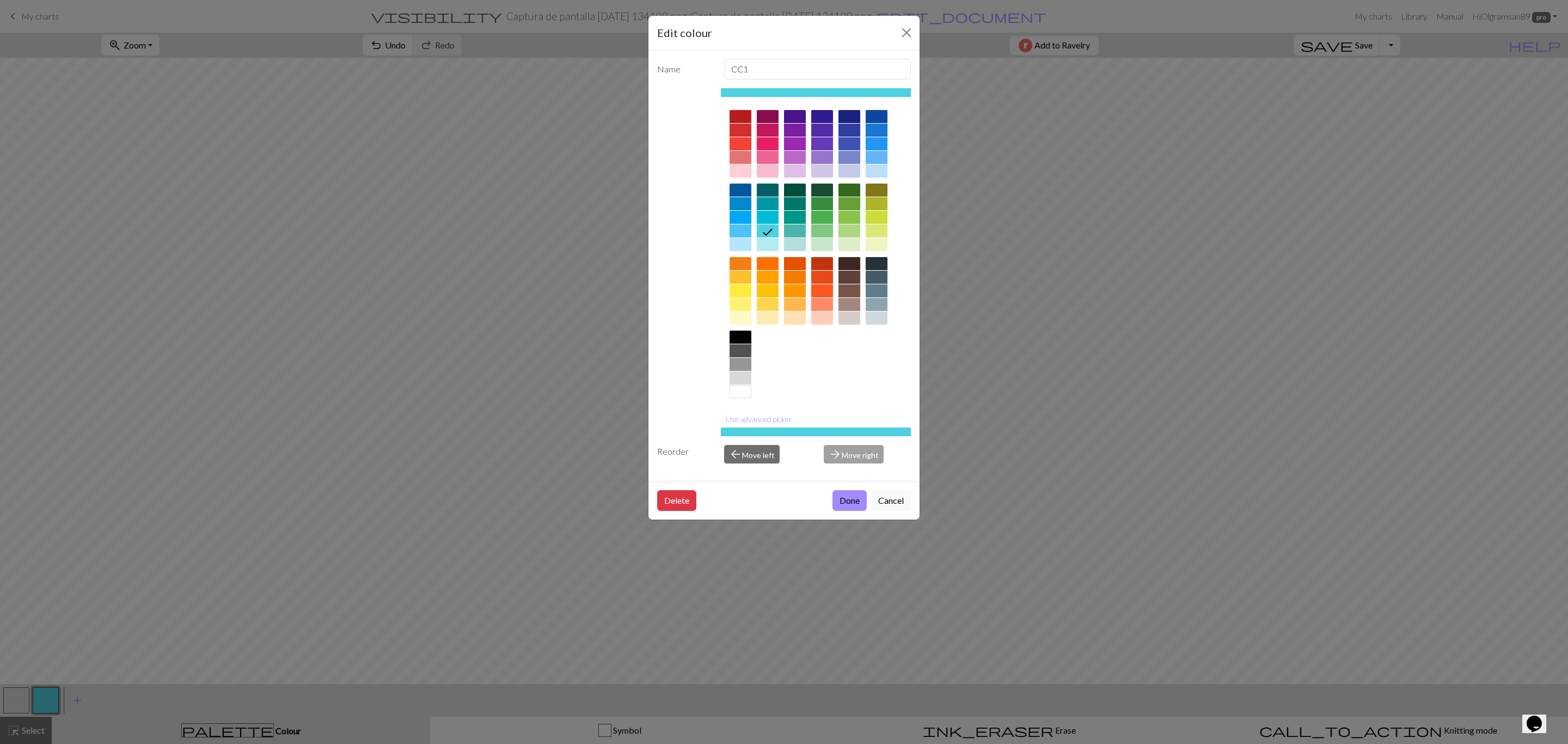
click at [771, 218] on div at bounding box center [767, 217] width 22 height 13
click at [849, 503] on button "Done" at bounding box center [849, 500] width 34 height 20
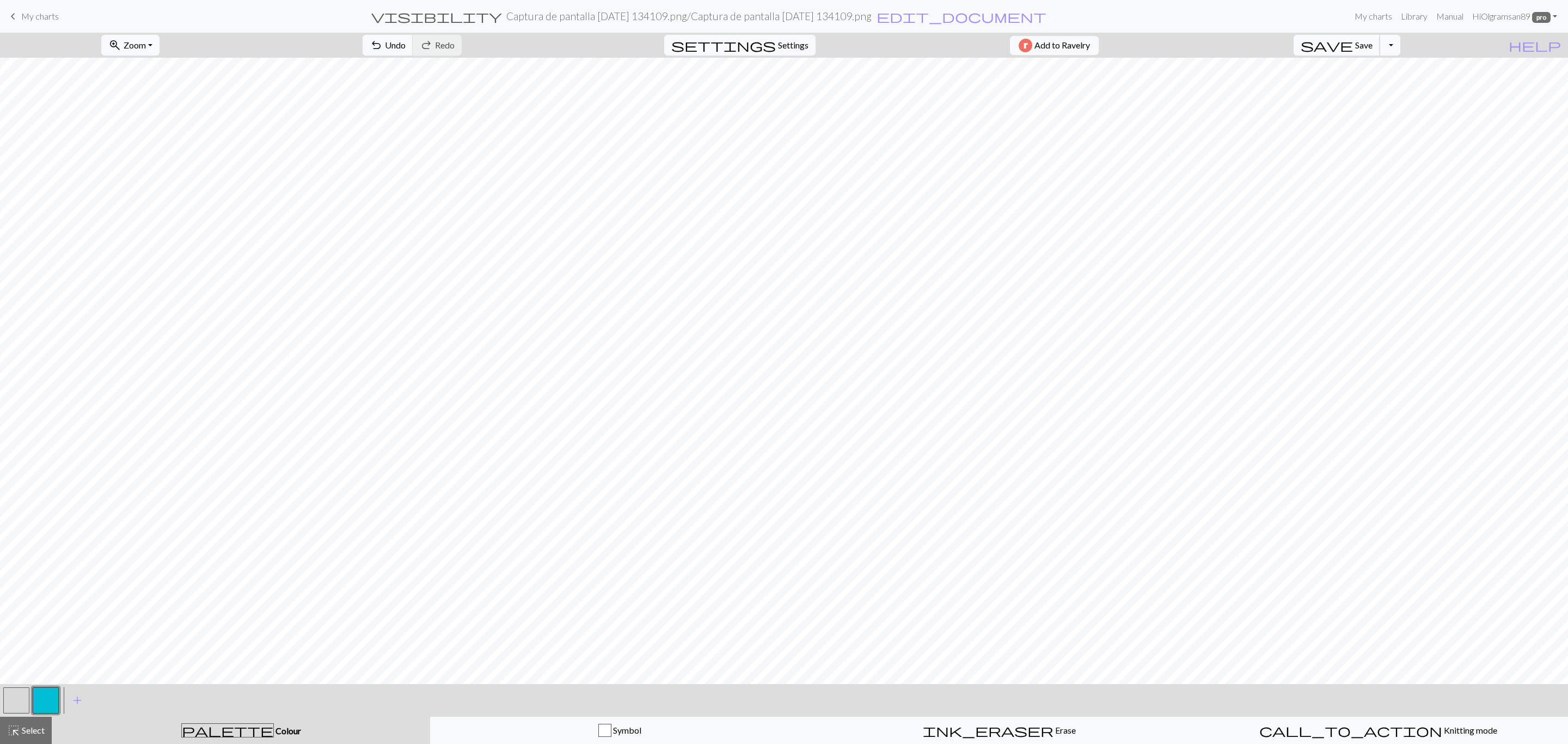
click at [1373, 49] on span "Save" at bounding box center [1364, 45] width 18 height 11
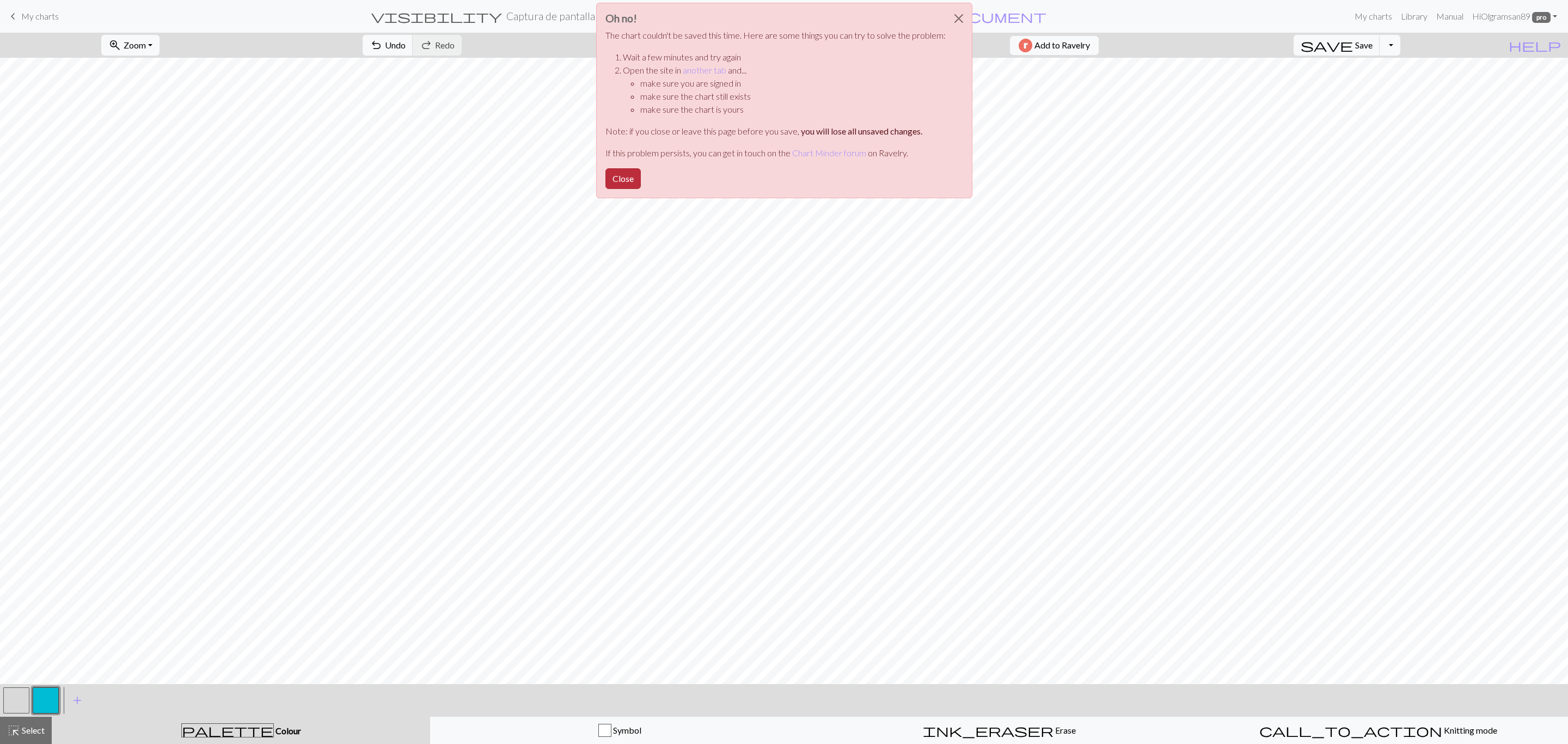
click at [632, 177] on button "Close" at bounding box center [623, 178] width 35 height 20
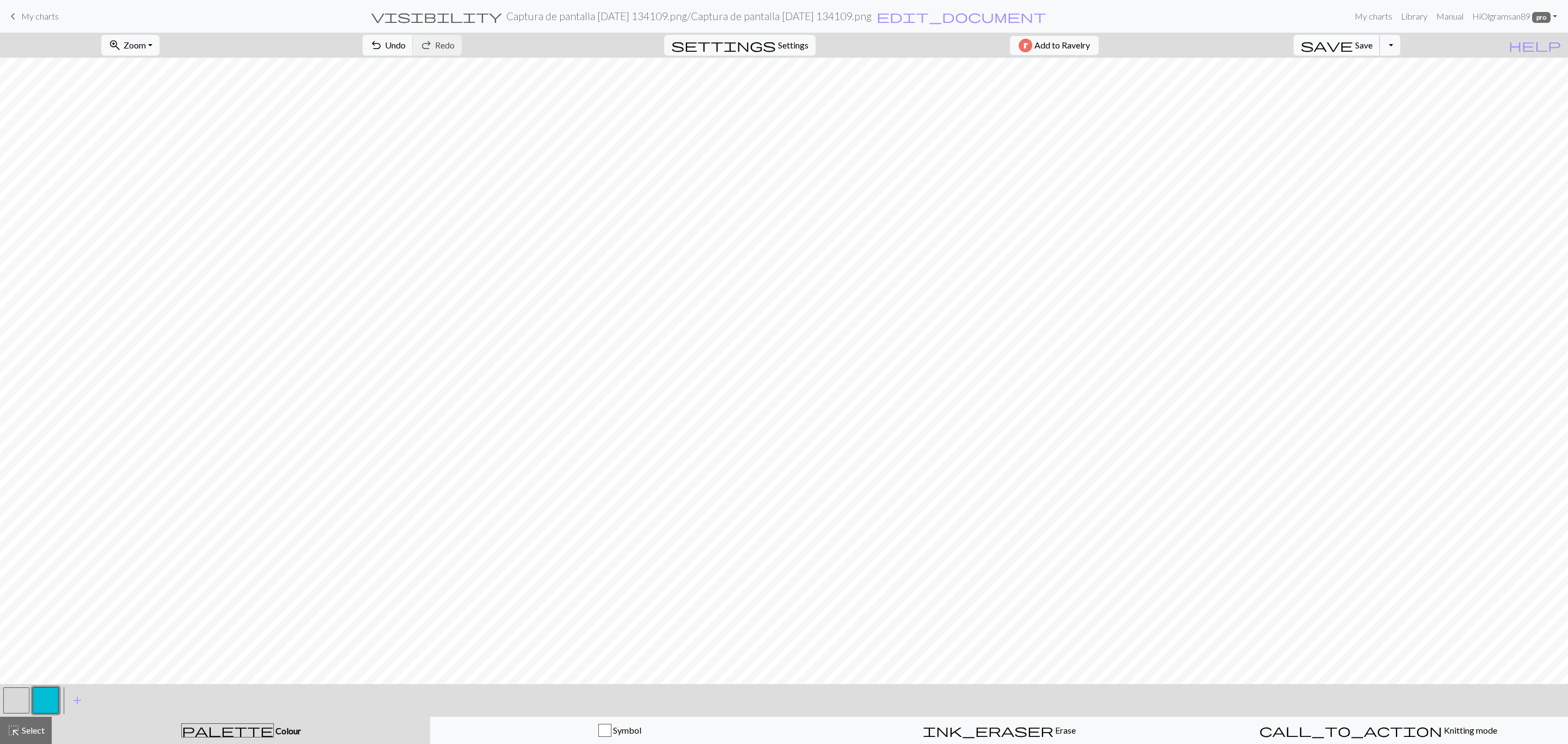
click at [1373, 46] on span "Save" at bounding box center [1364, 45] width 18 height 11
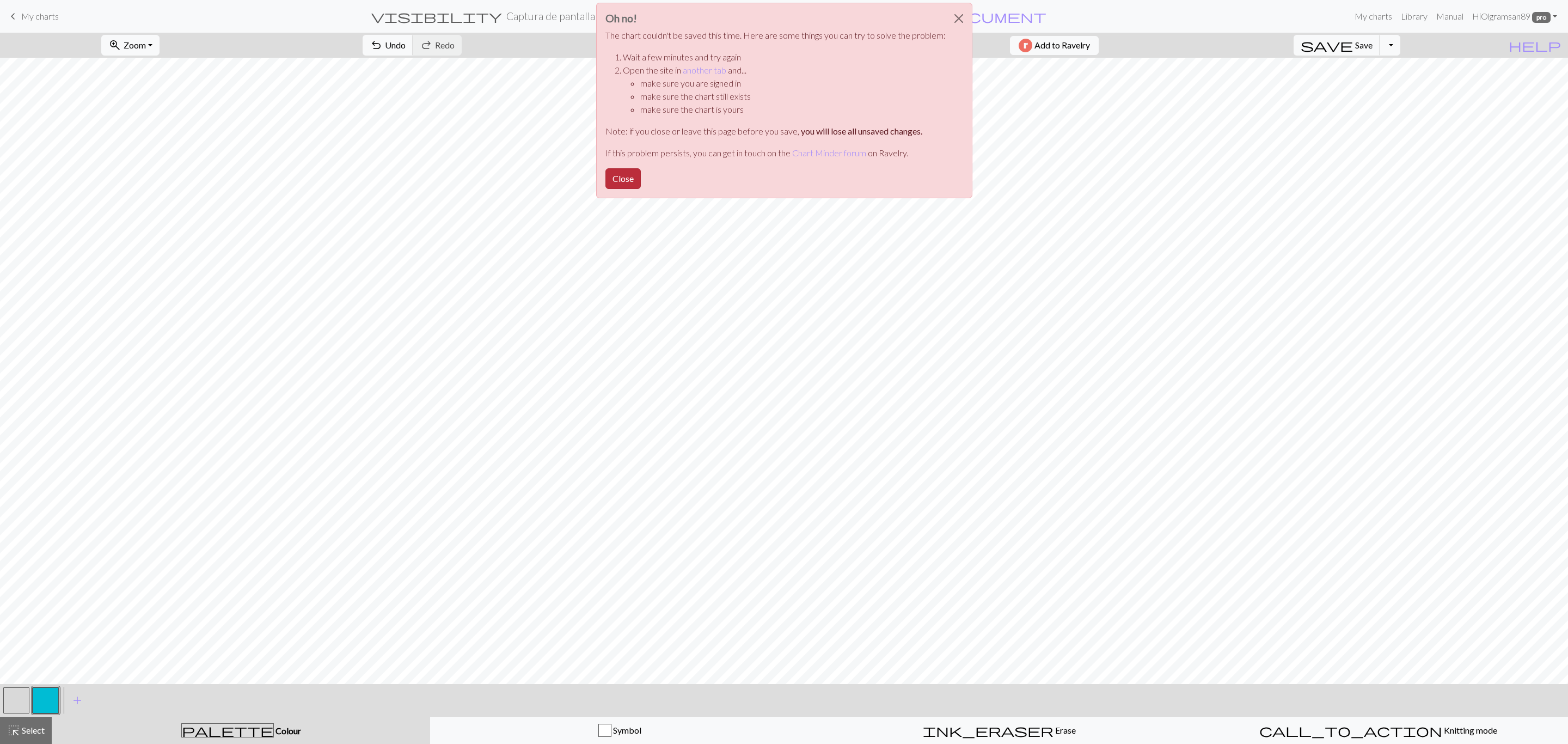
click at [623, 181] on button "Close" at bounding box center [623, 178] width 35 height 20
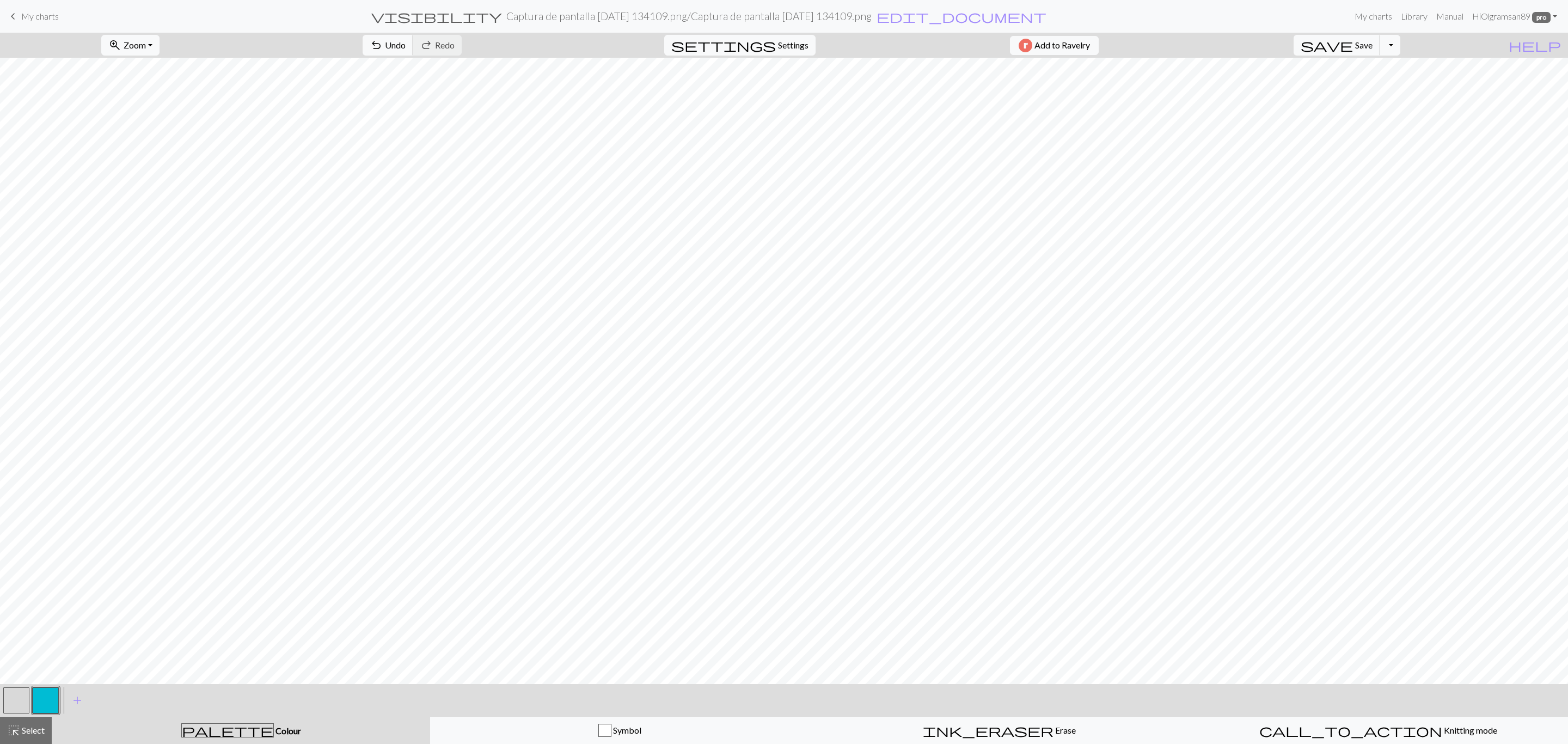
click at [51, 701] on button "button" at bounding box center [46, 700] width 26 height 26
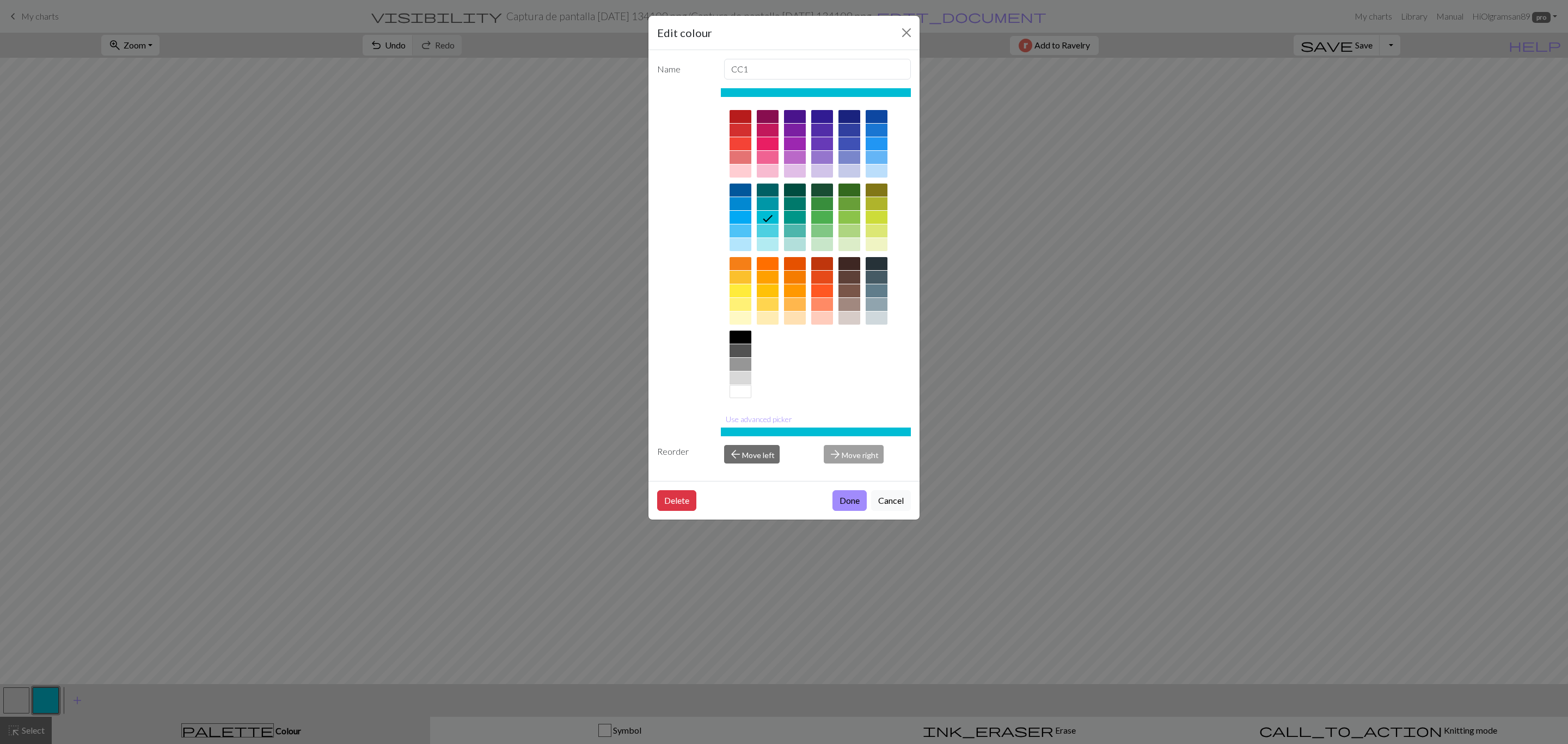
click at [776, 142] on div at bounding box center [767, 144] width 22 height 13
click at [850, 500] on button "Done" at bounding box center [849, 500] width 34 height 20
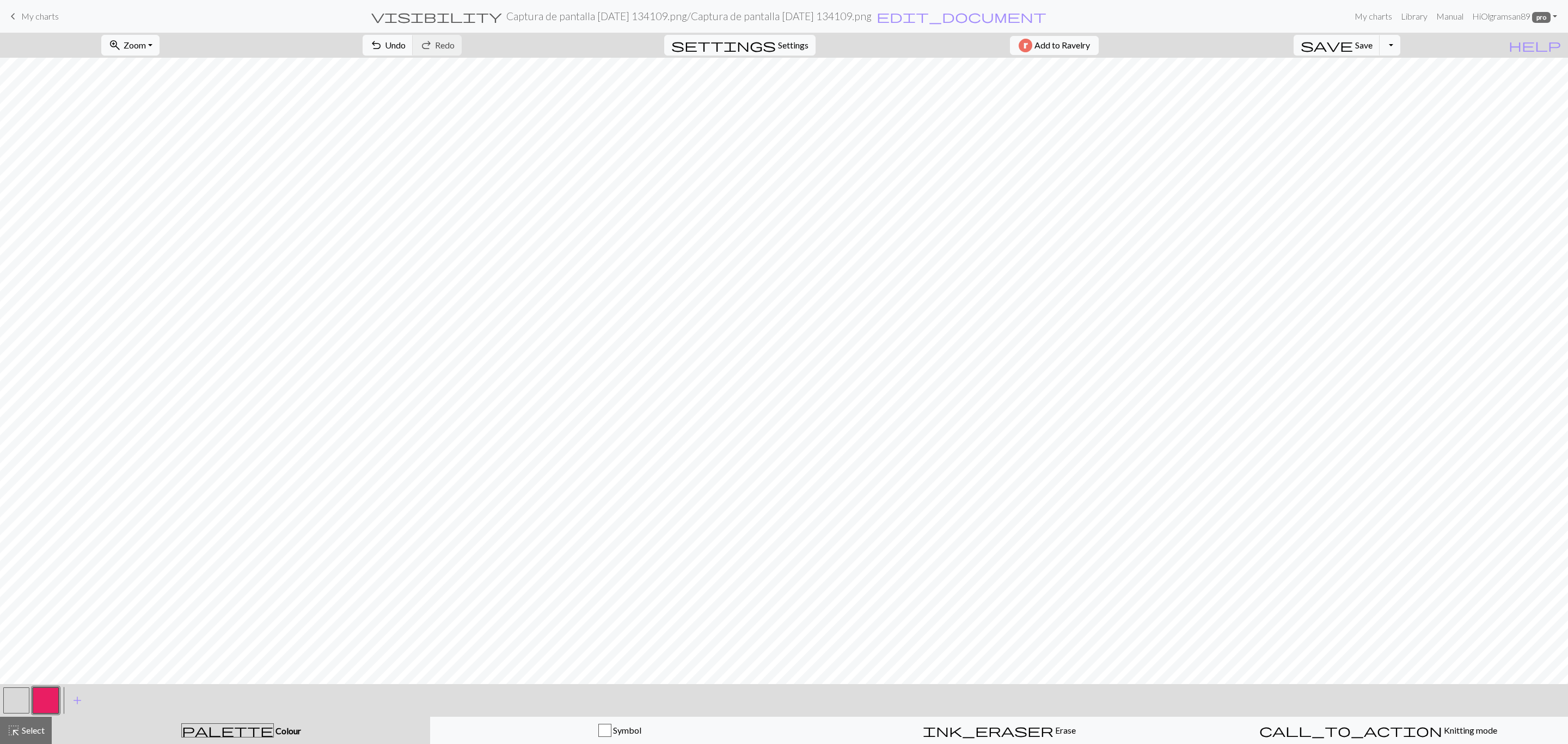
click at [43, 705] on button "button" at bounding box center [46, 700] width 26 height 26
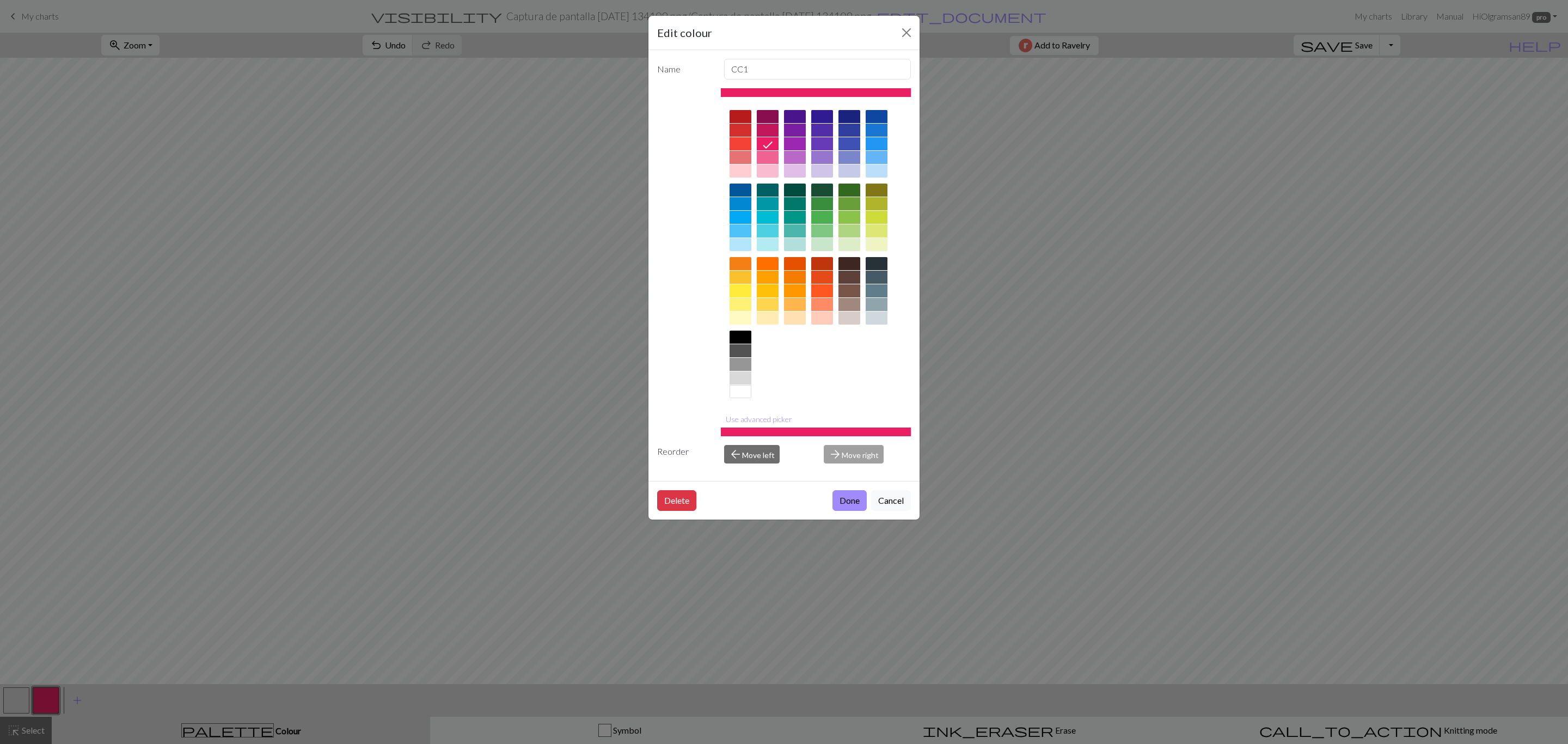
click at [766, 421] on button "Use advanced picker" at bounding box center [759, 419] width 77 height 17
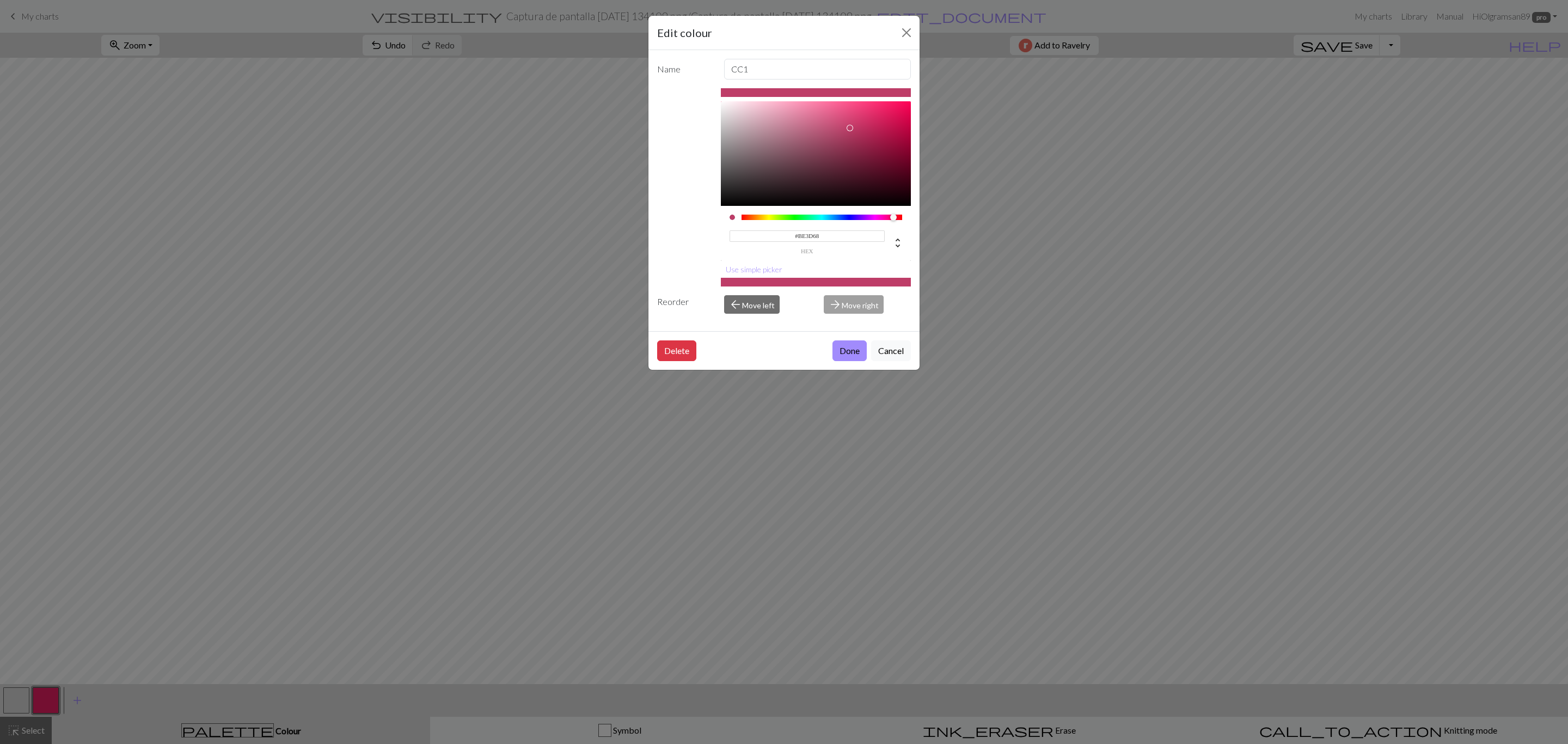
click at [849, 129] on div at bounding box center [816, 153] width 191 height 105
click at [868, 121] on div at bounding box center [816, 153] width 191 height 105
click at [861, 113] on div at bounding box center [816, 153] width 191 height 105
click at [851, 113] on div at bounding box center [816, 153] width 191 height 105
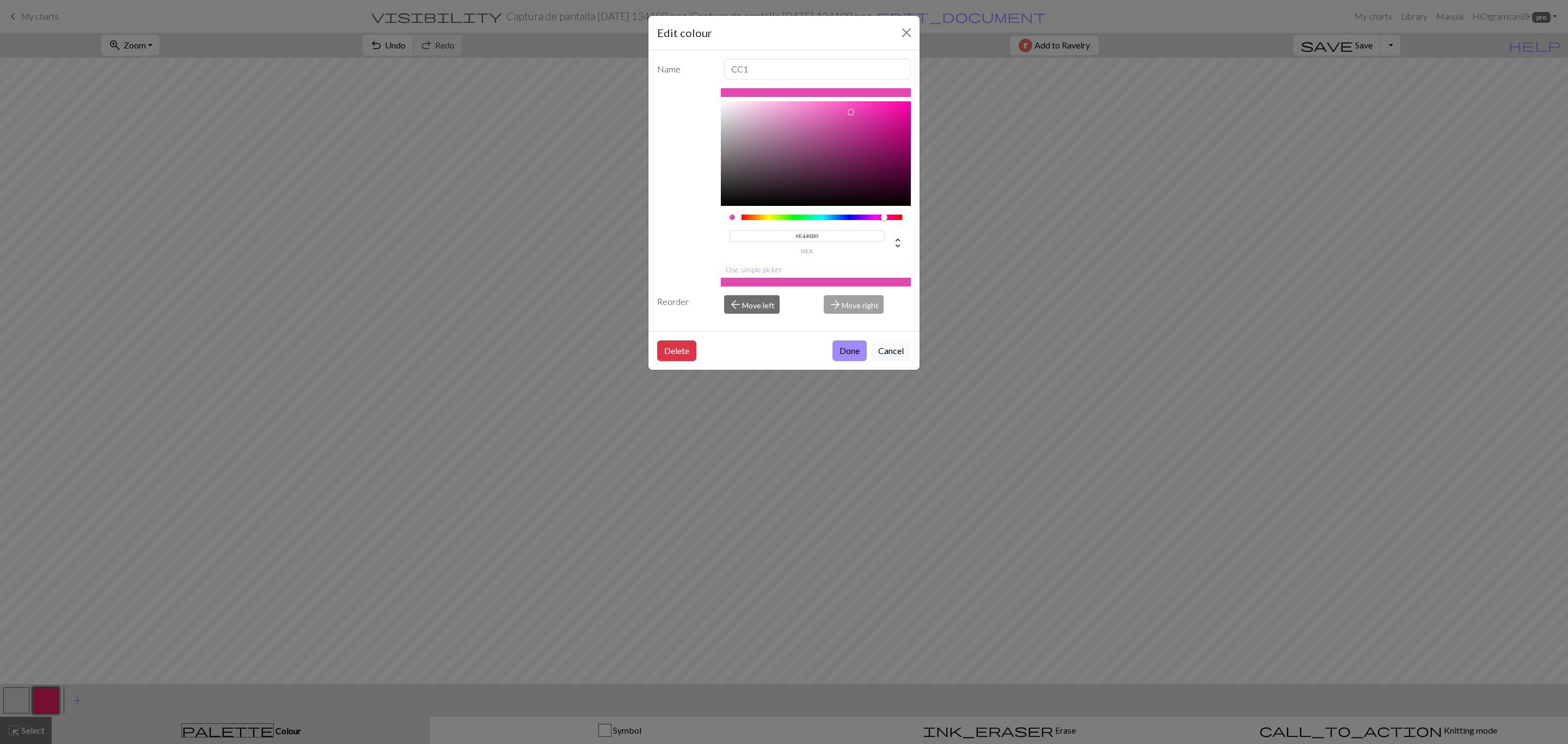
drag, startPoint x: 893, startPoint y: 218, endPoint x: 884, endPoint y: 218, distance: 9.0
click at [884, 218] on div at bounding box center [884, 217] width 6 height 6
type input "#E239AA"
drag, startPoint x: 853, startPoint y: 113, endPoint x: 863, endPoint y: 114, distance: 10.0
click at [863, 114] on div at bounding box center [863, 113] width 6 height 6
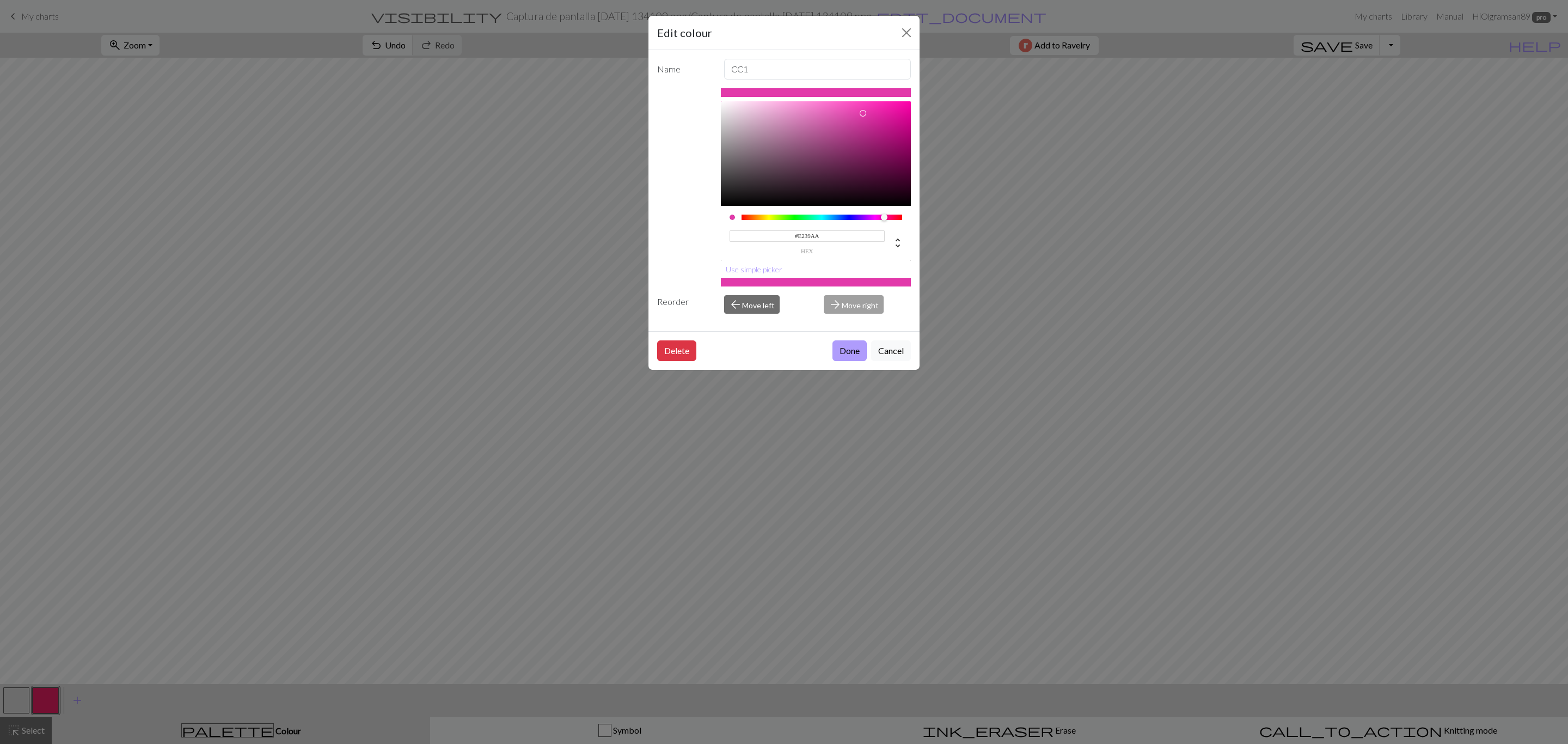
click at [843, 354] on button "Done" at bounding box center [849, 350] width 34 height 20
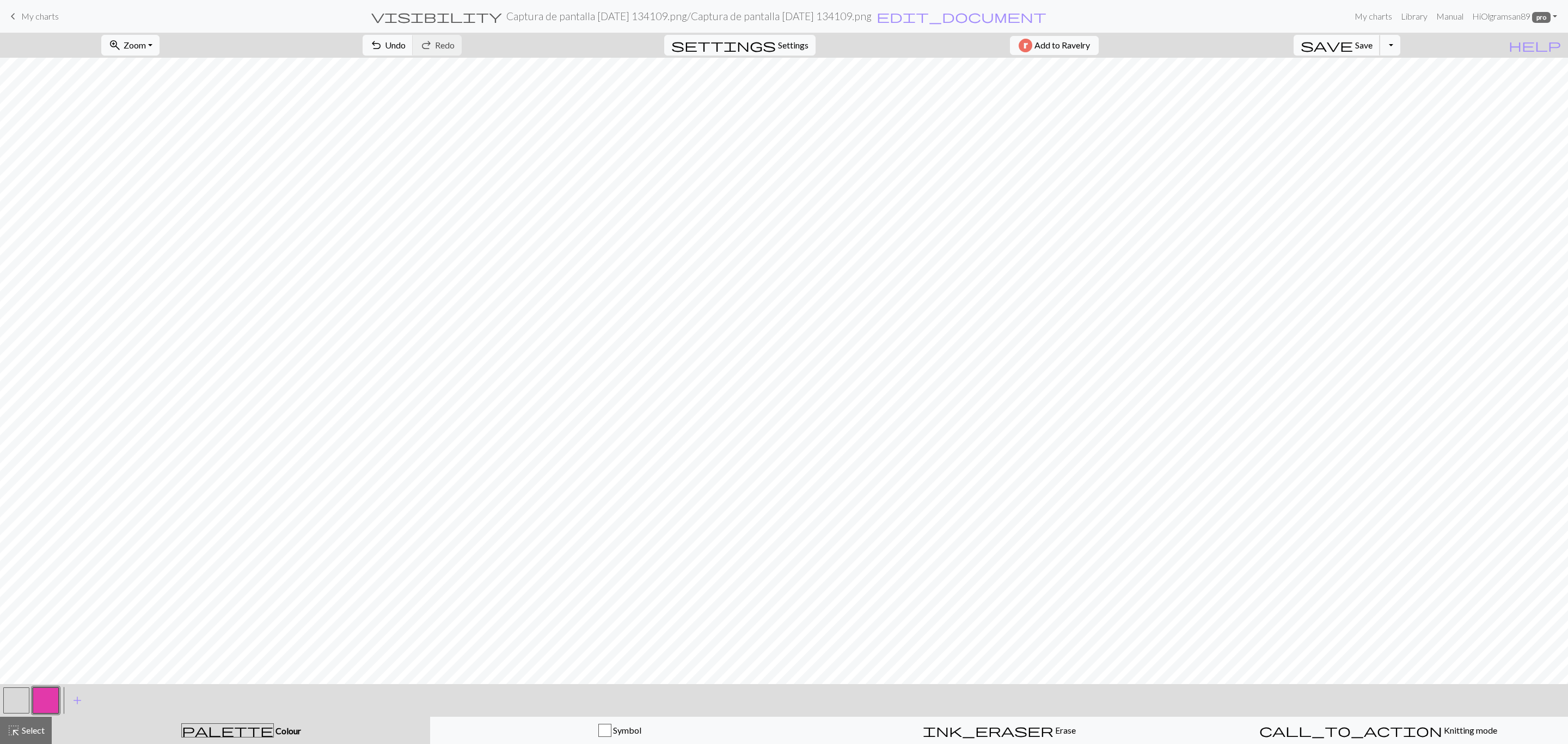
click at [1373, 45] on span "Save" at bounding box center [1364, 45] width 18 height 11
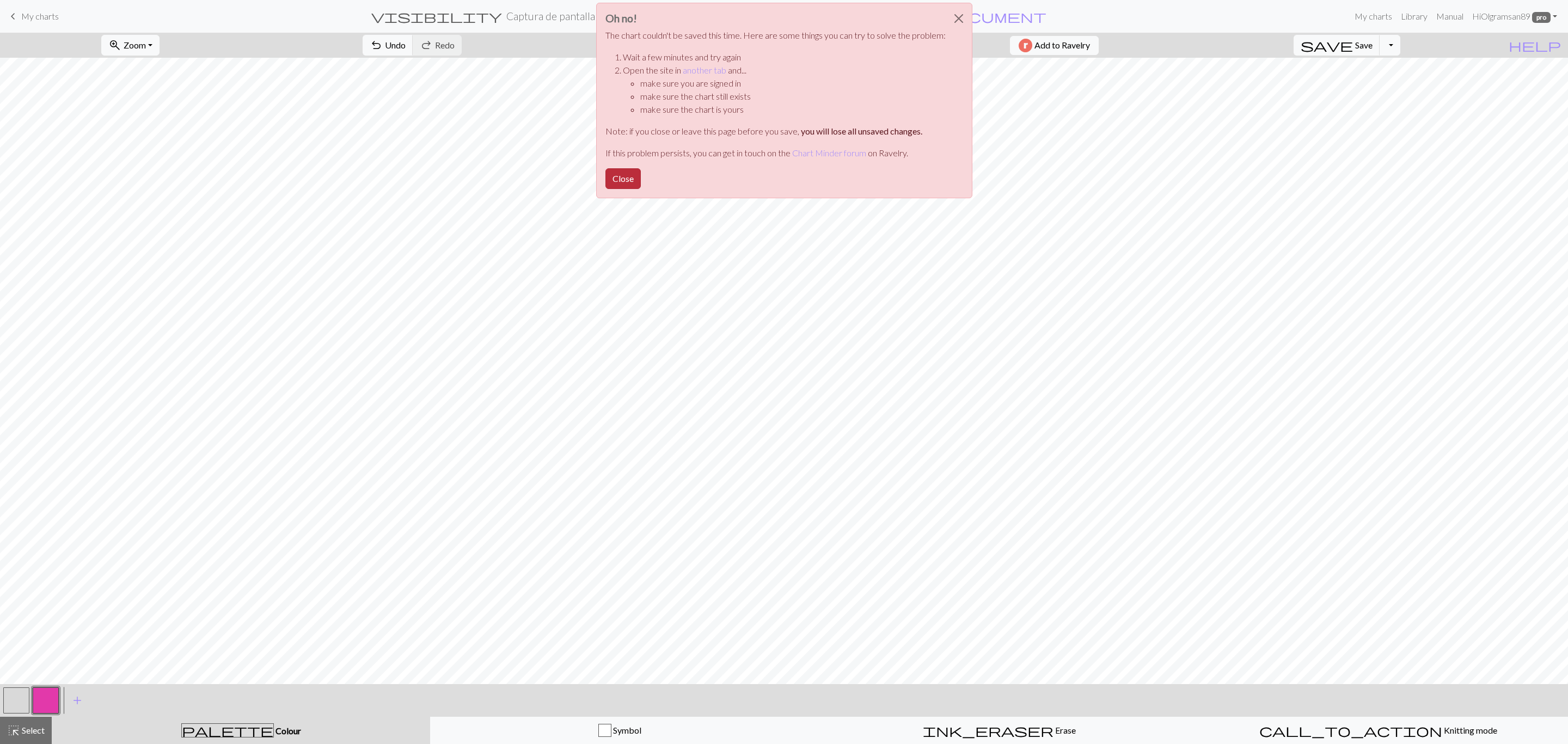
click at [631, 172] on button "Close" at bounding box center [623, 178] width 35 height 20
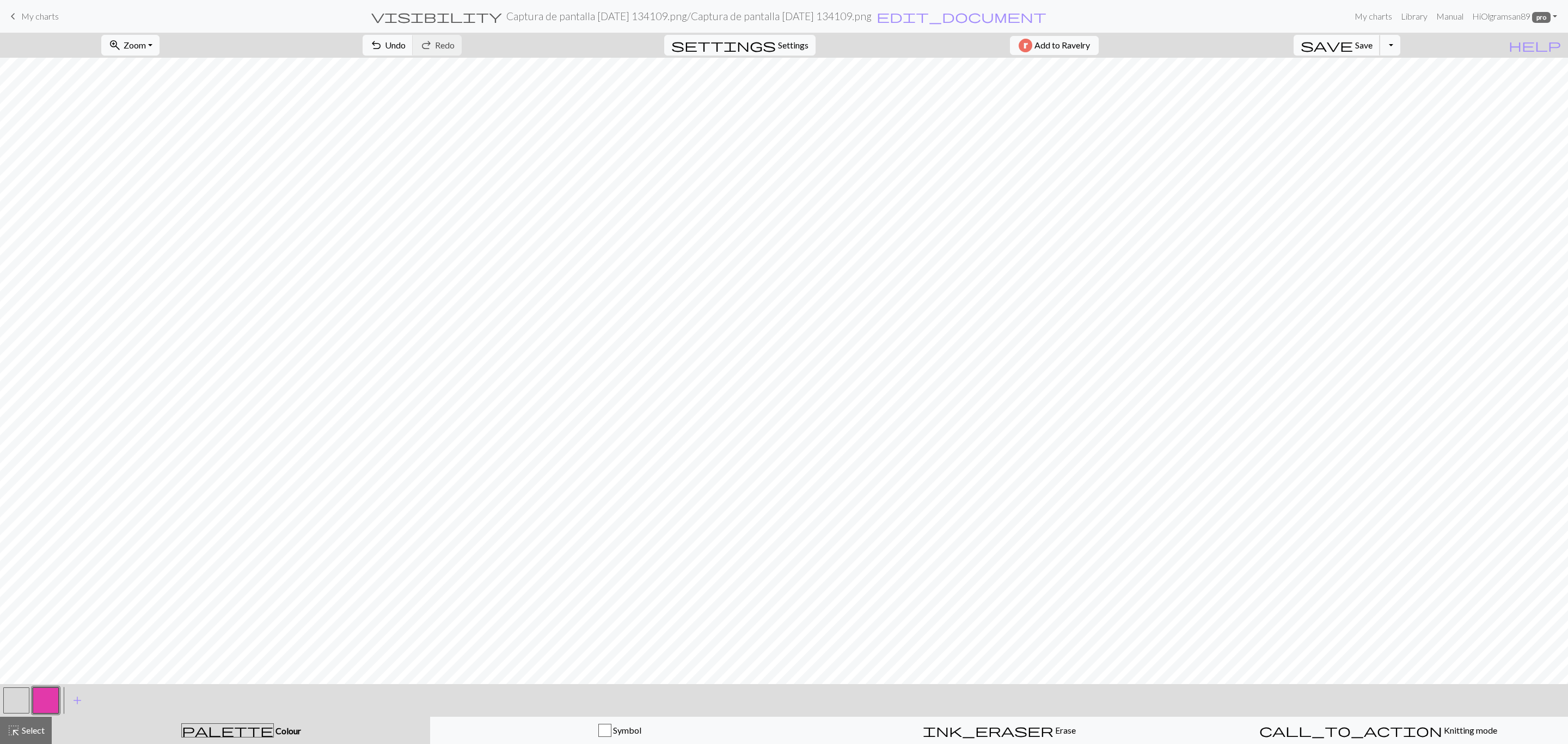
click at [1373, 44] on span "Save" at bounding box center [1364, 45] width 18 height 11
click at [924, 20] on span "edit_document" at bounding box center [962, 16] width 170 height 15
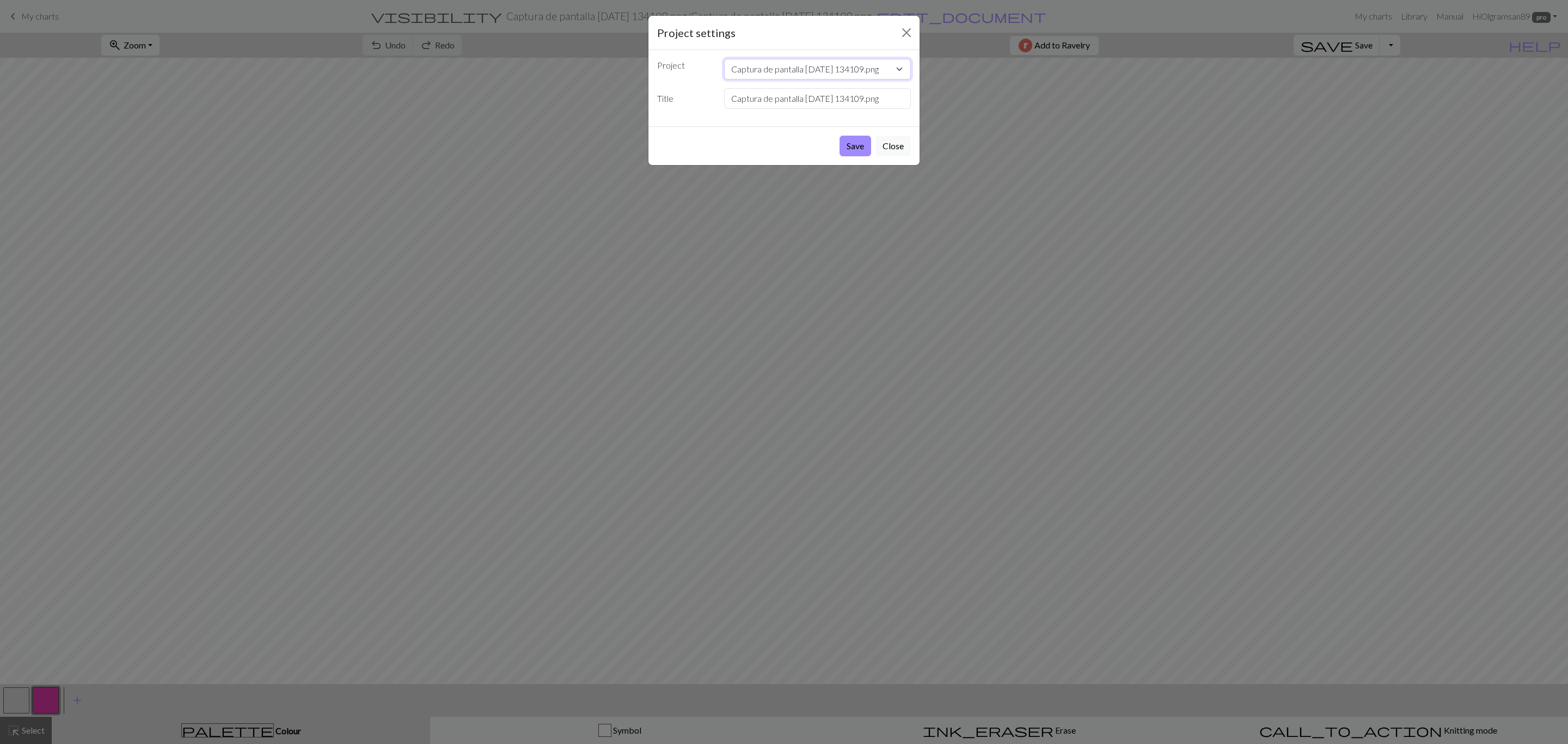
click at [778, 72] on select "Captura de pantalla [DATE] 134109.png Captura de pantalla [DATE] 133652.png flo…" at bounding box center [818, 69] width 187 height 20
select select "68b6d74f3eea154e62517d75"
click at [724, 59] on select "Captura de pantalla [DATE] 134109.png Captura de pantalla [DATE] 133652.png flo…" at bounding box center [818, 69] width 187 height 20
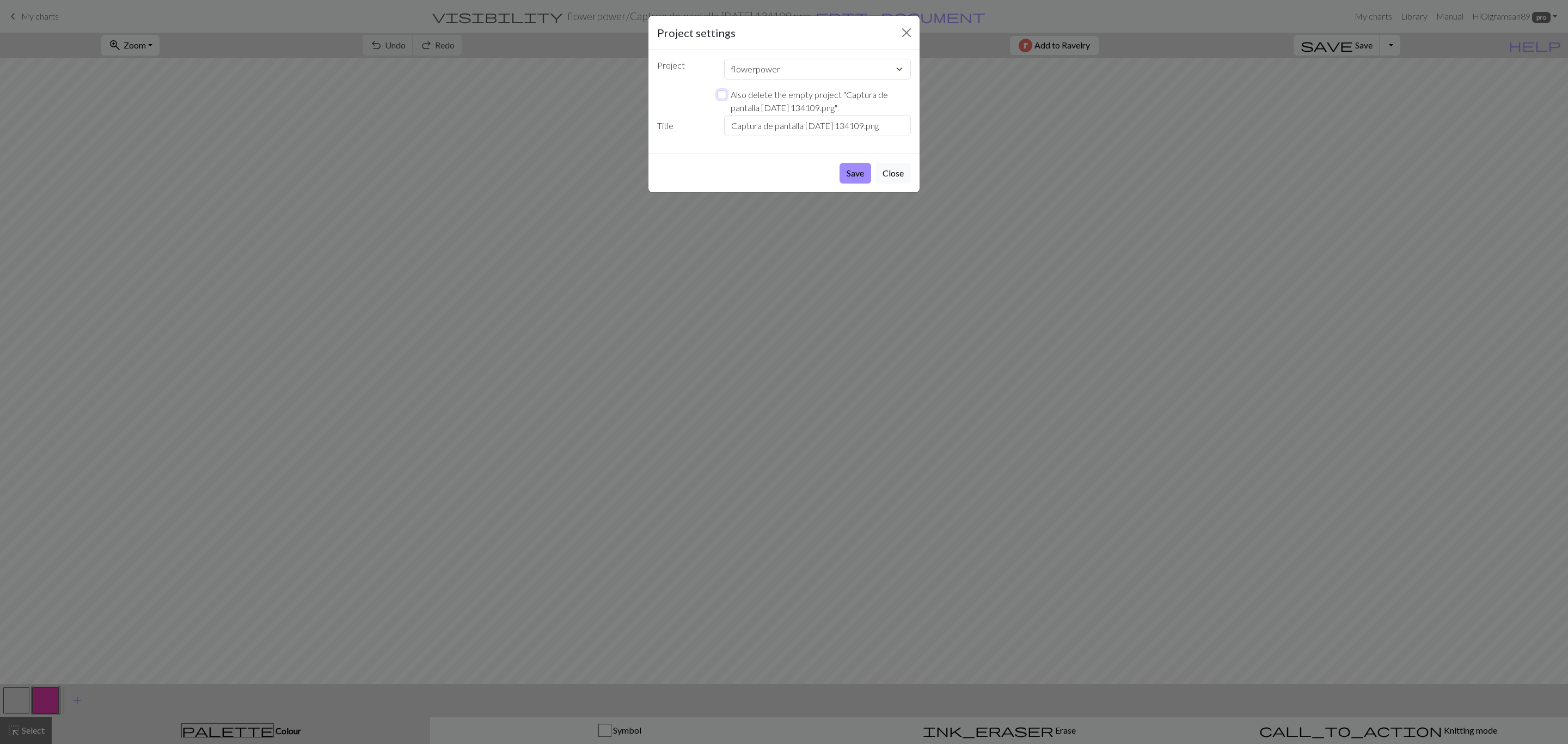
click at [722, 93] on input "Also delete the empty project " Captura de pantalla [DATE] 134109.png "" at bounding box center [722, 95] width 8 height 8
checkbox input "true"
drag, startPoint x: 902, startPoint y: 126, endPoint x: 570, endPoint y: 138, distance: 332.2
click at [570, 138] on div "Project settings Project Captura de pantalla [DATE] 134109.png Captura de panta…" at bounding box center [784, 372] width 1568 height 744
click at [735, 126] on input "Flower power" at bounding box center [818, 125] width 187 height 20
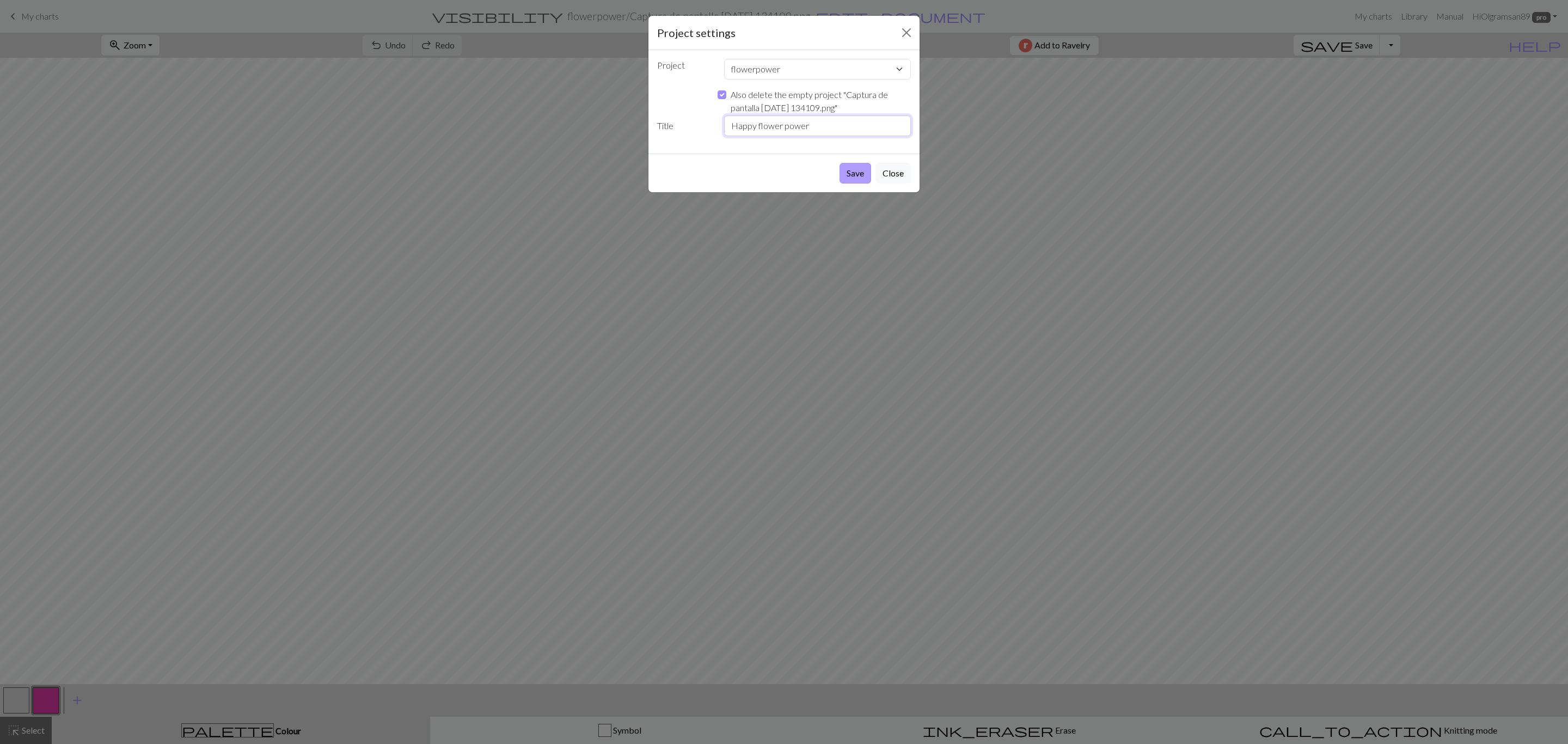
type input "Happy flower power"
click at [849, 177] on button "Save" at bounding box center [855, 173] width 32 height 20
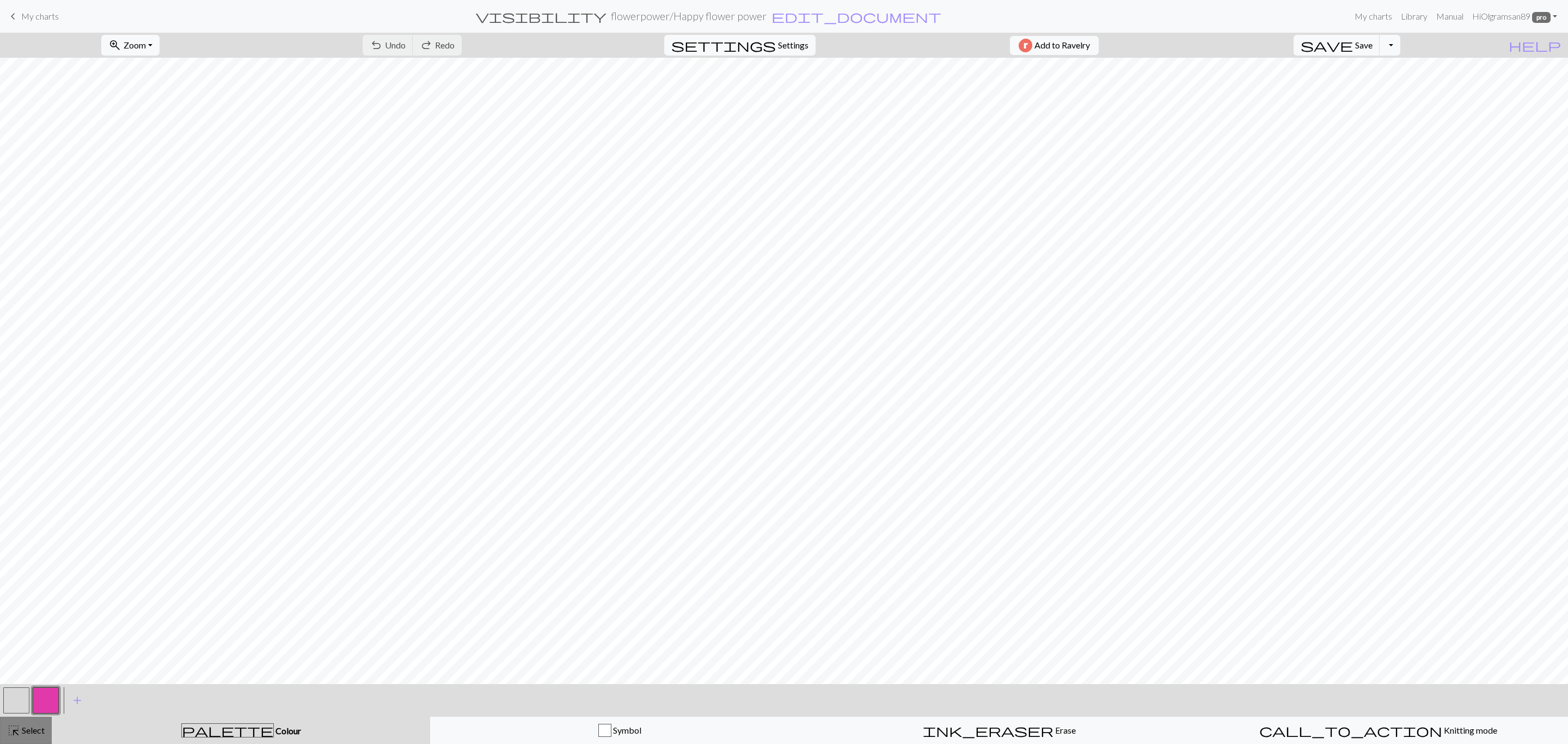
click at [33, 729] on span "Select" at bounding box center [32, 730] width 25 height 11
click at [1258, 50] on span "Insert 23 above" at bounding box center [1228, 45] width 58 height 11
click at [33, 734] on span "Select" at bounding box center [32, 730] width 25 height 11
click at [1340, 48] on span "Insert 20 right" at bounding box center [1313, 45] width 53 height 11
click at [11, 739] on button "highlight_alt Select Select" at bounding box center [26, 730] width 52 height 27
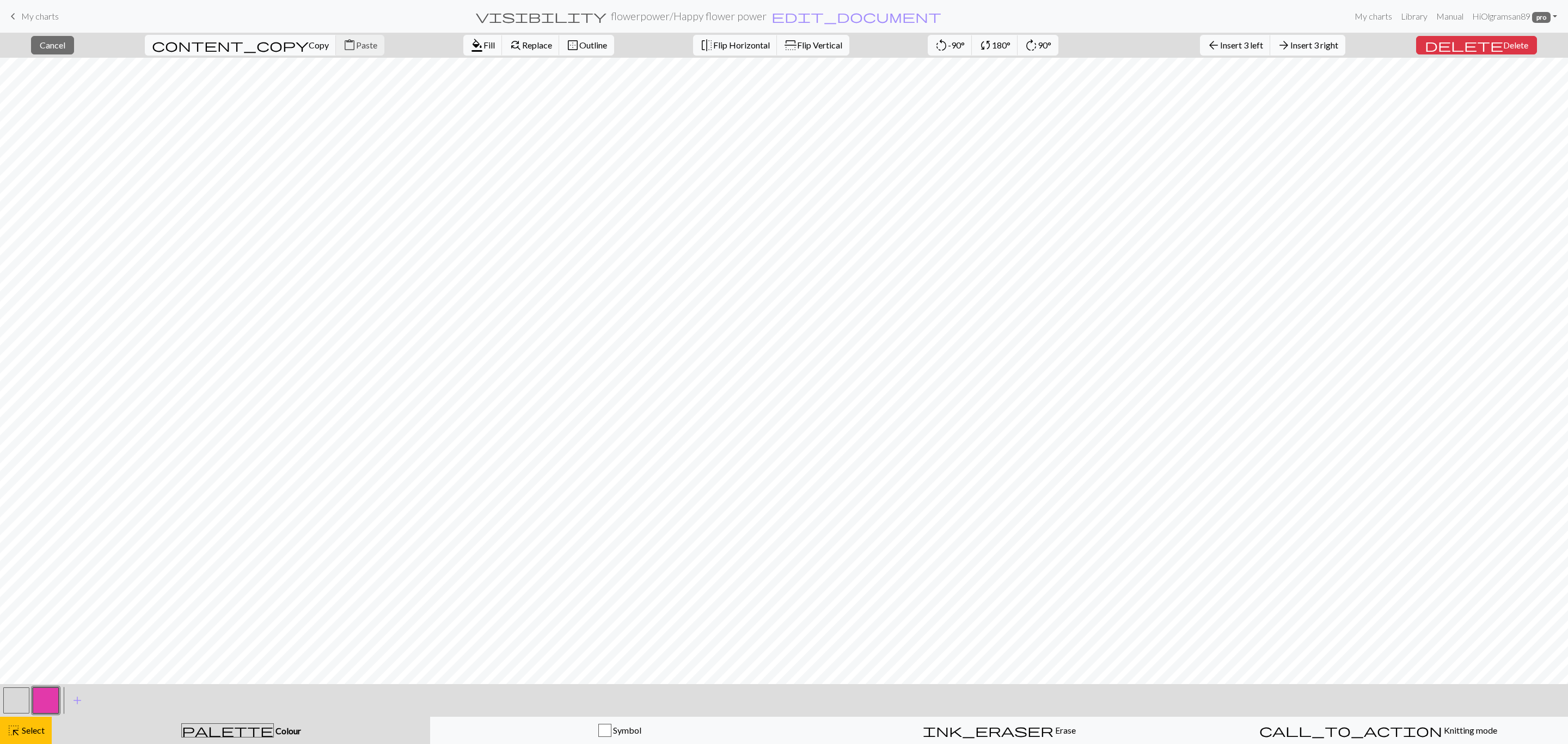
click at [1338, 46] on span "Insert 3 right" at bounding box center [1315, 45] width 48 height 11
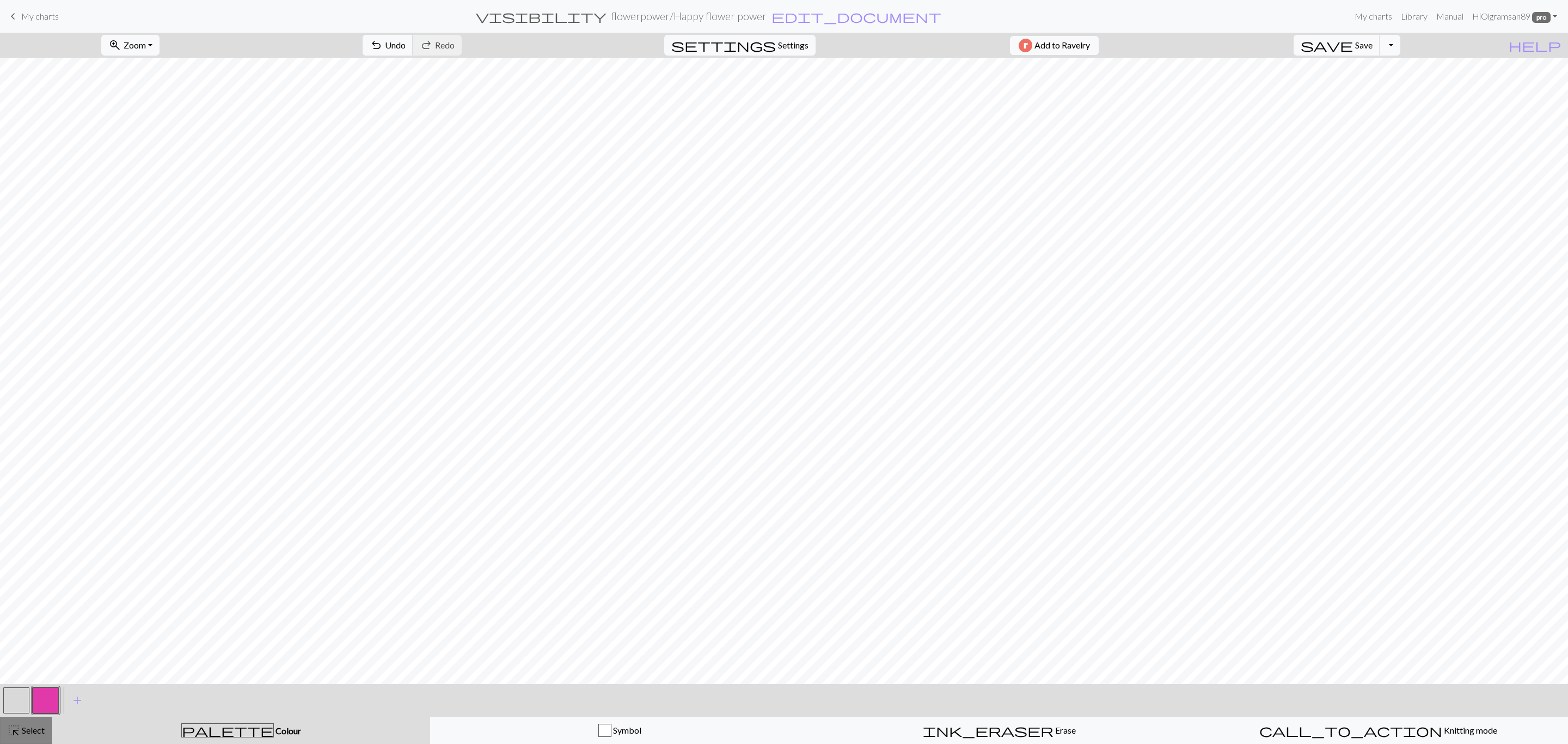
click at [18, 725] on span "highlight_alt" at bounding box center [13, 730] width 13 height 15
click at [1022, 38] on button "flip Flip Horizontal" at bounding box center [1064, 45] width 84 height 20
click at [1022, 52] on button "flip Flip Horizontal" at bounding box center [1064, 45] width 84 height 20
click at [1126, 41] on span "Flip Vertical" at bounding box center [1148, 45] width 45 height 11
click at [23, 731] on span "Select" at bounding box center [32, 730] width 25 height 11
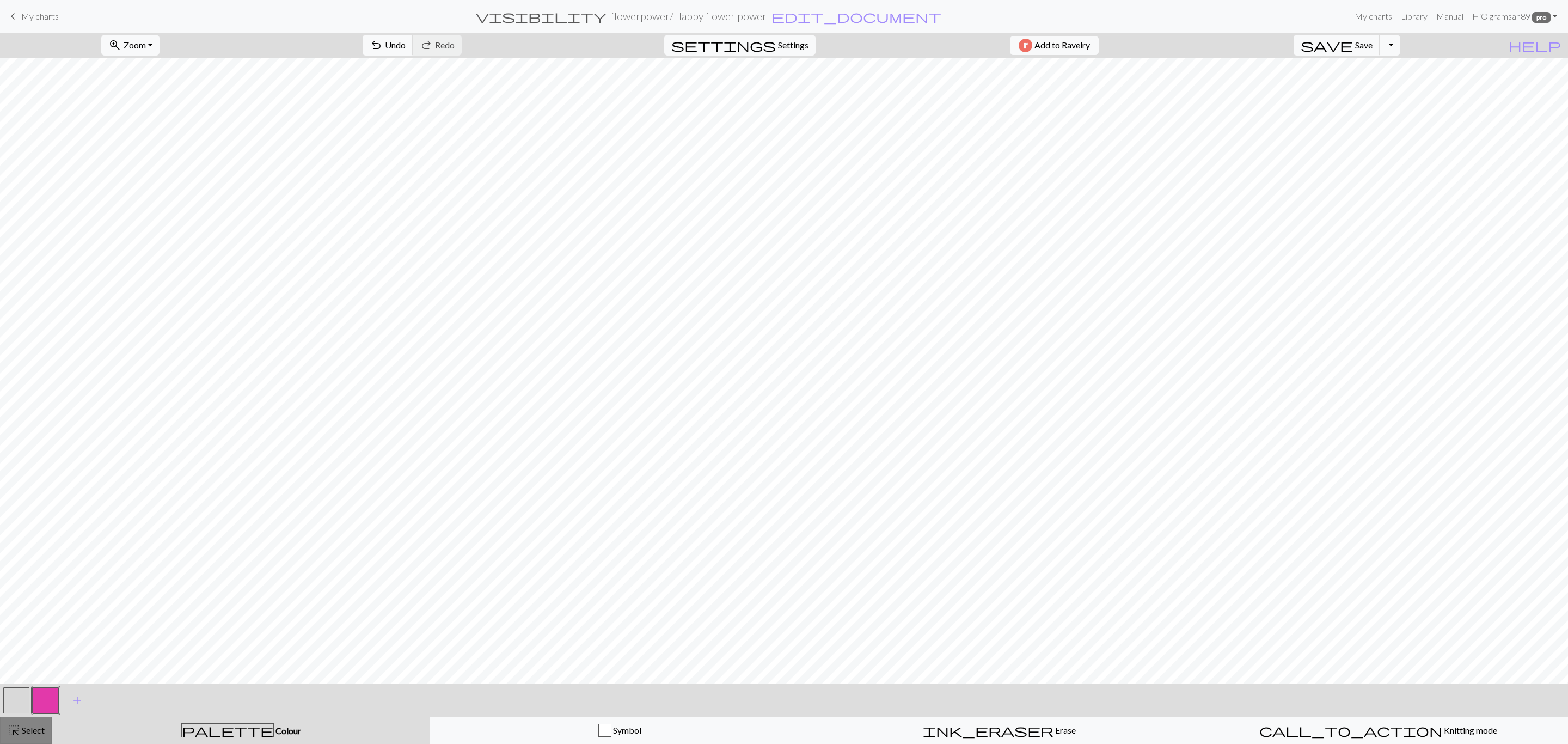
click at [32, 737] on div "highlight_alt Select Select" at bounding box center [26, 730] width 38 height 13
click at [702, 43] on span "Flip Horizontal" at bounding box center [730, 45] width 57 height 11
click at [57, 43] on span "Cancel" at bounding box center [51, 45] width 25 height 11
click at [383, 47] on span "undo" at bounding box center [376, 46] width 13 height 15
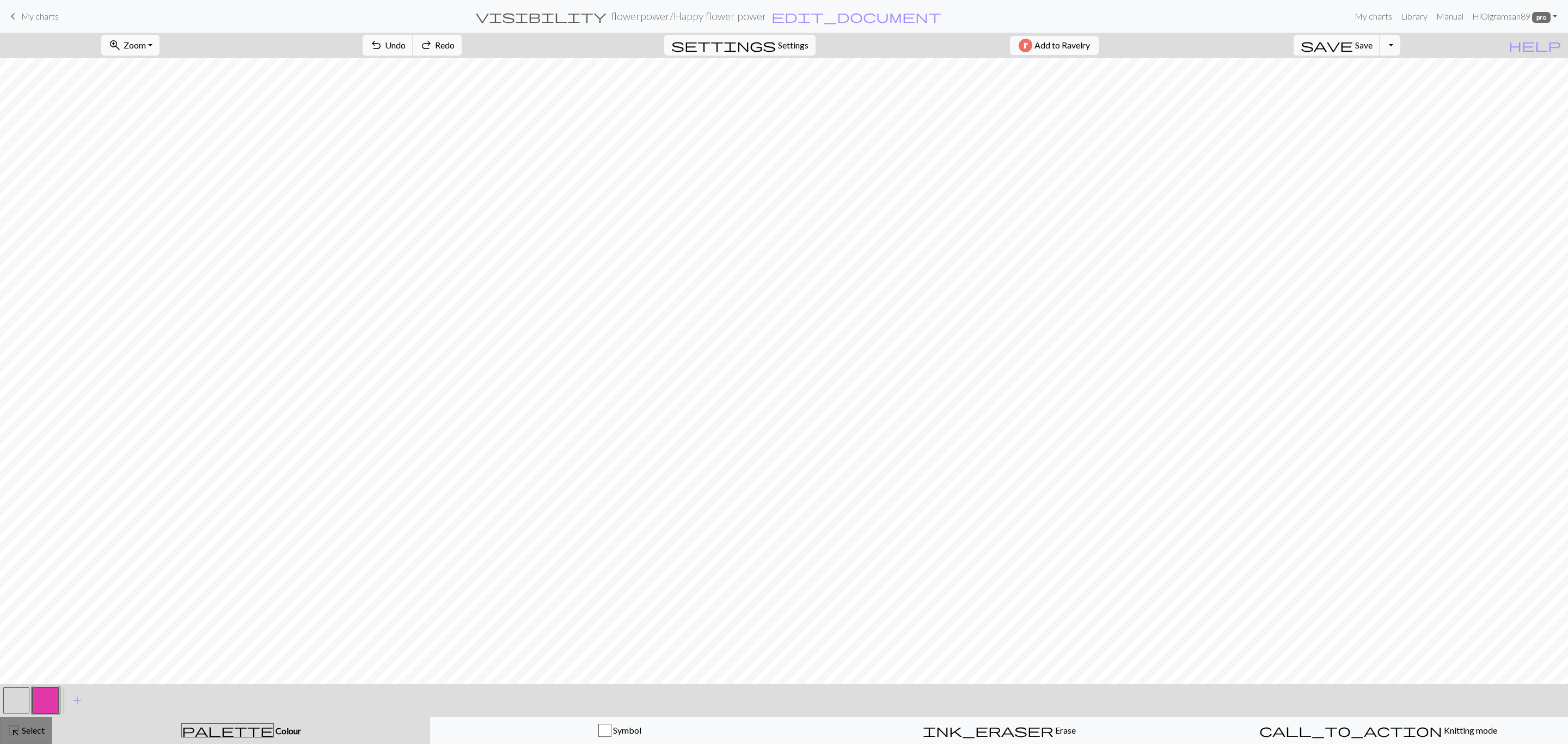
click at [41, 736] on div "highlight_alt Select Select" at bounding box center [26, 730] width 38 height 13
click at [28, 731] on span "Select" at bounding box center [32, 730] width 25 height 11
click at [50, 694] on button "button" at bounding box center [46, 700] width 26 height 26
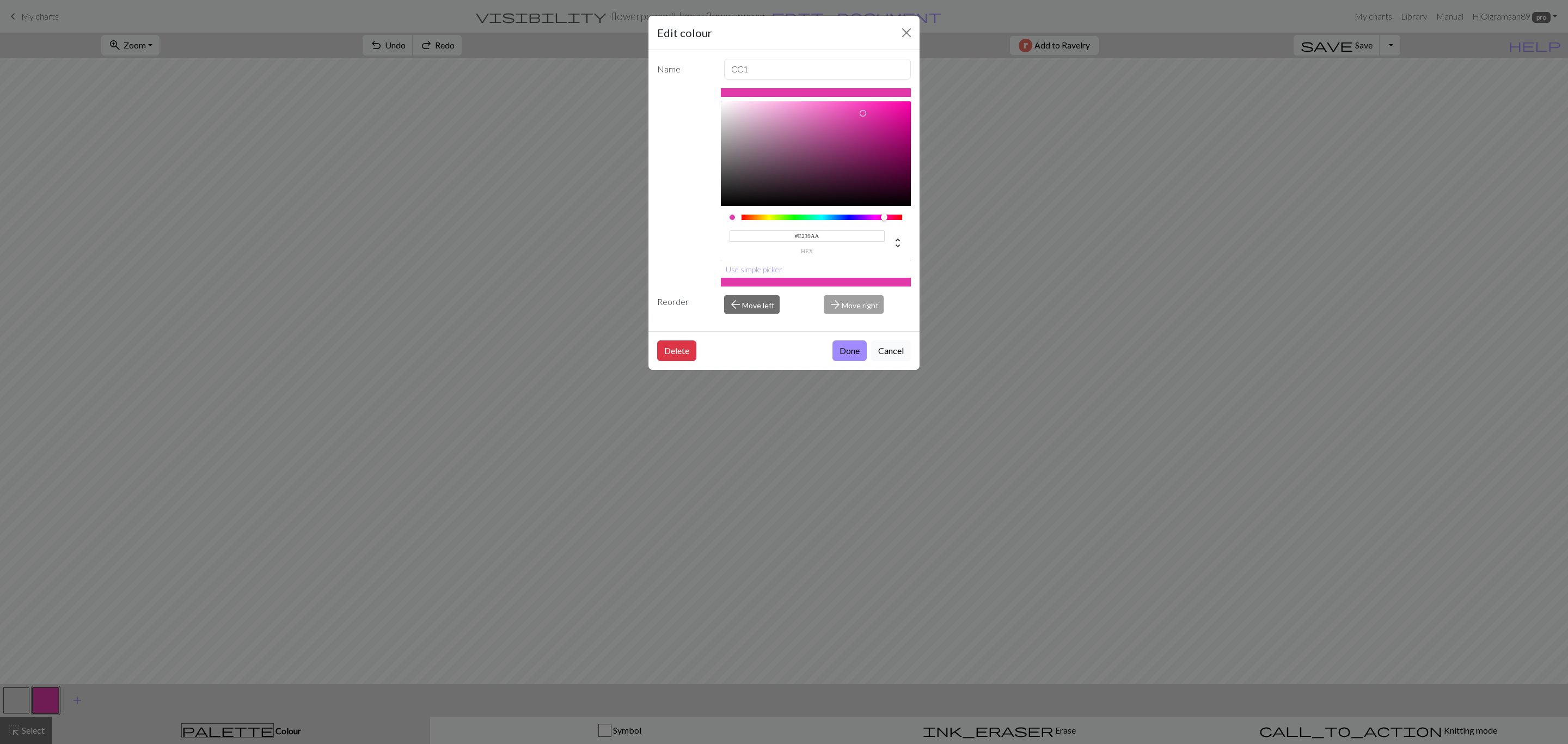
click at [893, 351] on button "Cancel" at bounding box center [891, 350] width 40 height 20
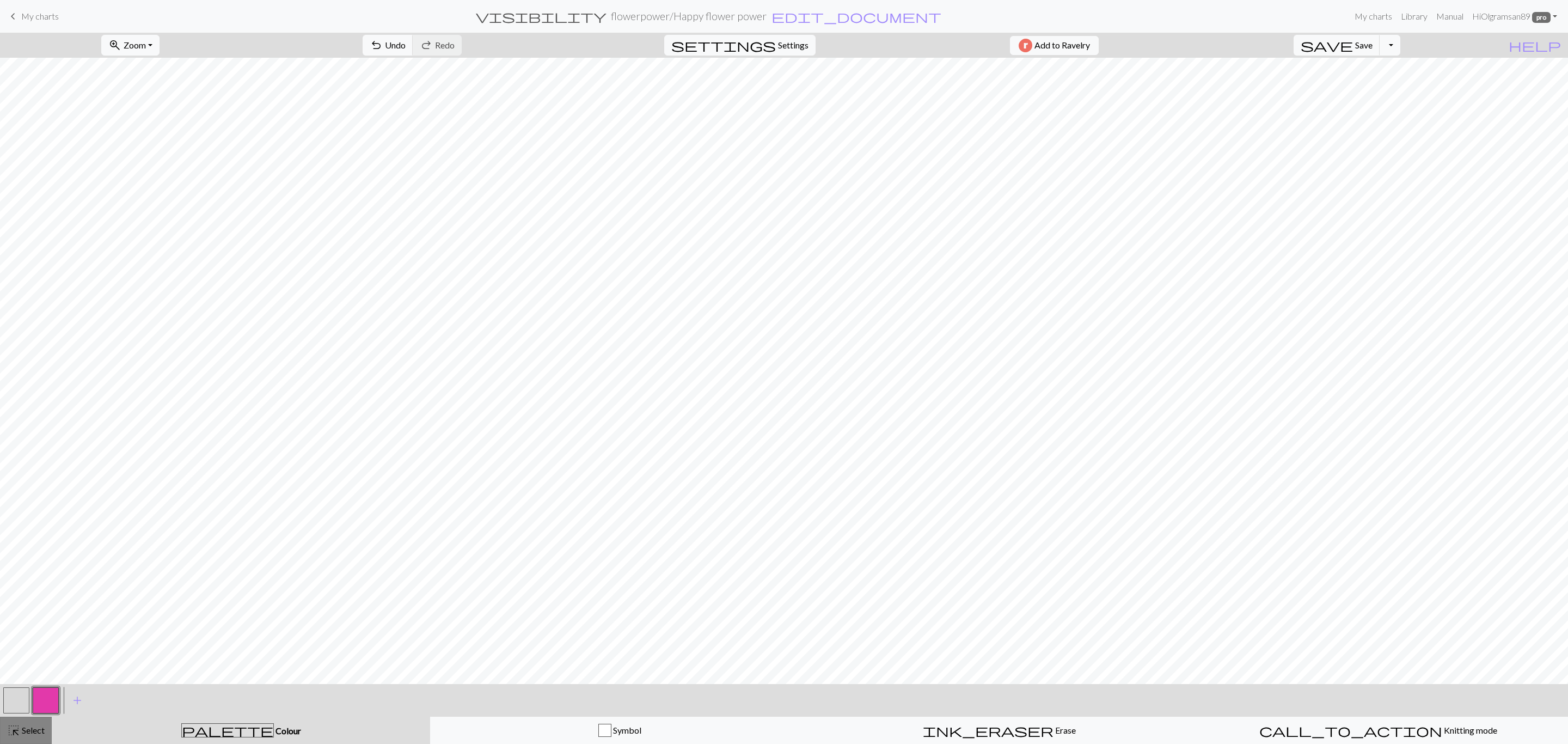
click at [41, 735] on span "Select" at bounding box center [32, 730] width 25 height 11
click at [103, 38] on button "close Cancel" at bounding box center [100, 45] width 43 height 18
click at [28, 726] on span "Select" at bounding box center [32, 730] width 25 height 11
click at [12, 699] on button "button" at bounding box center [16, 700] width 26 height 26
click at [705, 41] on span "format_color_fill" at bounding box center [712, 46] width 13 height 15
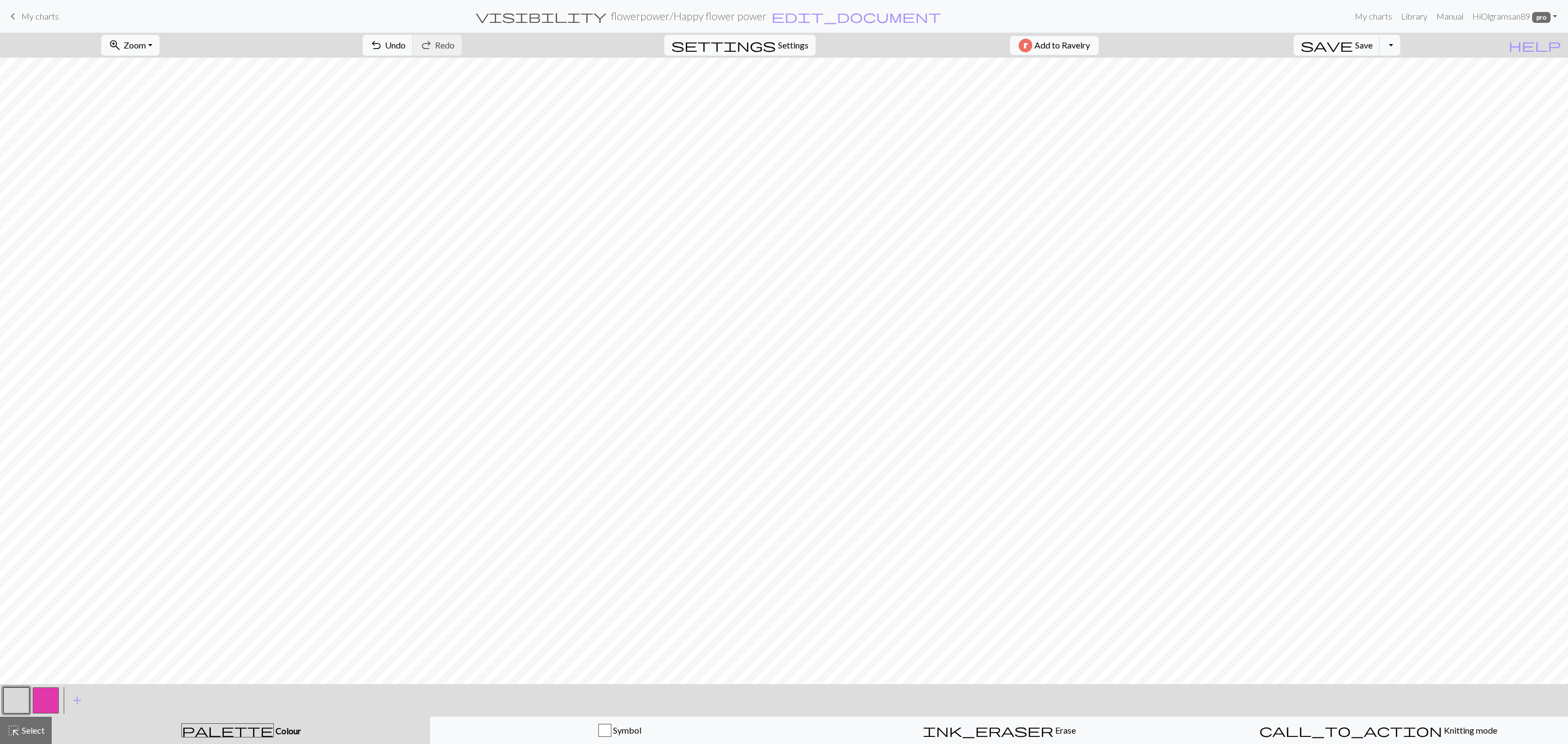
click at [45, 700] on button "button" at bounding box center [46, 700] width 26 height 26
click at [29, 729] on span "Select" at bounding box center [32, 730] width 25 height 11
click at [113, 40] on span "Cancel" at bounding box center [100, 45] width 25 height 11
click at [406, 46] on span "Undo" at bounding box center [394, 45] width 20 height 11
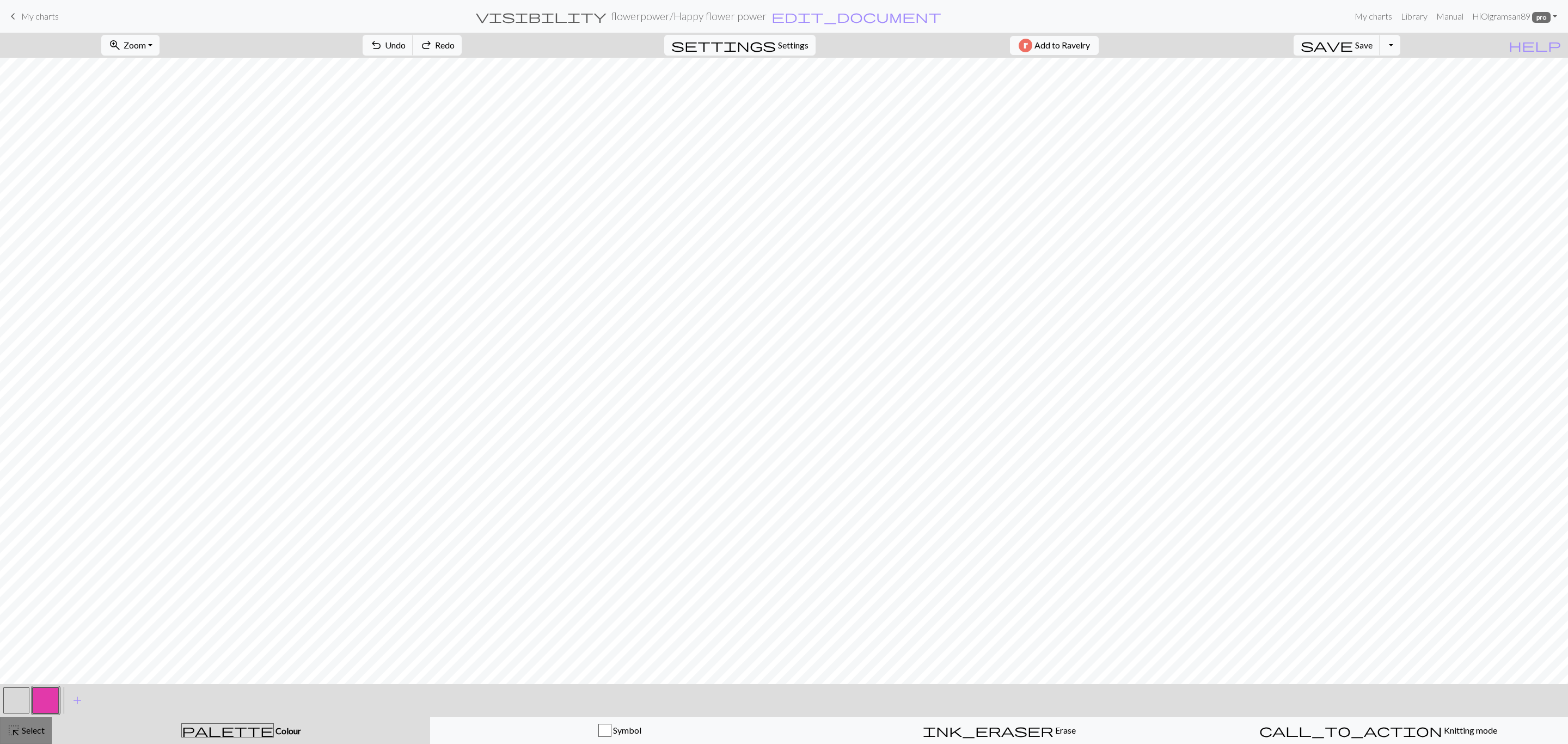
click at [12, 727] on span "highlight_alt" at bounding box center [13, 730] width 13 height 15
click at [18, 705] on button "button" at bounding box center [16, 700] width 26 height 26
click at [718, 46] on span "Fill" at bounding box center [724, 45] width 11 height 11
click at [44, 696] on button "button" at bounding box center [46, 700] width 26 height 26
click at [25, 727] on span "Select" at bounding box center [32, 730] width 25 height 11
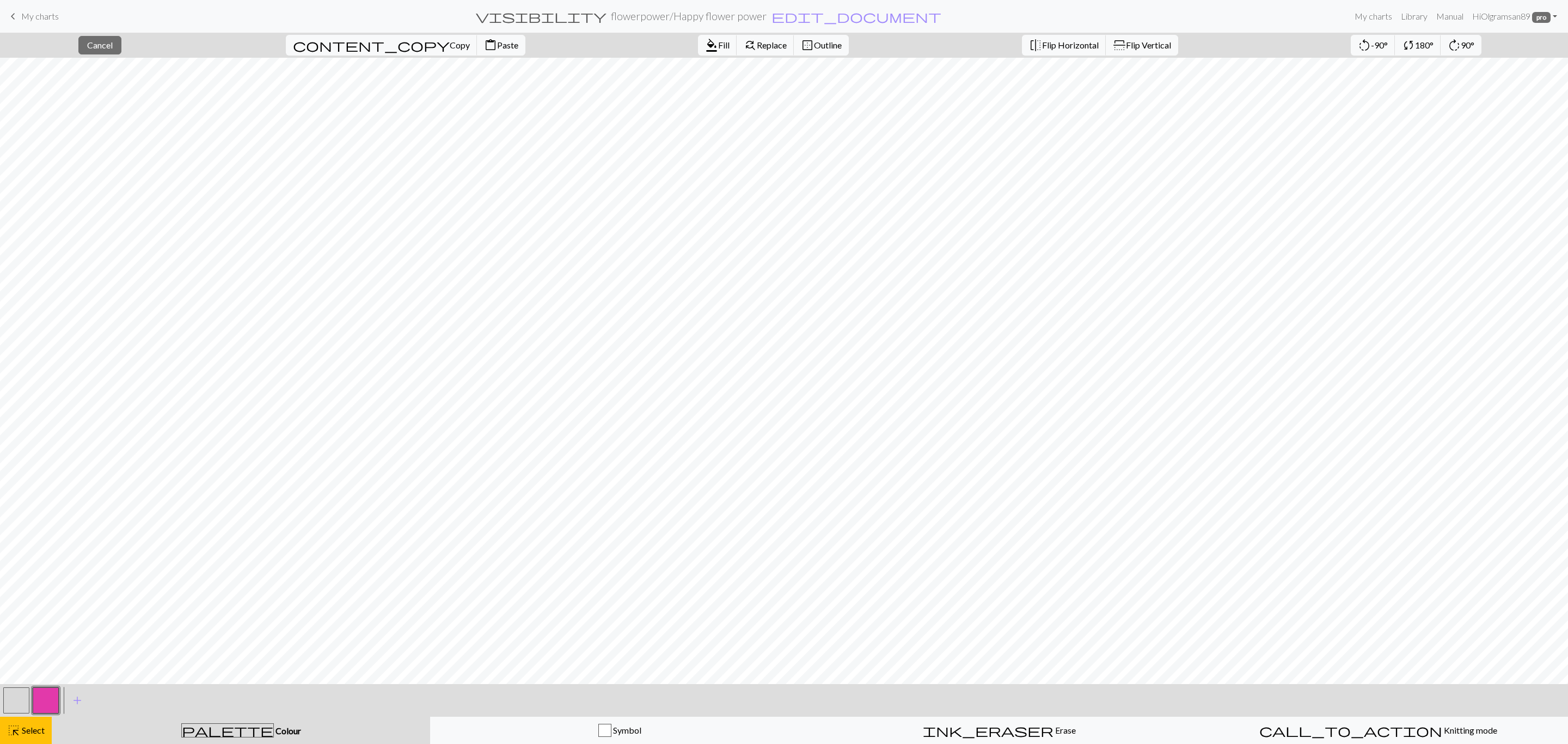
click at [11, 705] on button "button" at bounding box center [16, 700] width 26 height 26
click at [705, 53] on span "format_color_fill" at bounding box center [712, 46] width 13 height 15
click at [46, 698] on button "button" at bounding box center [46, 700] width 26 height 26
click at [39, 695] on button "button" at bounding box center [46, 700] width 26 height 26
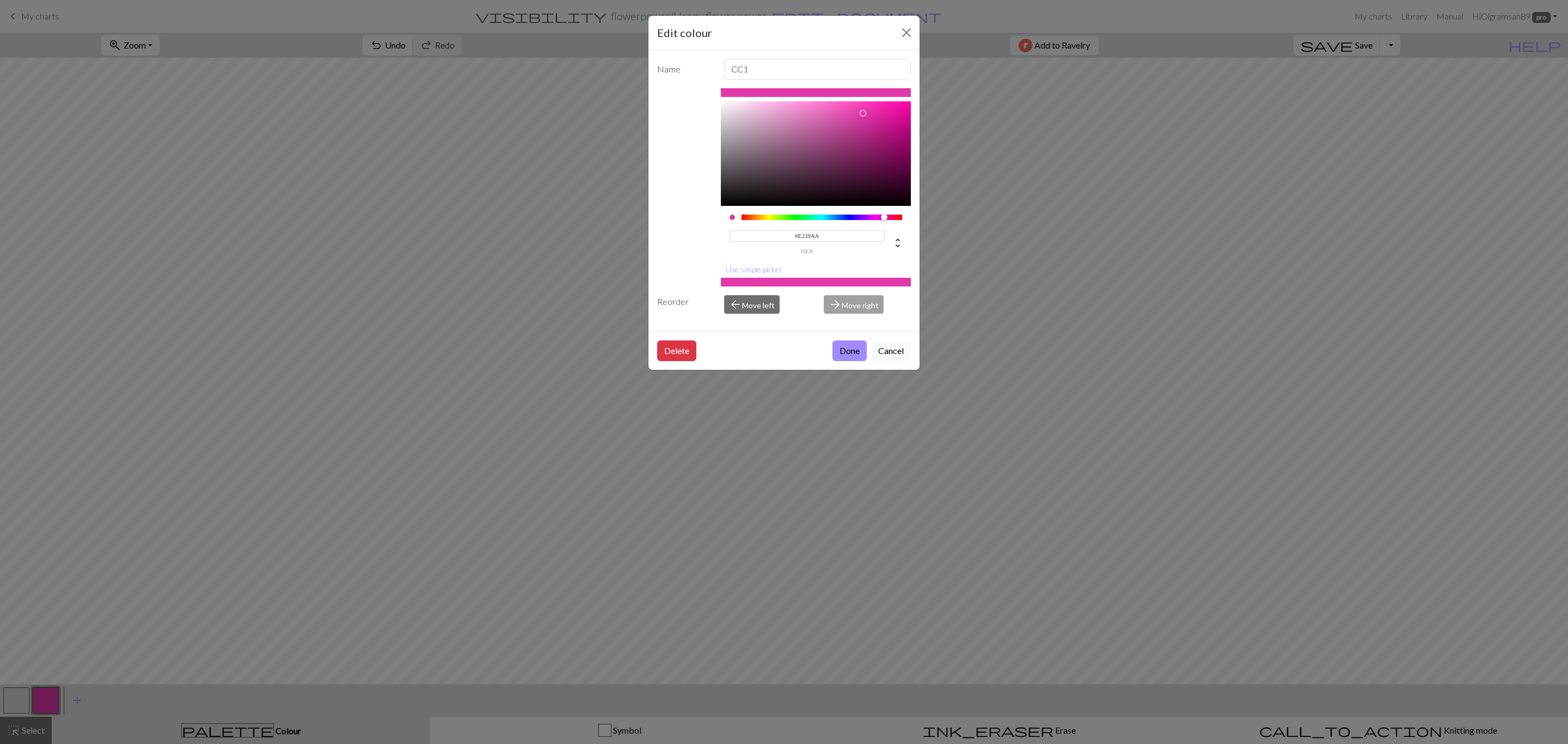
click at [890, 354] on button "Cancel" at bounding box center [891, 350] width 40 height 20
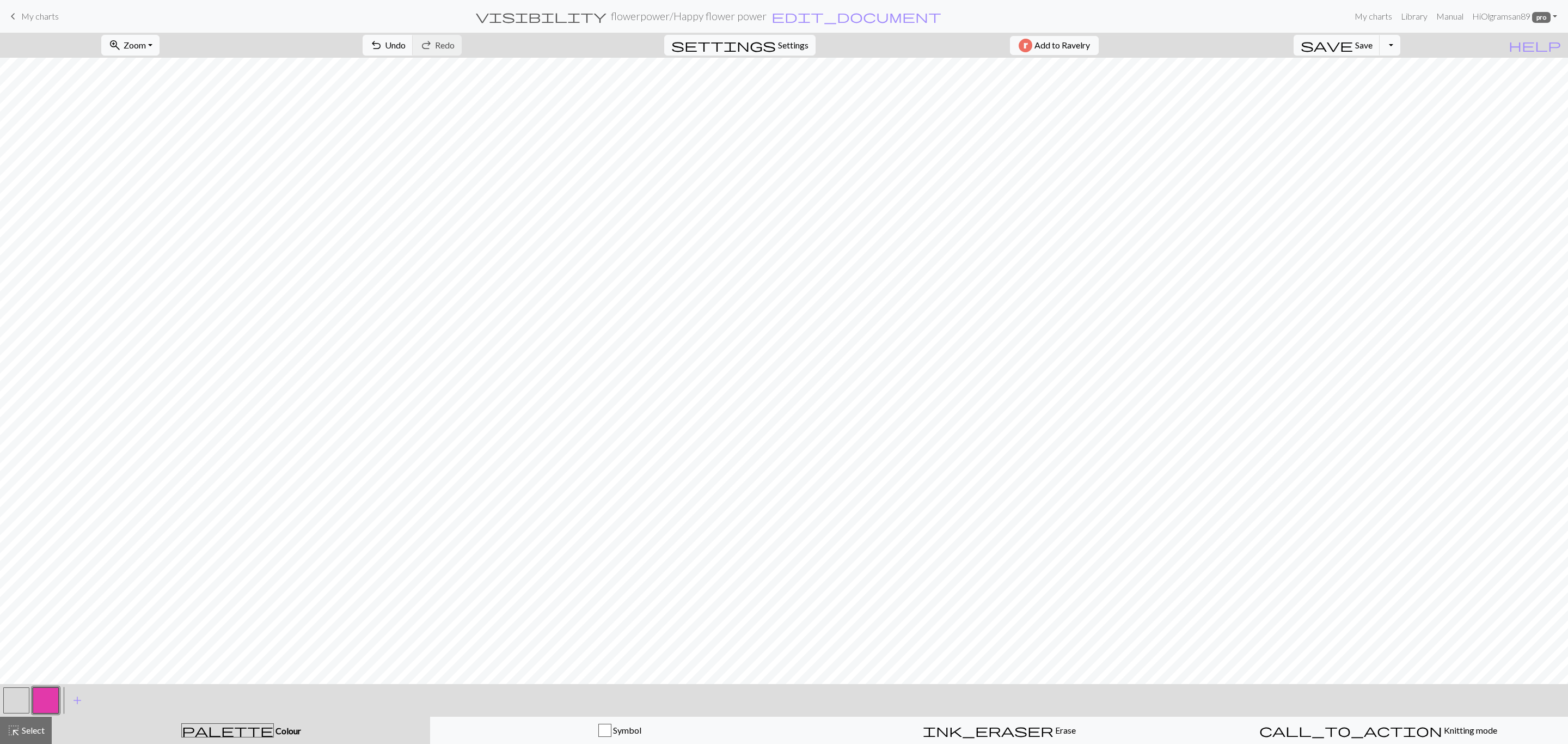
click at [13, 699] on button "button" at bounding box center [16, 700] width 26 height 26
click at [406, 40] on span "Undo" at bounding box center [394, 45] width 20 height 11
click at [1373, 45] on span "Save" at bounding box center [1364, 45] width 18 height 11
click at [21, 733] on span "Select" at bounding box center [32, 730] width 25 height 11
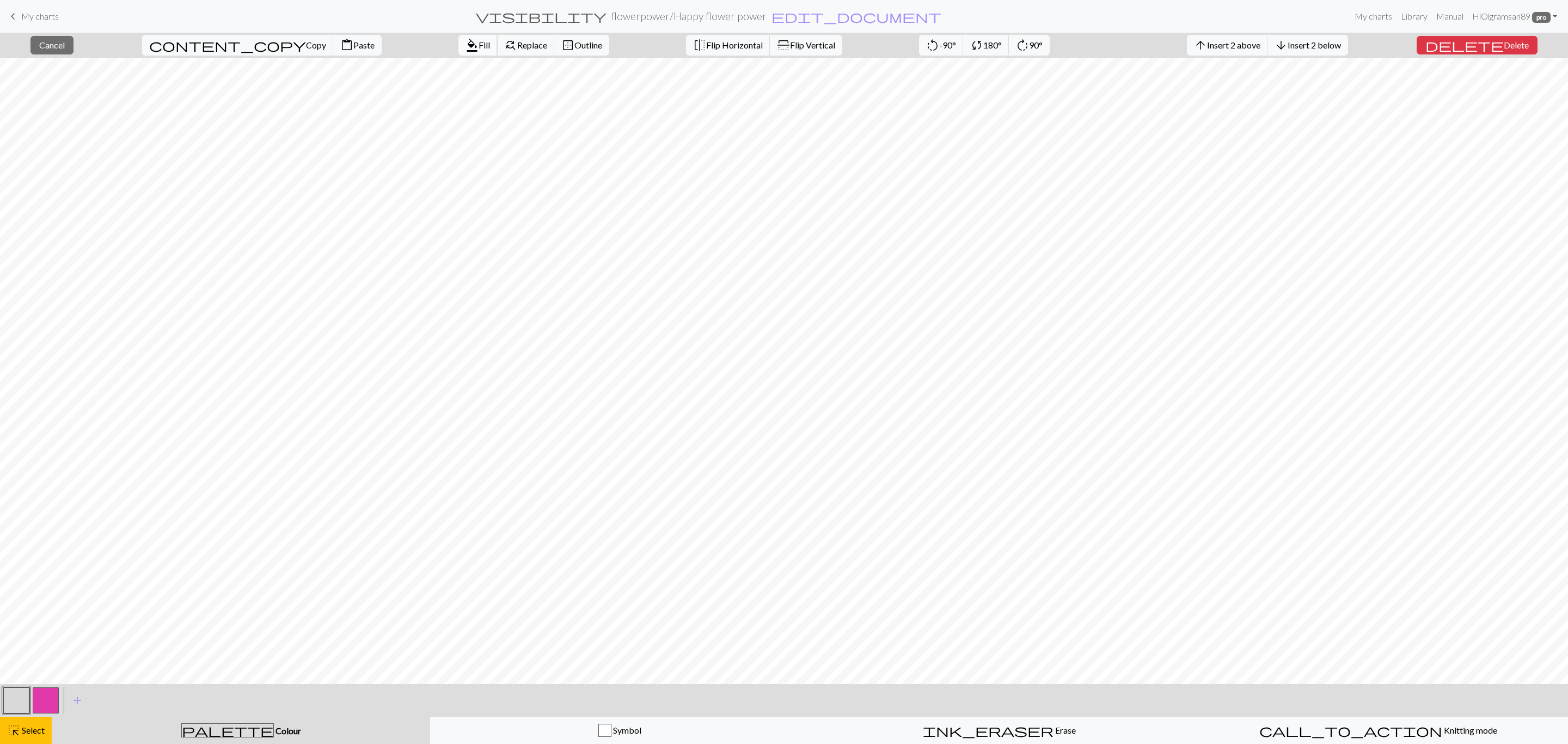
click at [479, 47] on span "Fill" at bounding box center [484, 45] width 11 height 11
click at [50, 701] on button "button" at bounding box center [46, 700] width 26 height 26
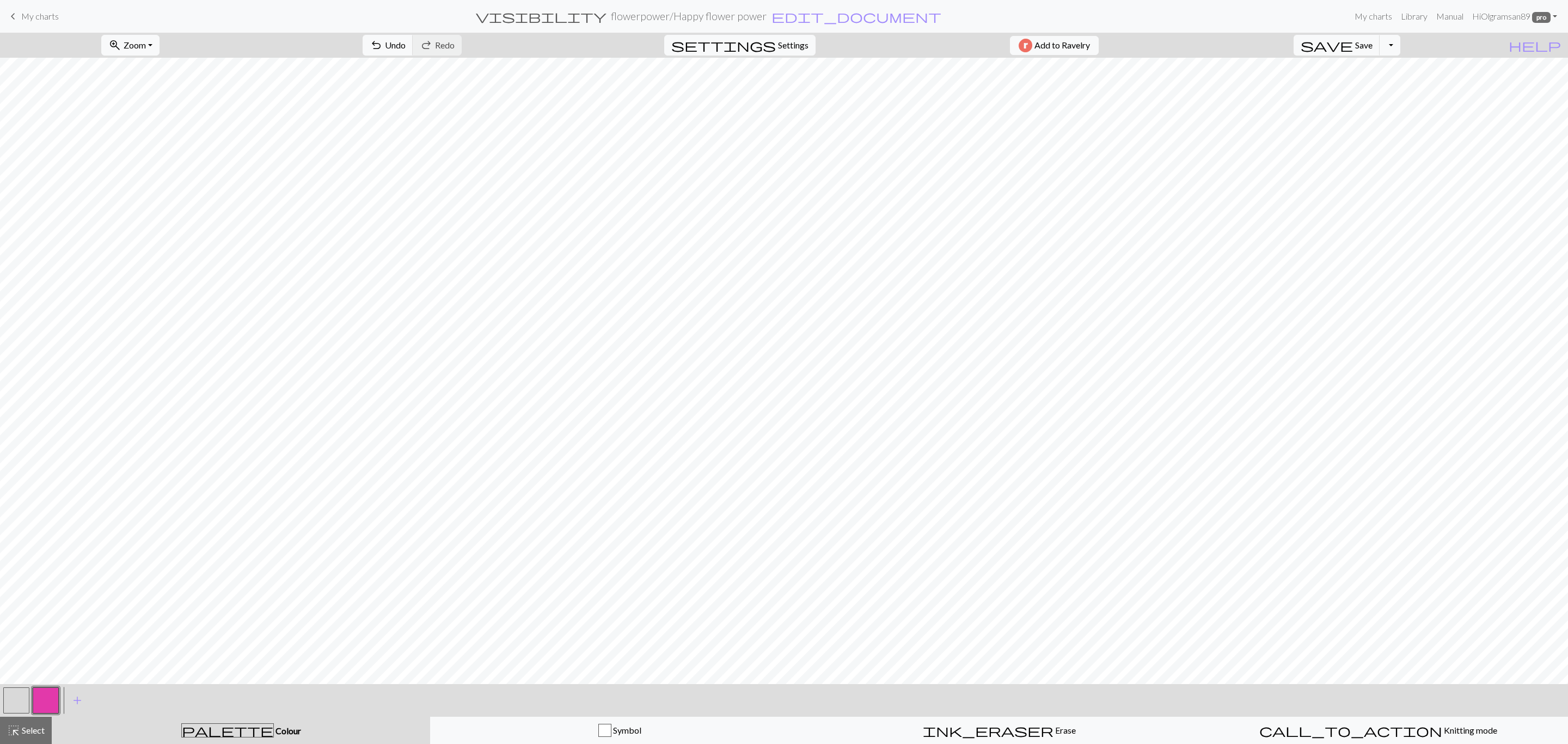
click at [7, 698] on button "button" at bounding box center [16, 700] width 26 height 26
click at [1373, 40] on span "Save" at bounding box center [1364, 45] width 18 height 11
click at [41, 704] on button "button" at bounding box center [46, 700] width 26 height 26
click at [41, 704] on button "button" at bounding box center [46, 700] width 26 height 26
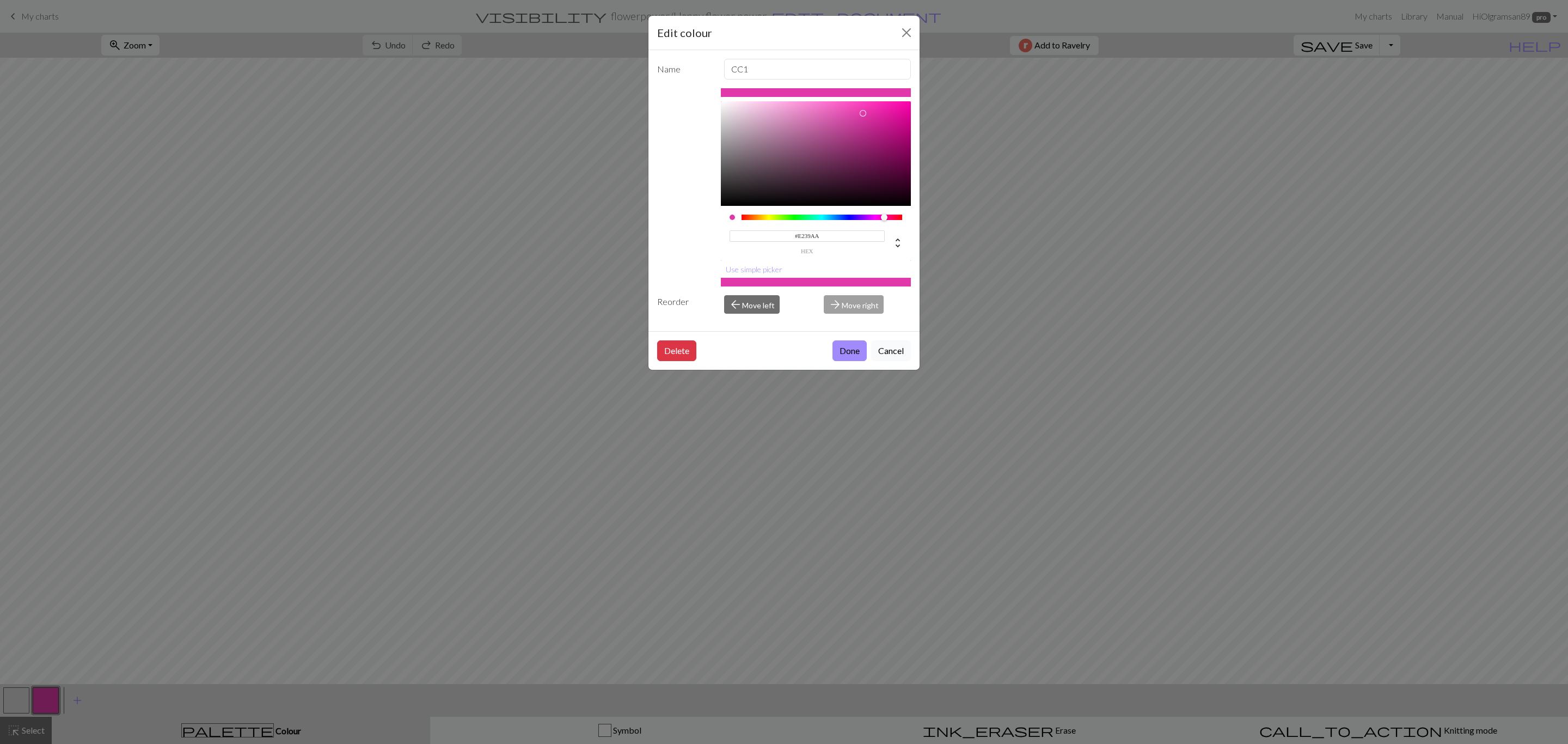
click at [891, 353] on button "Cancel" at bounding box center [891, 350] width 40 height 20
